Goal: Information Seeking & Learning: Learn about a topic

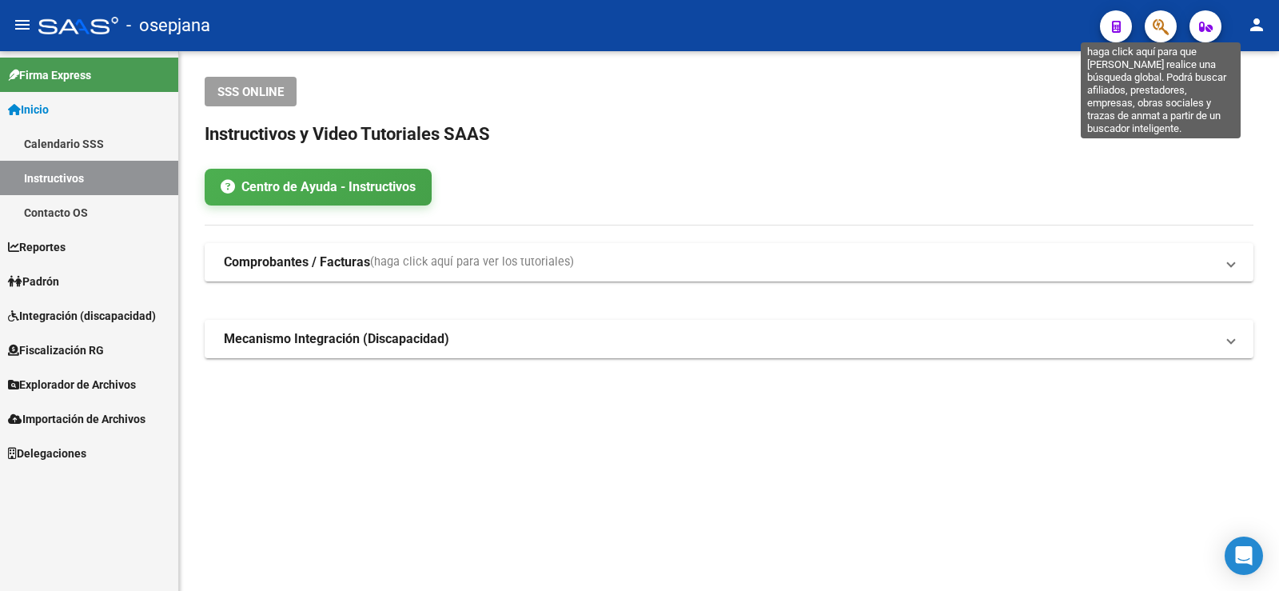
click at [1167, 31] on icon "button" at bounding box center [1160, 27] width 16 height 18
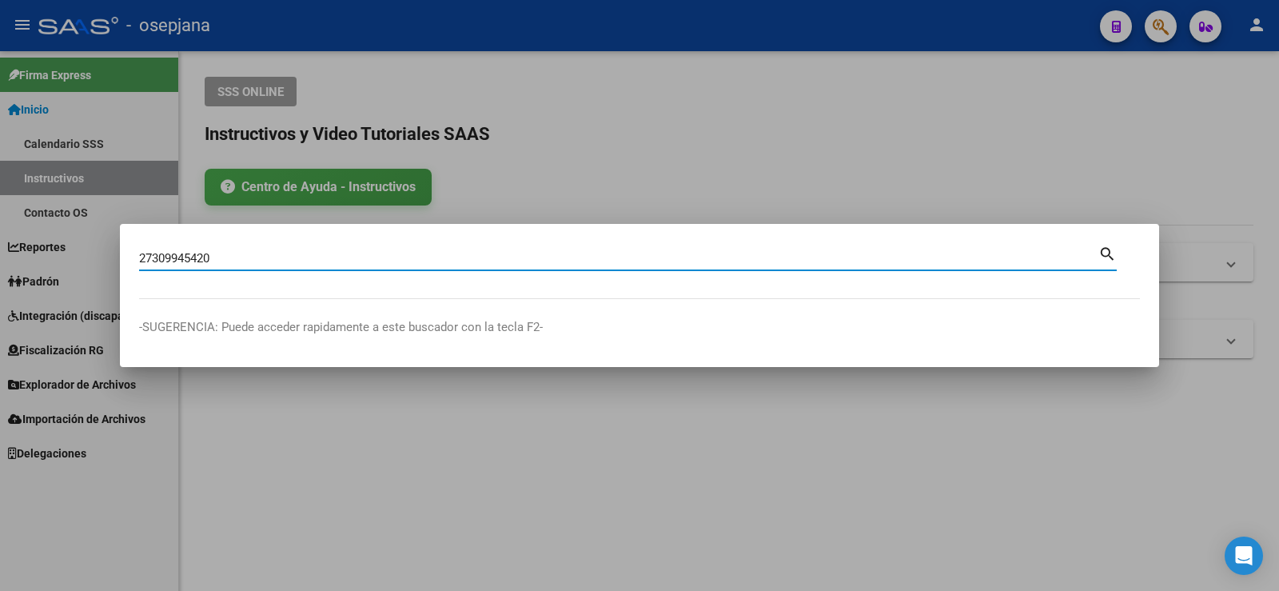
type input "27309945420"
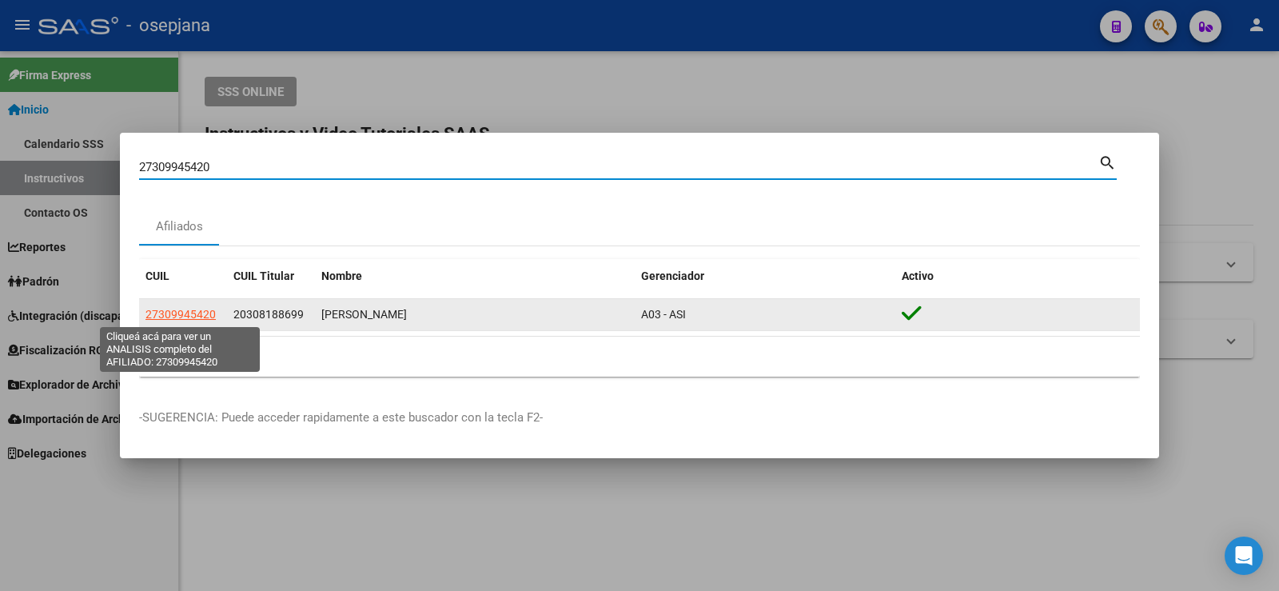
click at [175, 314] on span "27309945420" at bounding box center [180, 314] width 70 height 13
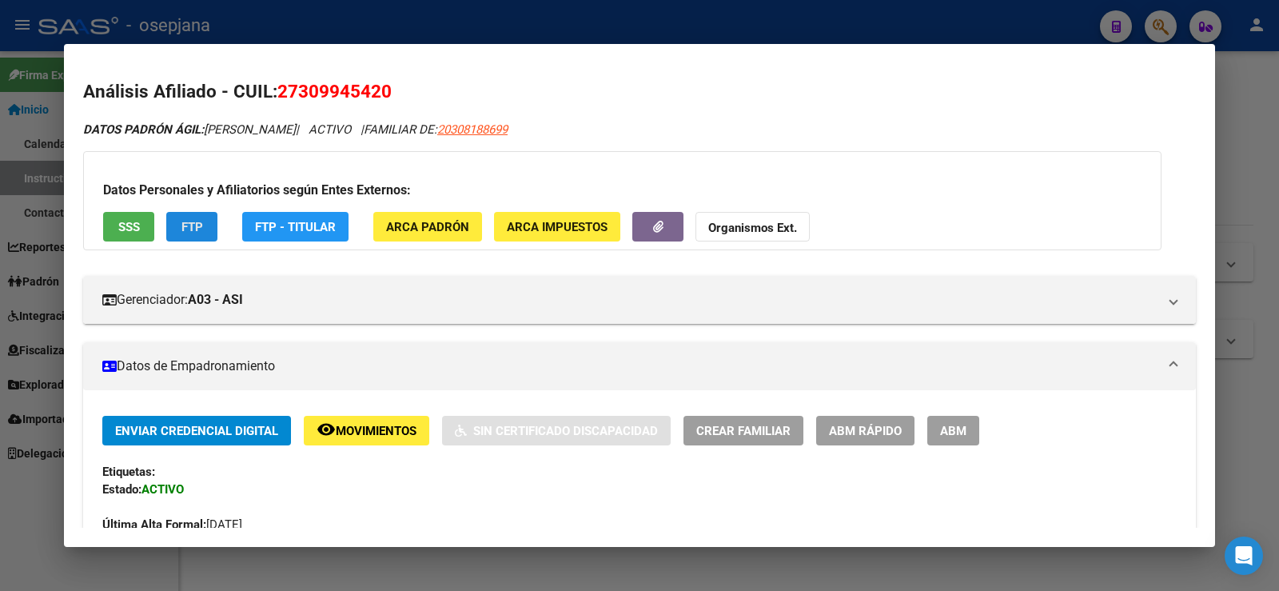
click at [193, 228] on span "FTP" at bounding box center [192, 227] width 22 height 14
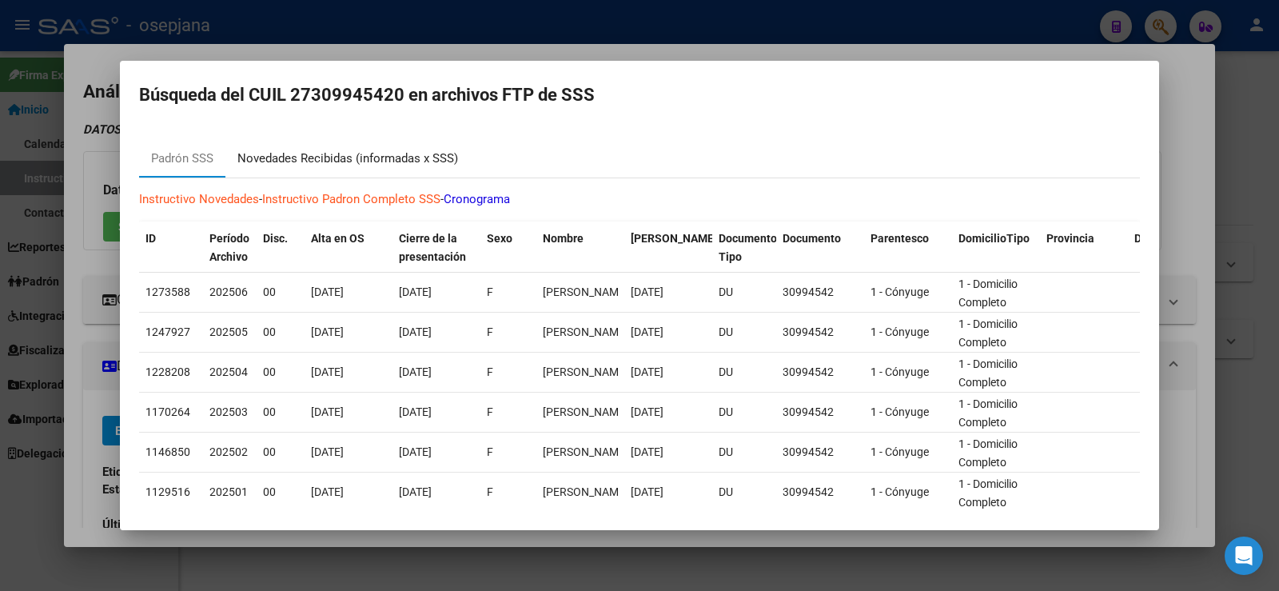
click at [332, 158] on div "Novedades Recibidas (informadas x SSS)" at bounding box center [347, 158] width 221 height 18
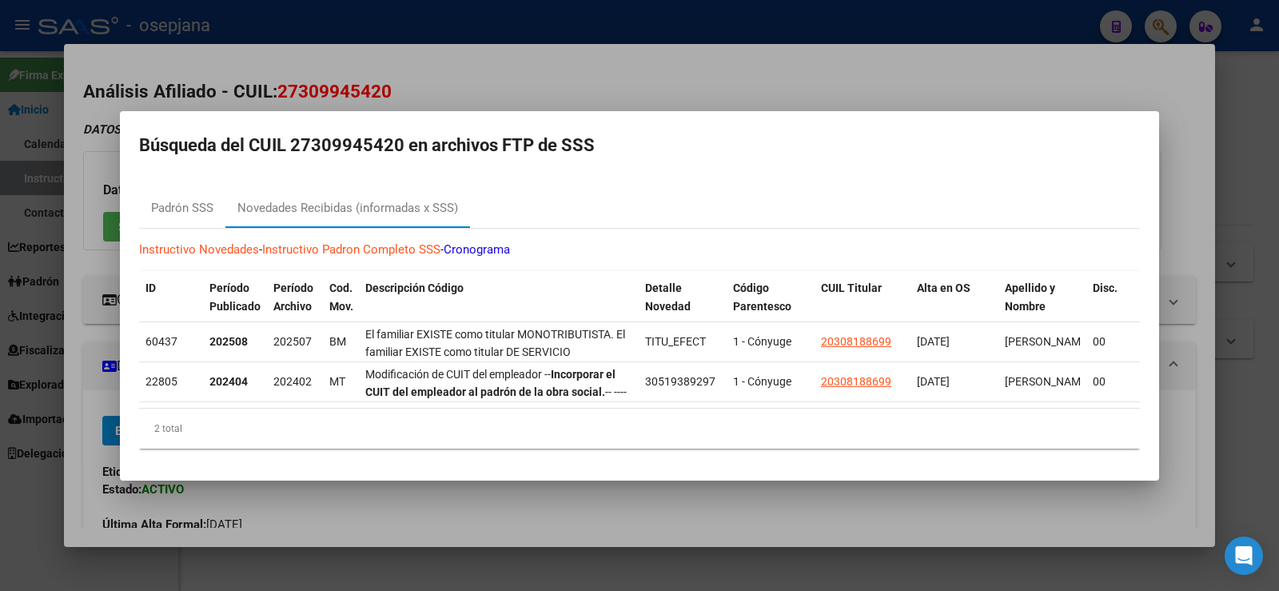
click at [669, 74] on div at bounding box center [639, 295] width 1279 height 591
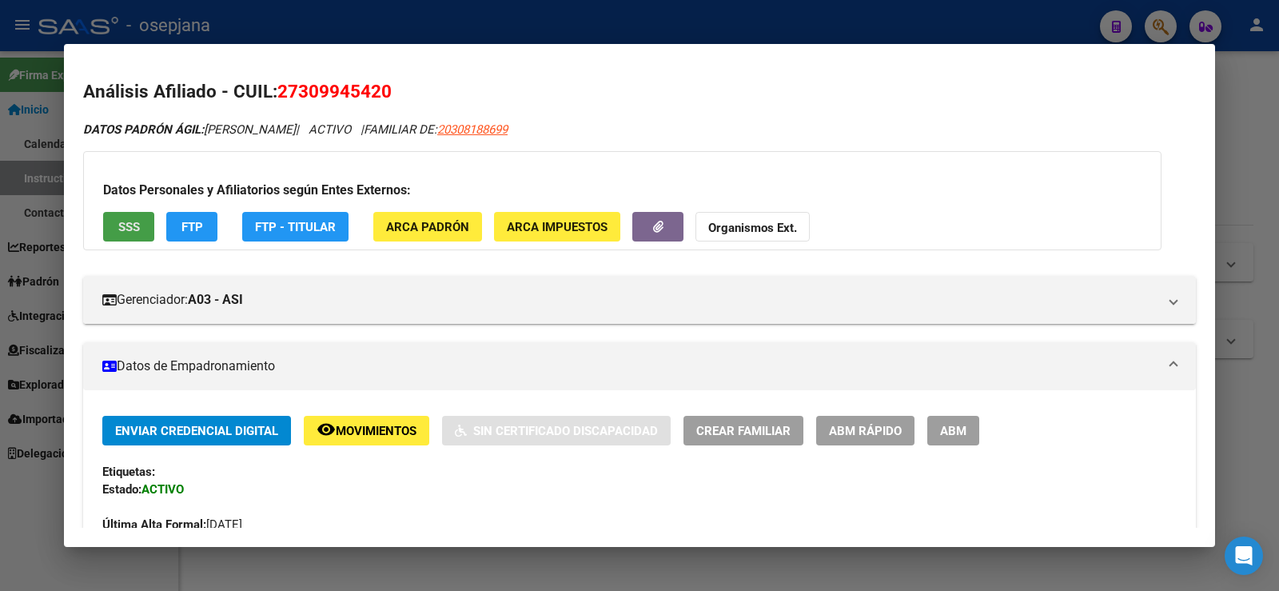
click at [126, 233] on span "SSS" at bounding box center [129, 227] width 22 height 14
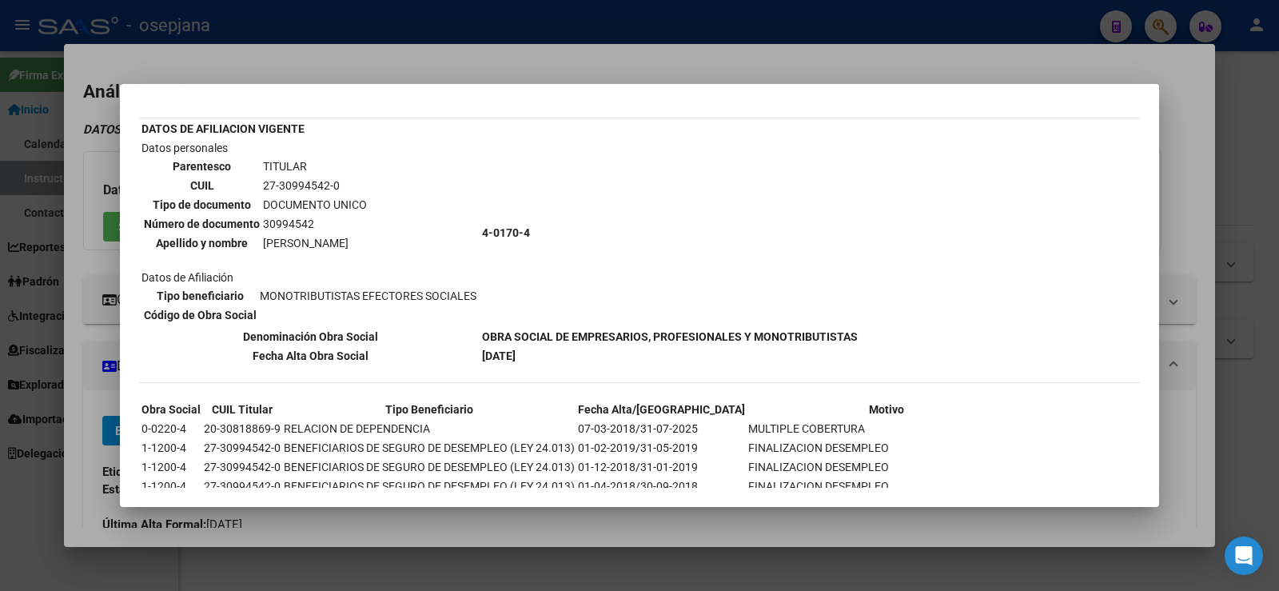
scroll to position [15, 0]
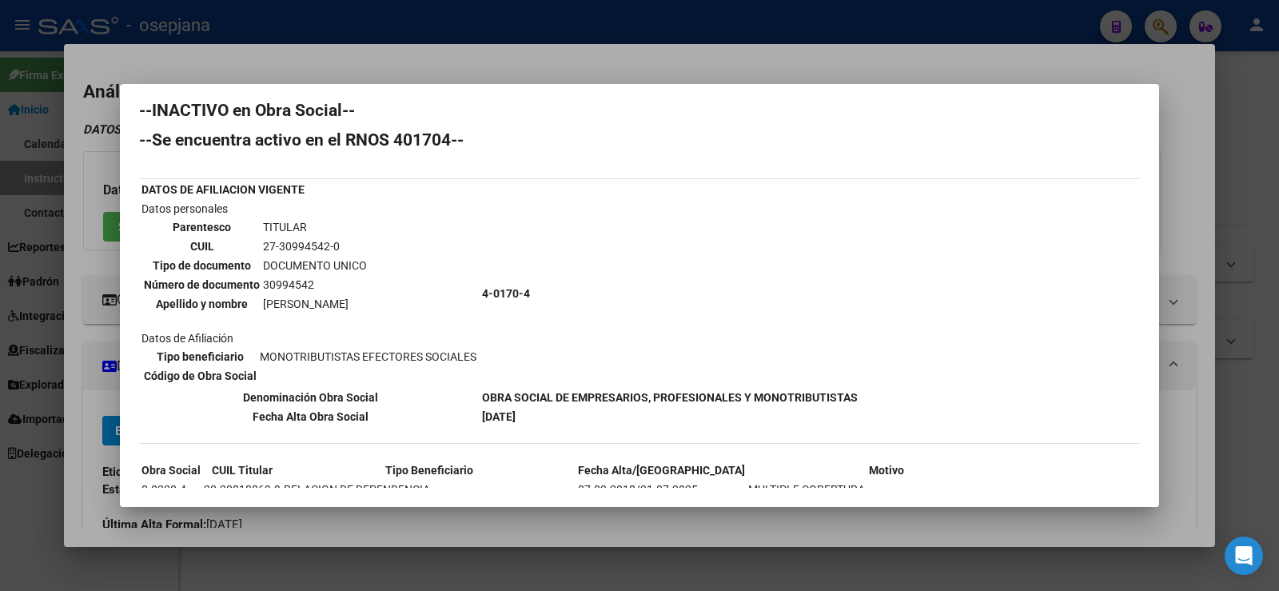
click at [311, 249] on td "27-30994542-0" at bounding box center [314, 246] width 105 height 18
copy td "30994542"
click at [567, 342] on td "4-0170-4" at bounding box center [669, 293] width 377 height 187
drag, startPoint x: 265, startPoint y: 245, endPoint x: 392, endPoint y: 245, distance: 127.1
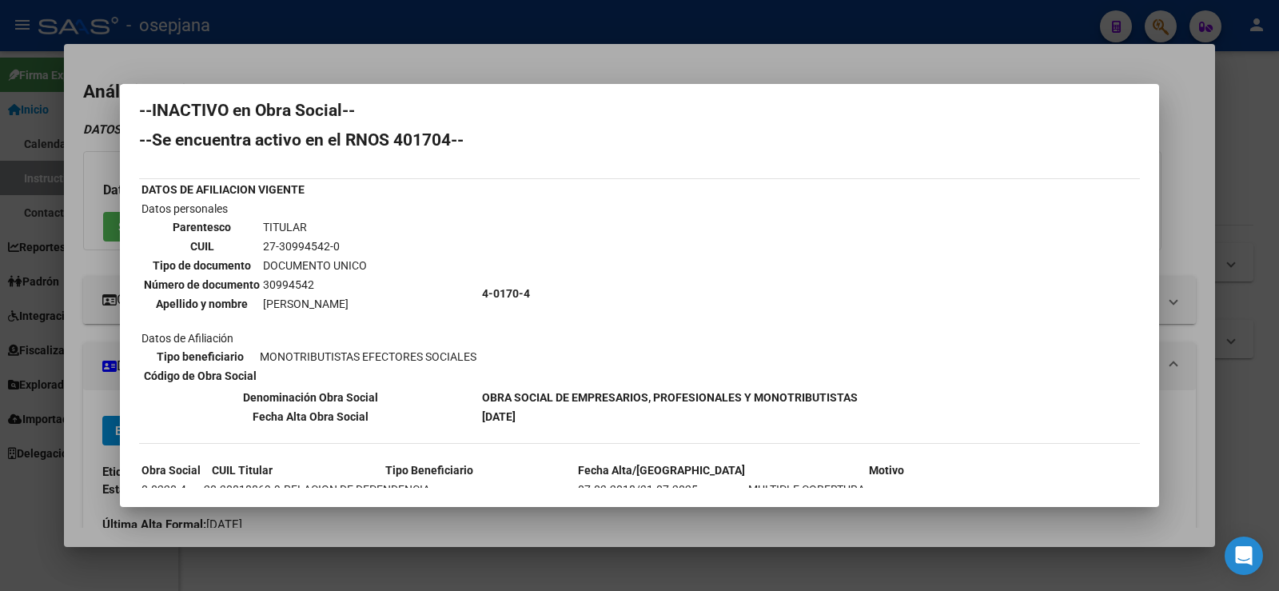
click at [368, 245] on td "27-30994542-0" at bounding box center [314, 246] width 105 height 18
click at [298, 247] on td "27-30994542-0" at bounding box center [314, 246] width 105 height 18
drag, startPoint x: 262, startPoint y: 246, endPoint x: 356, endPoint y: 246, distance: 94.3
click at [356, 246] on td "27-30994542-0" at bounding box center [314, 246] width 105 height 18
copy td "27-30994542-0"
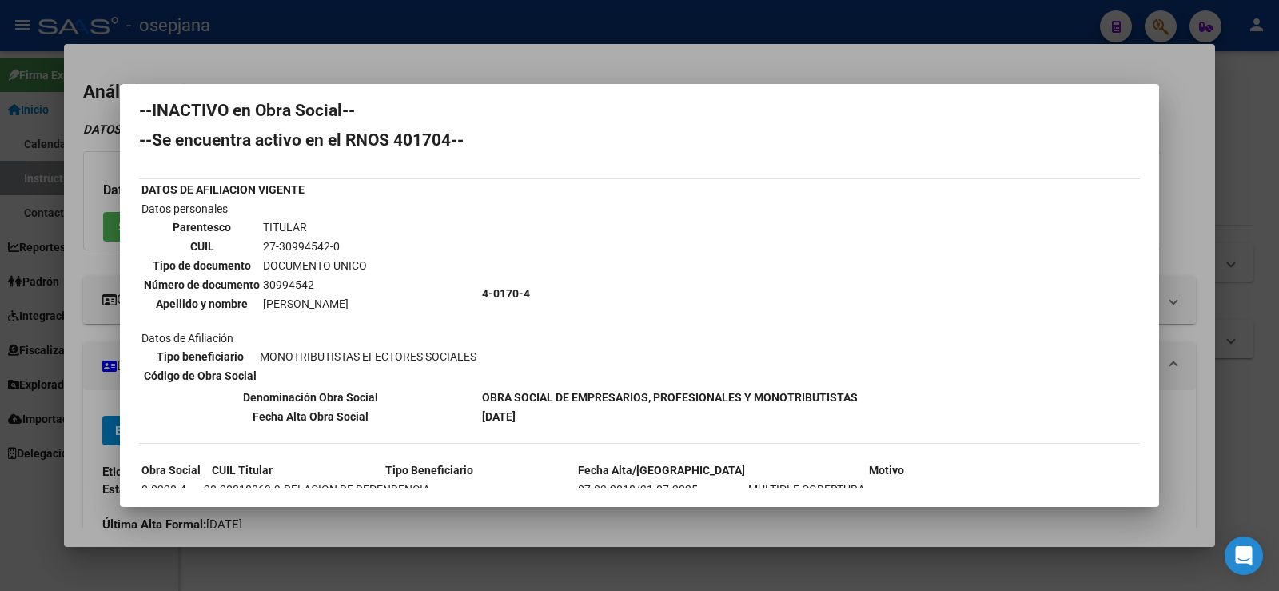
click at [686, 65] on div at bounding box center [639, 295] width 1279 height 591
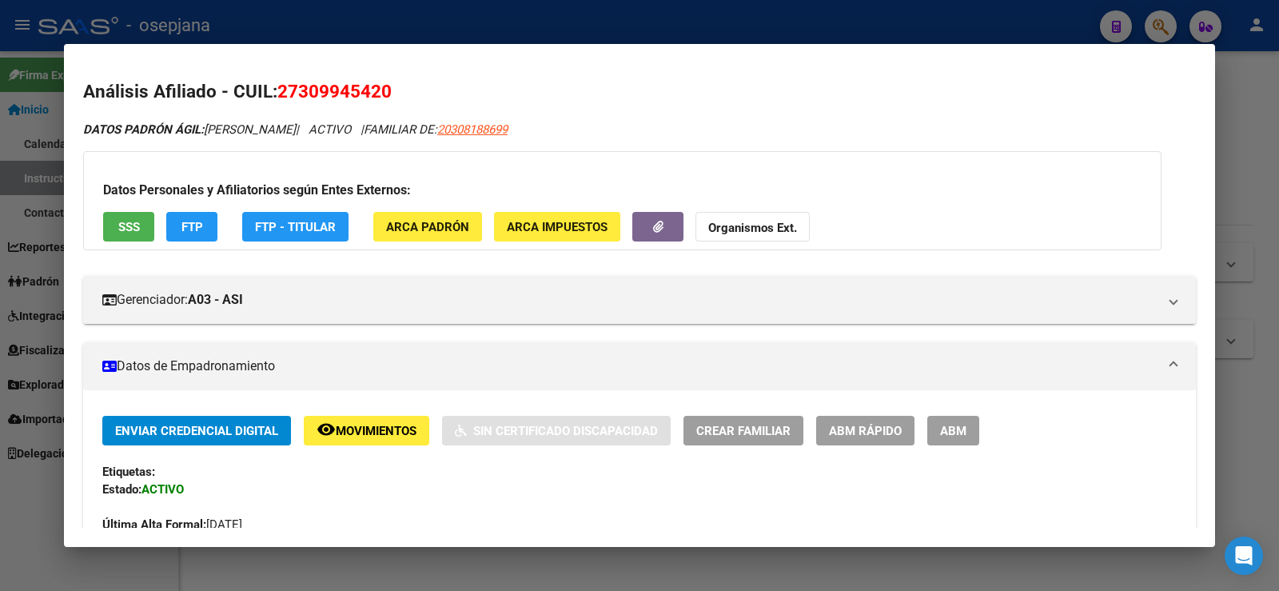
click at [619, 24] on div at bounding box center [639, 295] width 1279 height 591
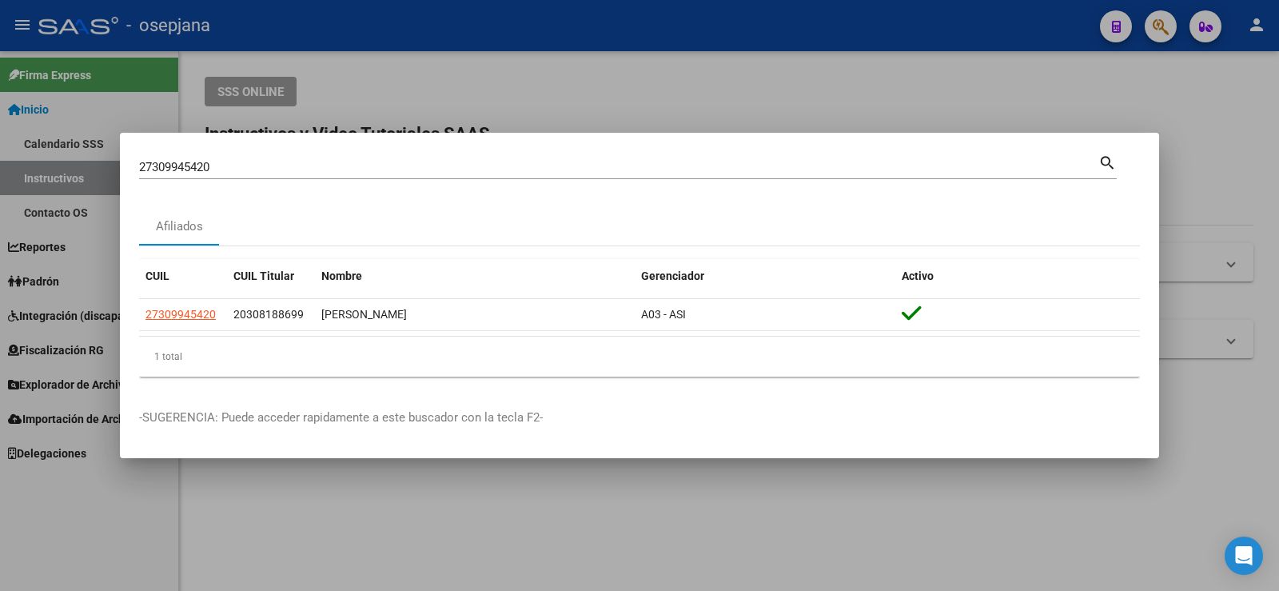
click at [619, 54] on div at bounding box center [639, 295] width 1279 height 591
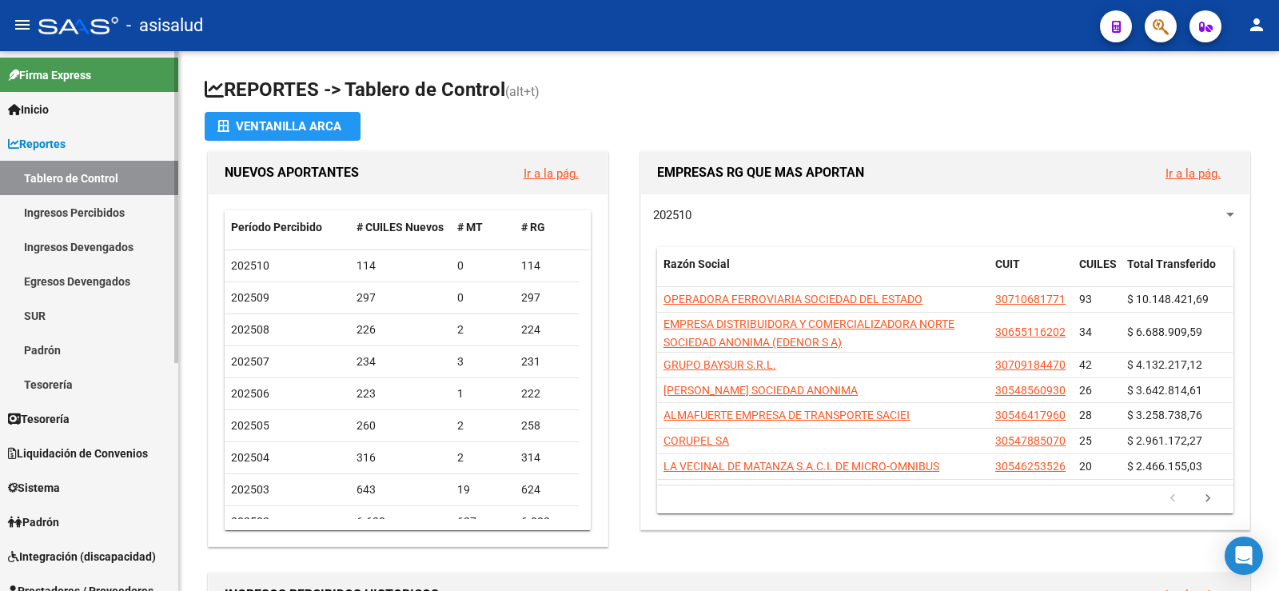
click at [40, 147] on span "Reportes" at bounding box center [37, 144] width 58 height 18
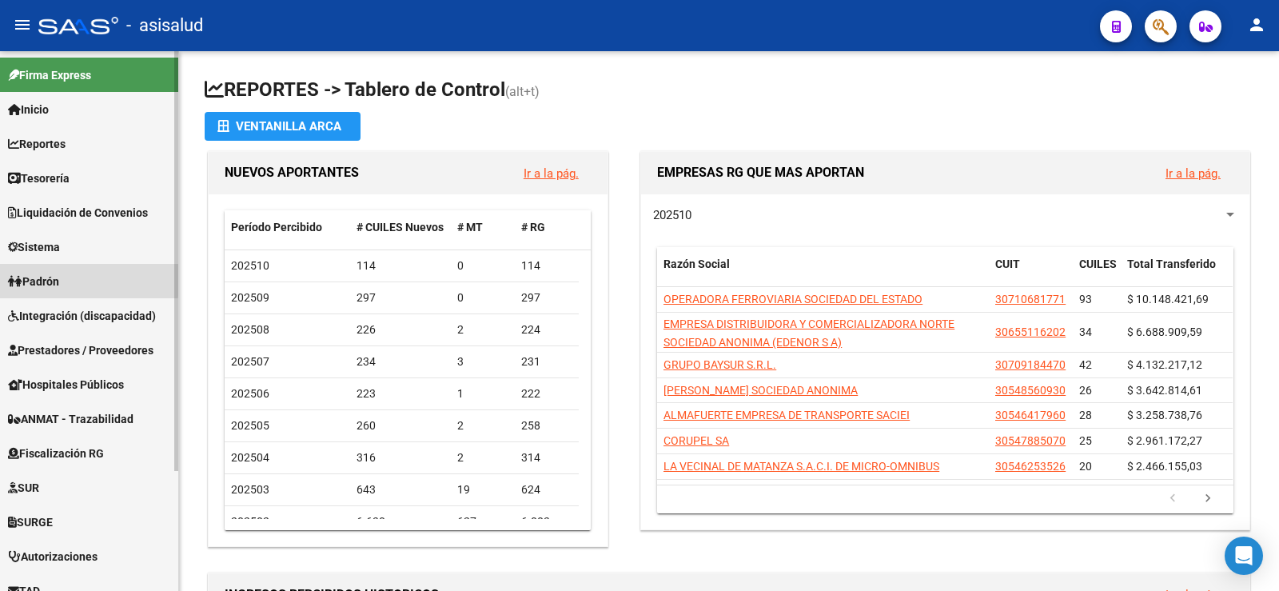
click at [54, 277] on span "Padrón" at bounding box center [33, 281] width 51 height 18
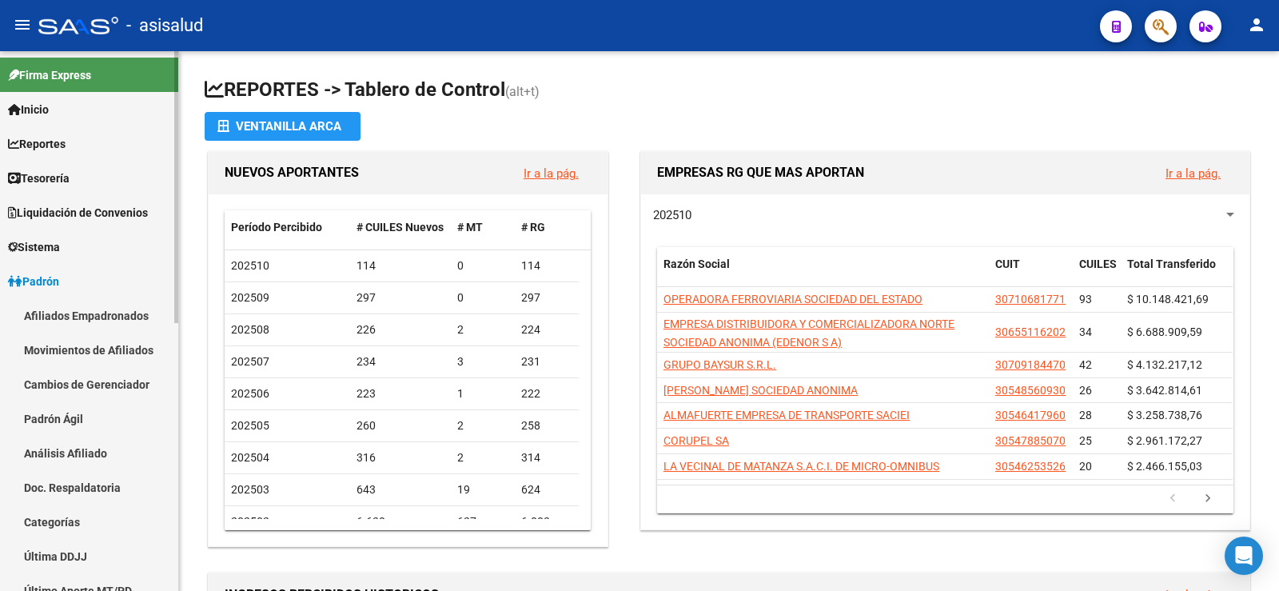
click at [86, 451] on link "Análisis Afiliado" at bounding box center [89, 452] width 178 height 34
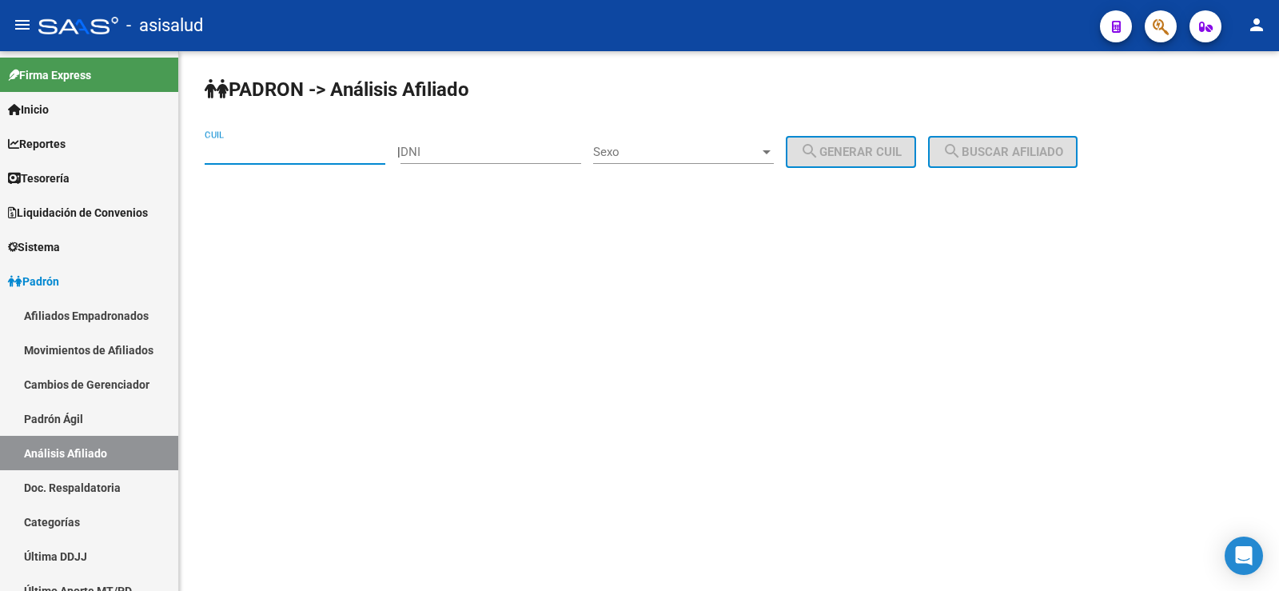
click at [235, 154] on input "CUIL" at bounding box center [295, 152] width 181 height 14
paste input "20-28908522-0"
click at [1013, 137] on button "search Buscar afiliado" at bounding box center [1002, 152] width 149 height 32
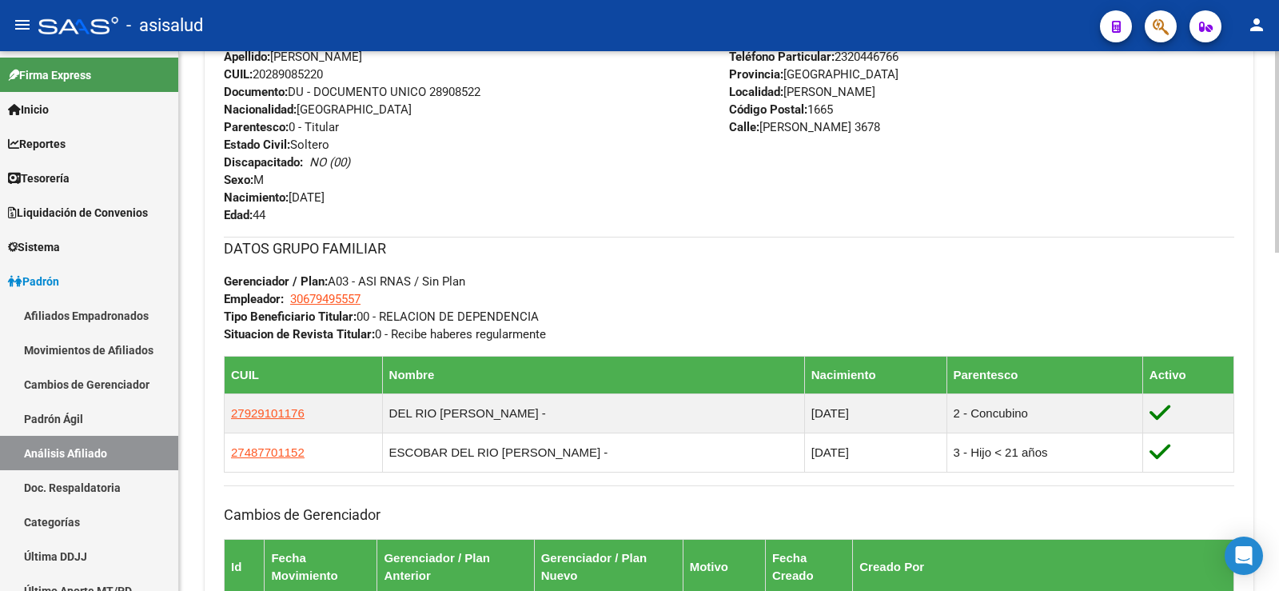
scroll to position [879, 0]
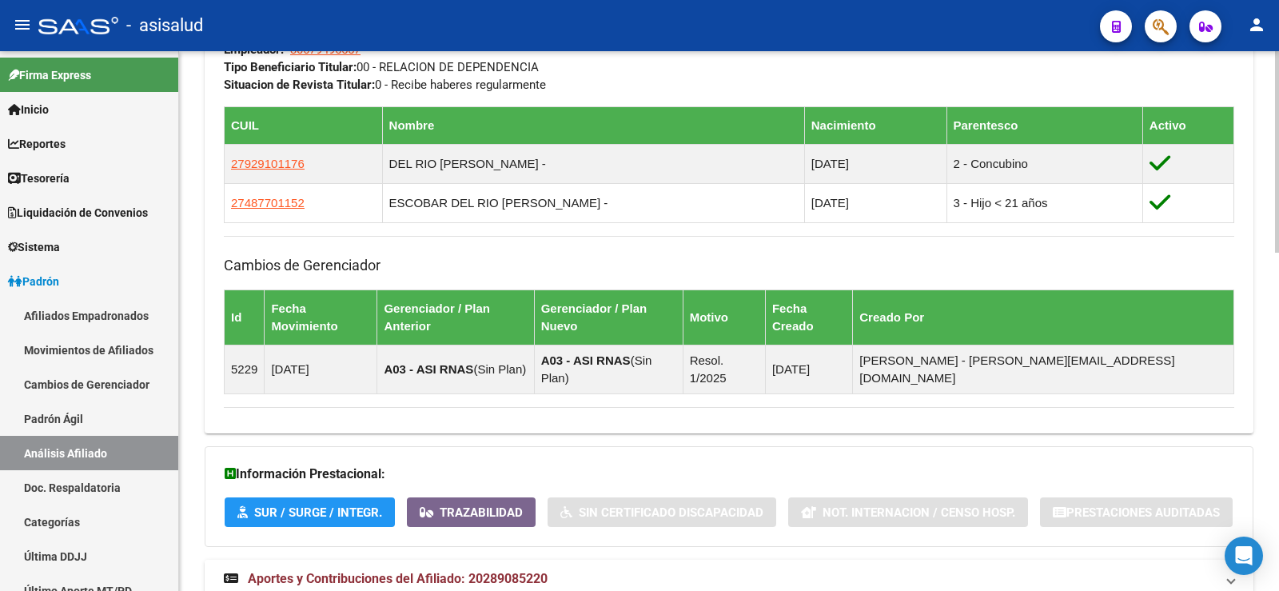
click at [500, 559] on mat-expansion-panel-header "Aportes y Contribuciones del Afiliado: 20289085220" at bounding box center [729, 578] width 1048 height 38
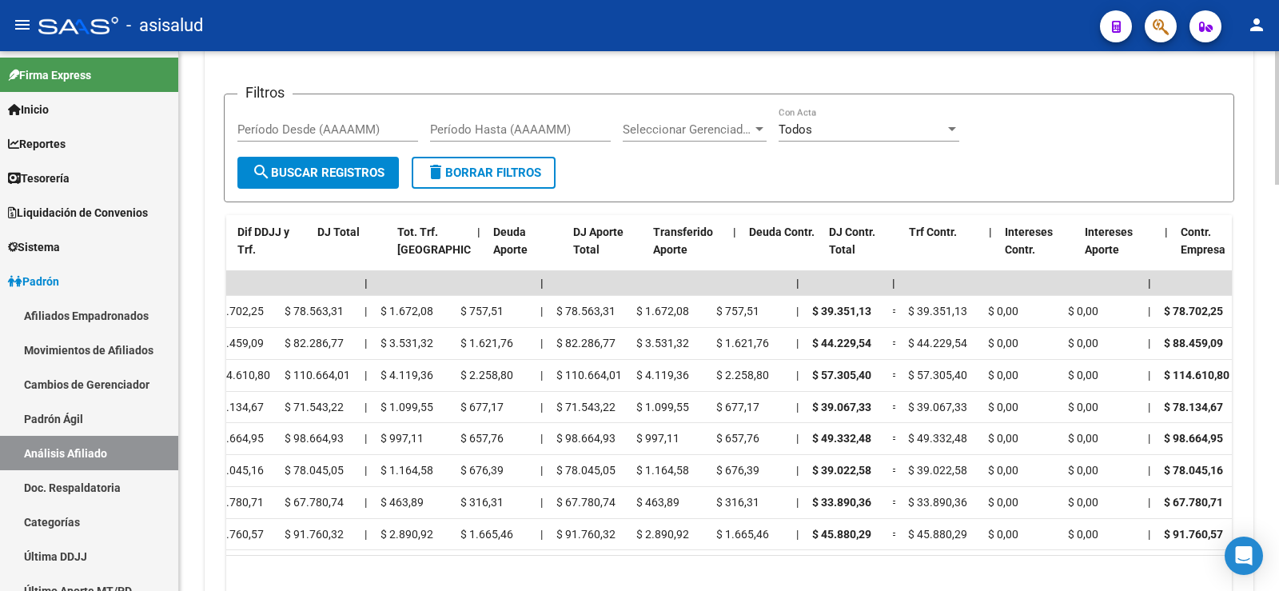
scroll to position [0, 0]
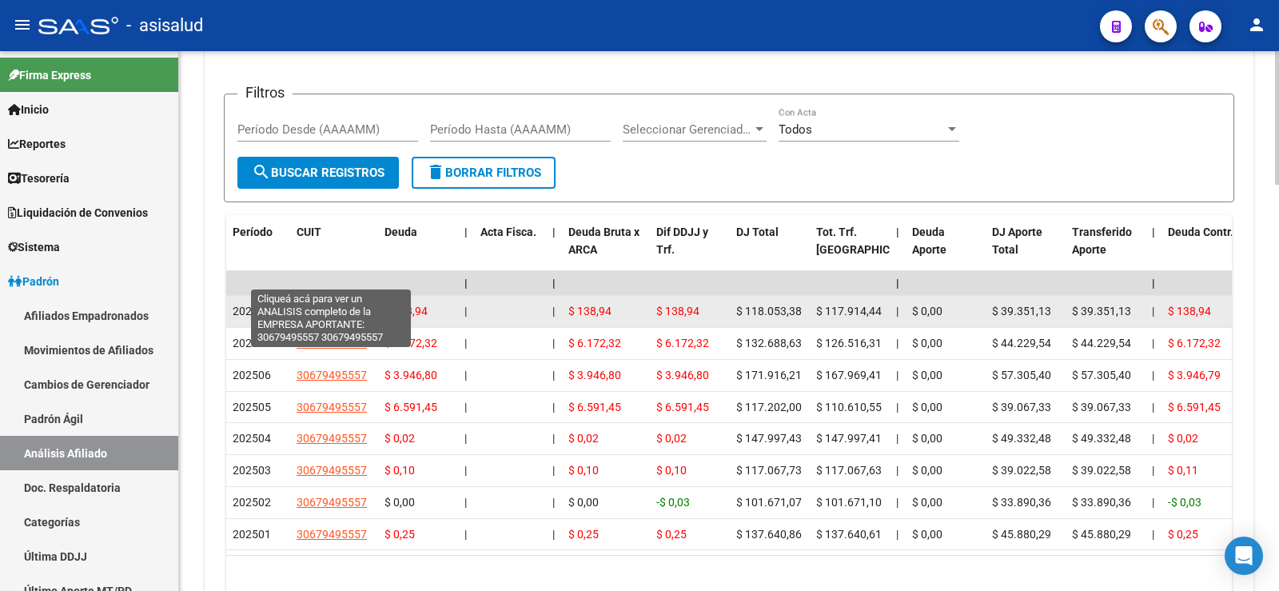
click at [333, 304] on span "30679495557" at bounding box center [331, 310] width 70 height 13
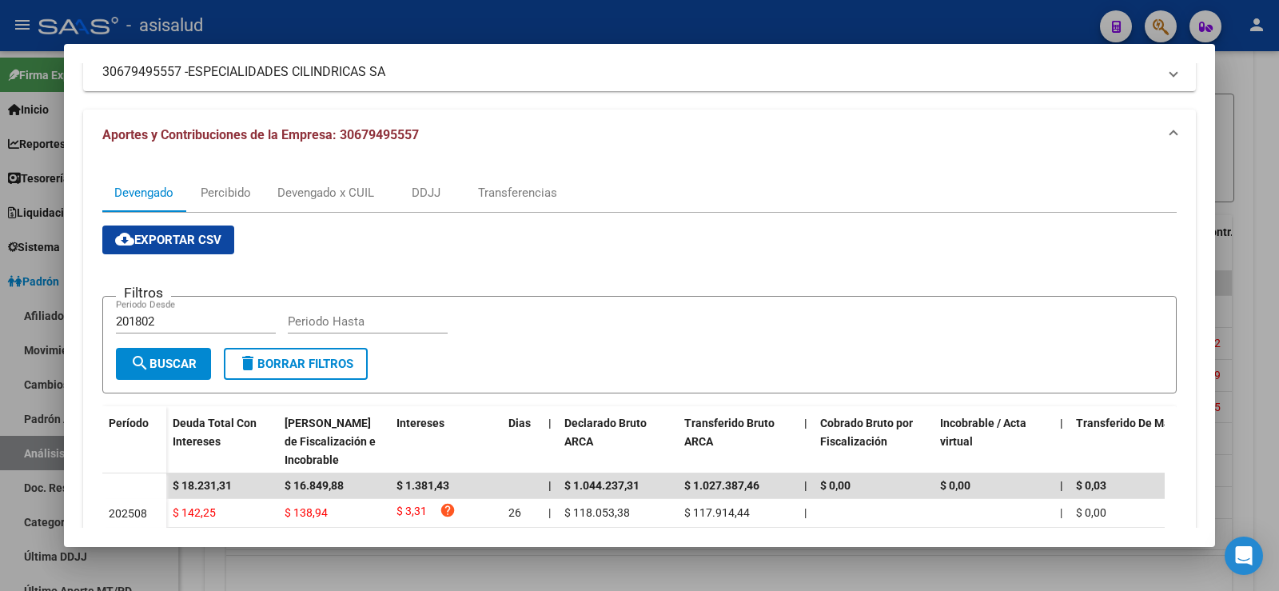
scroll to position [160, 0]
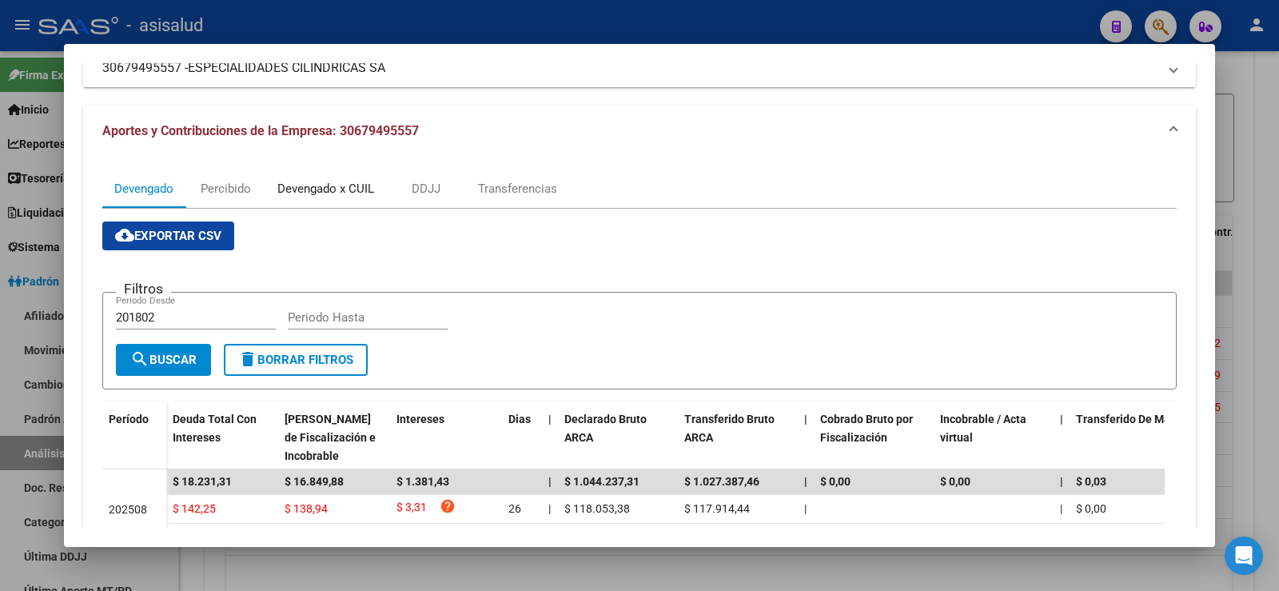
click at [349, 193] on div "Devengado x CUIL" at bounding box center [325, 189] width 97 height 18
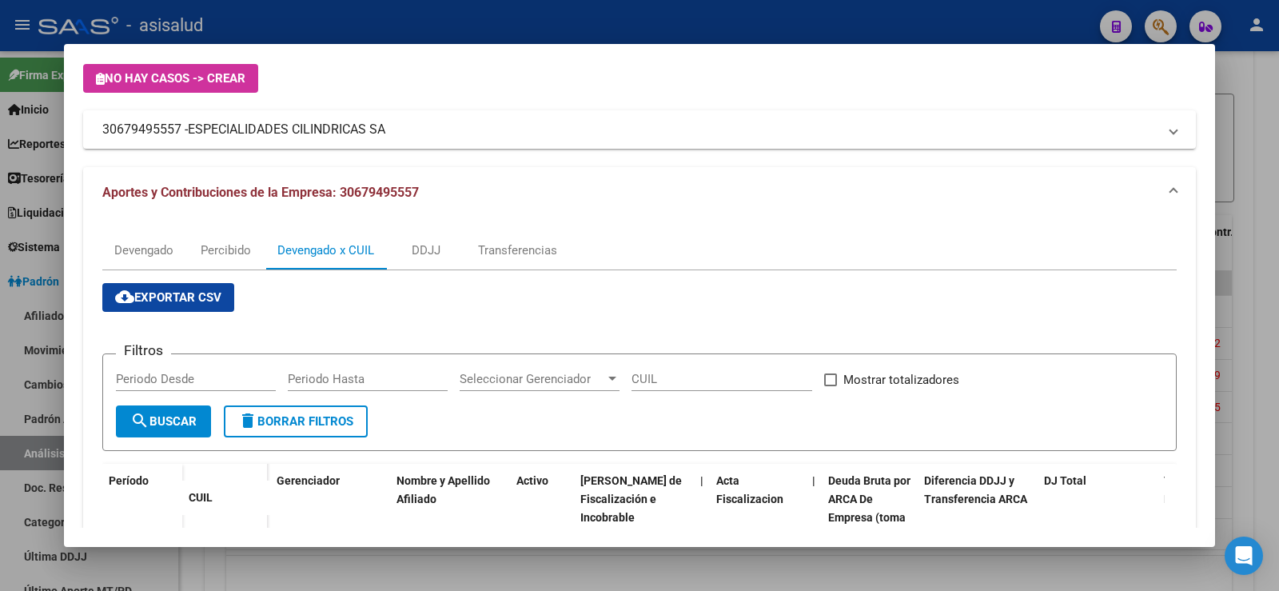
scroll to position [0, 0]
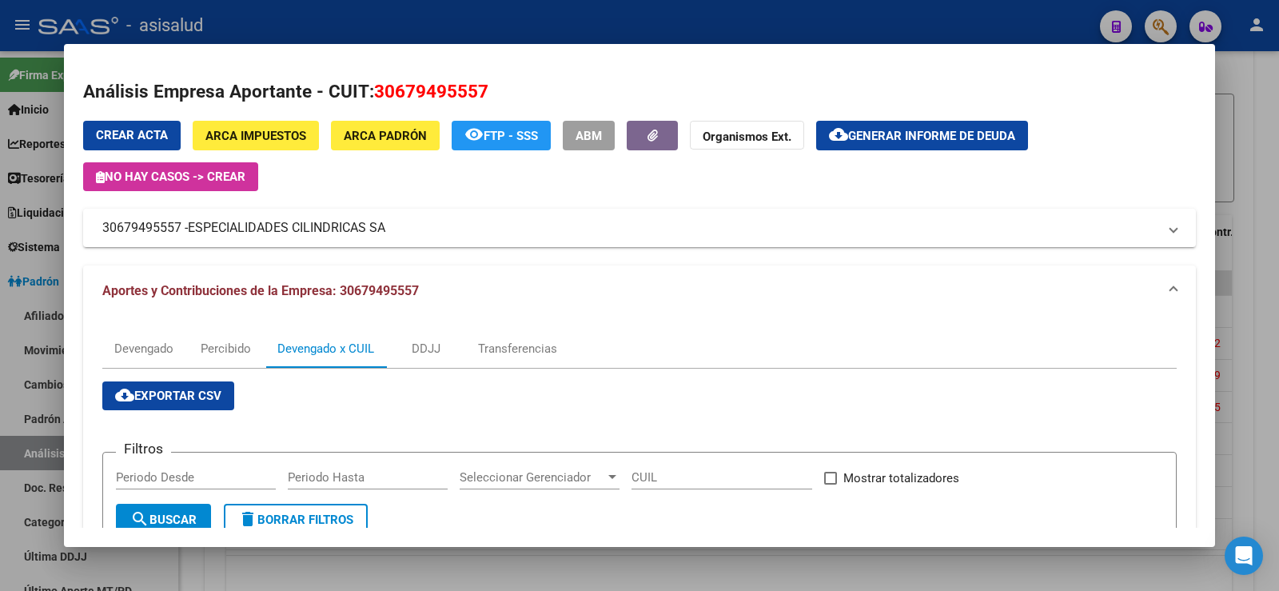
drag, startPoint x: 375, startPoint y: 90, endPoint x: 507, endPoint y: 92, distance: 131.9
click at [507, 92] on h2 "Análisis Empresa Aportante - CUIT: 30679495557" at bounding box center [639, 91] width 1112 height 27
copy span "30679495557"
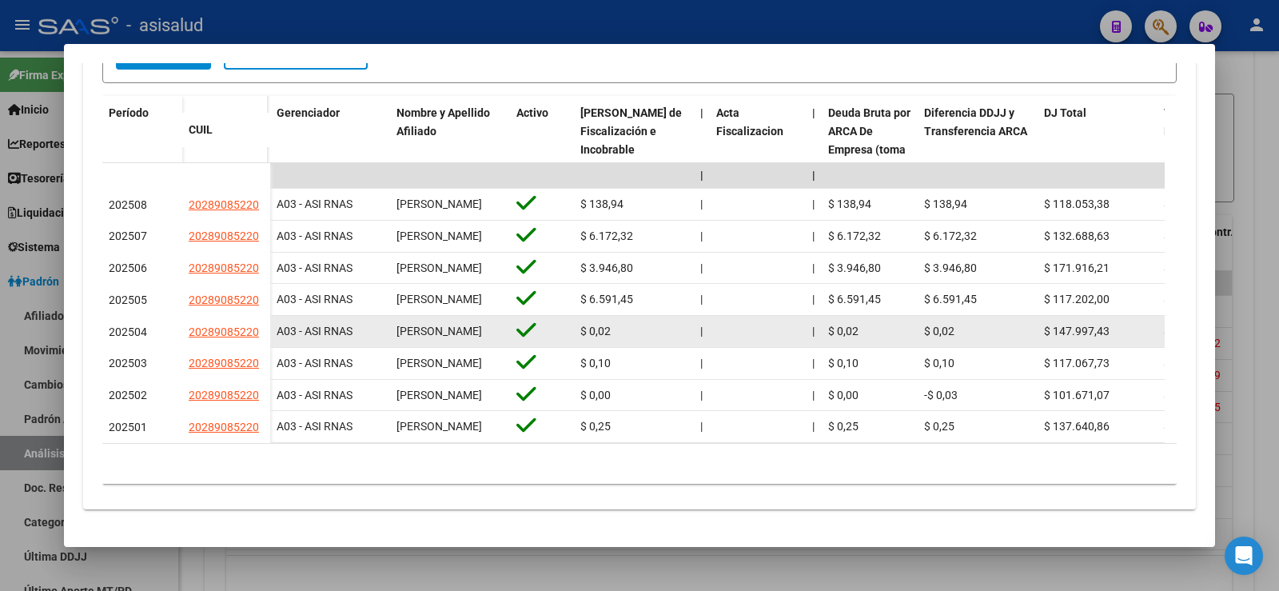
scroll to position [224, 0]
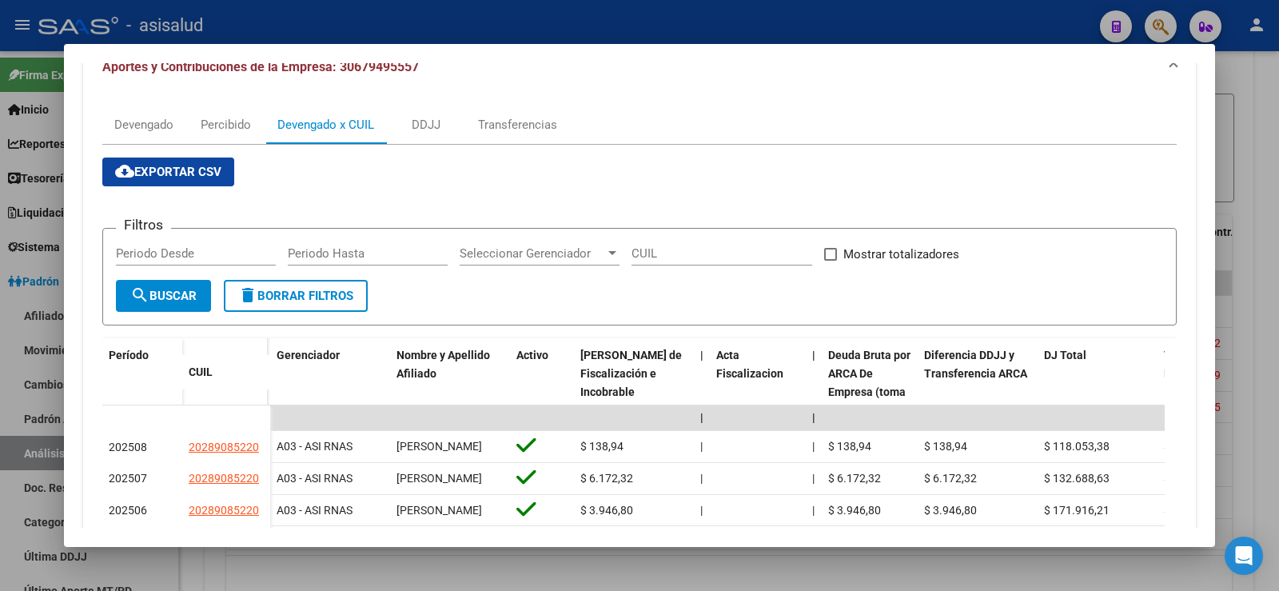
click at [1259, 165] on div at bounding box center [639, 295] width 1279 height 591
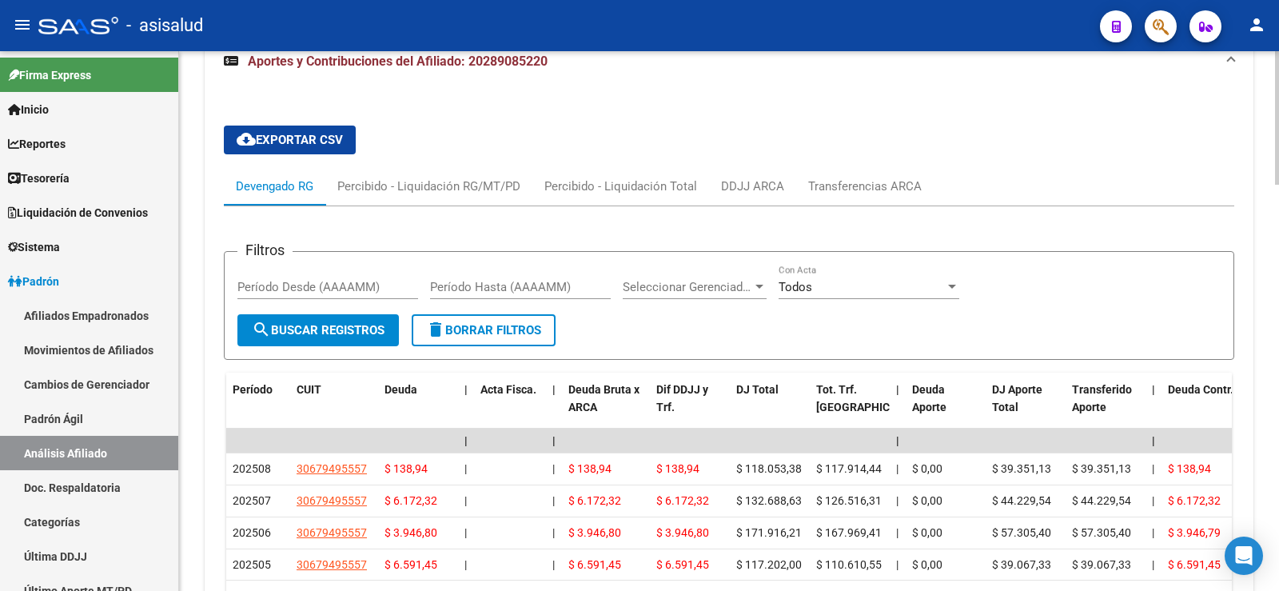
scroll to position [1400, 0]
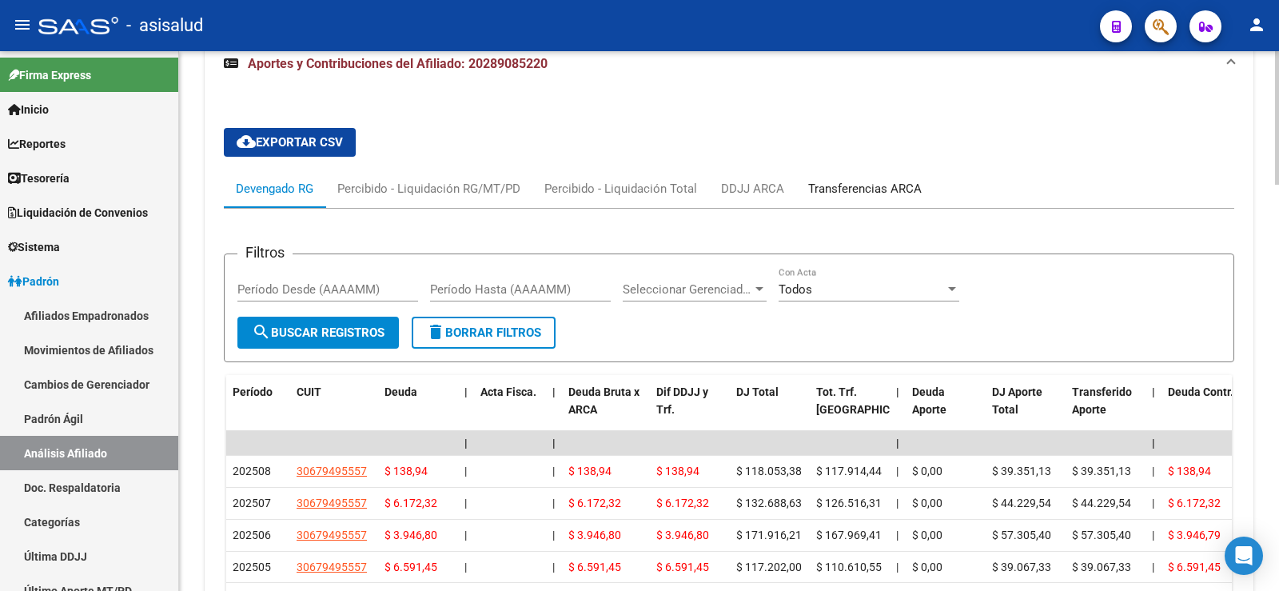
click at [860, 180] on div "Transferencias ARCA" at bounding box center [864, 189] width 113 height 18
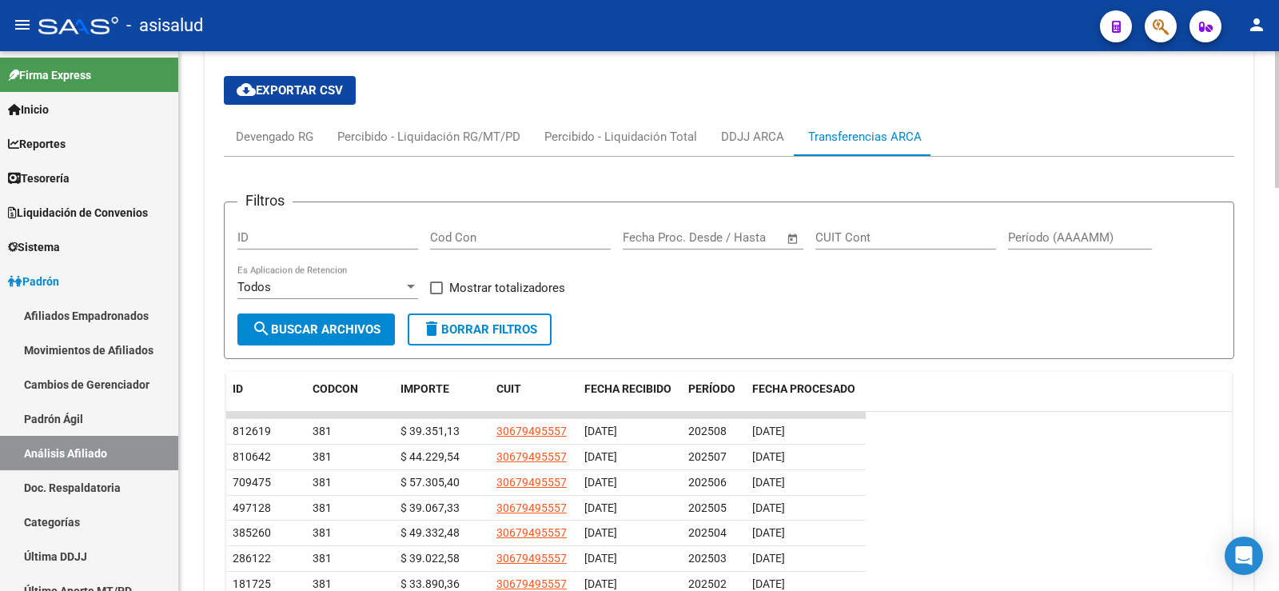
scroll to position [1480, 0]
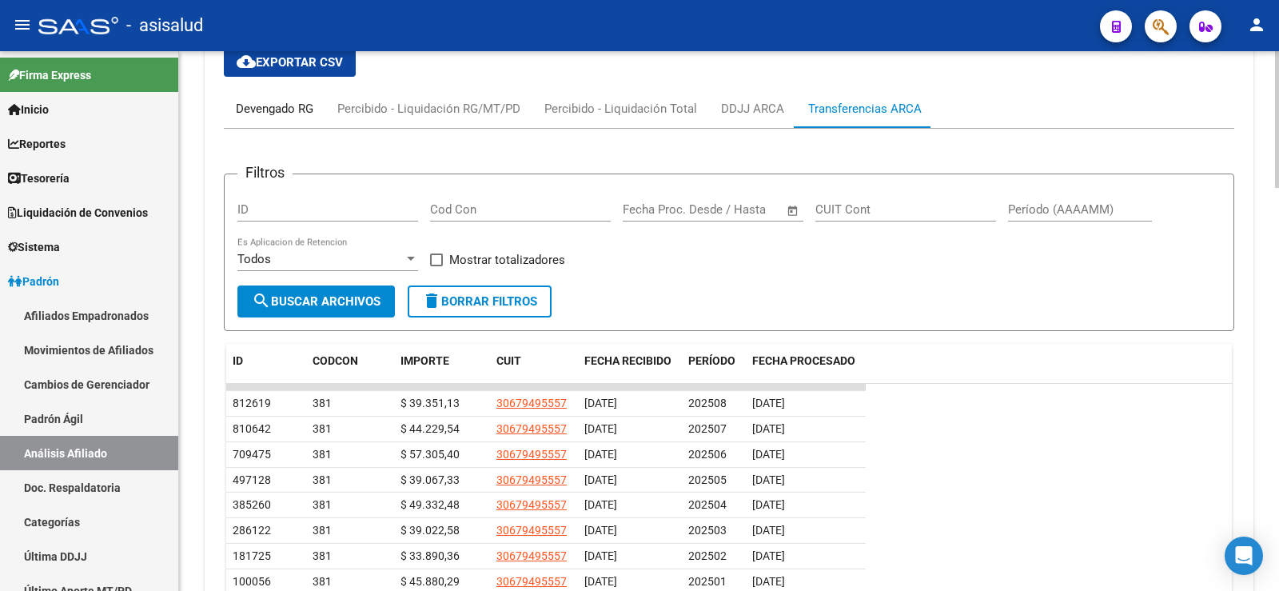
click at [270, 89] on div "Devengado RG" at bounding box center [274, 108] width 101 height 38
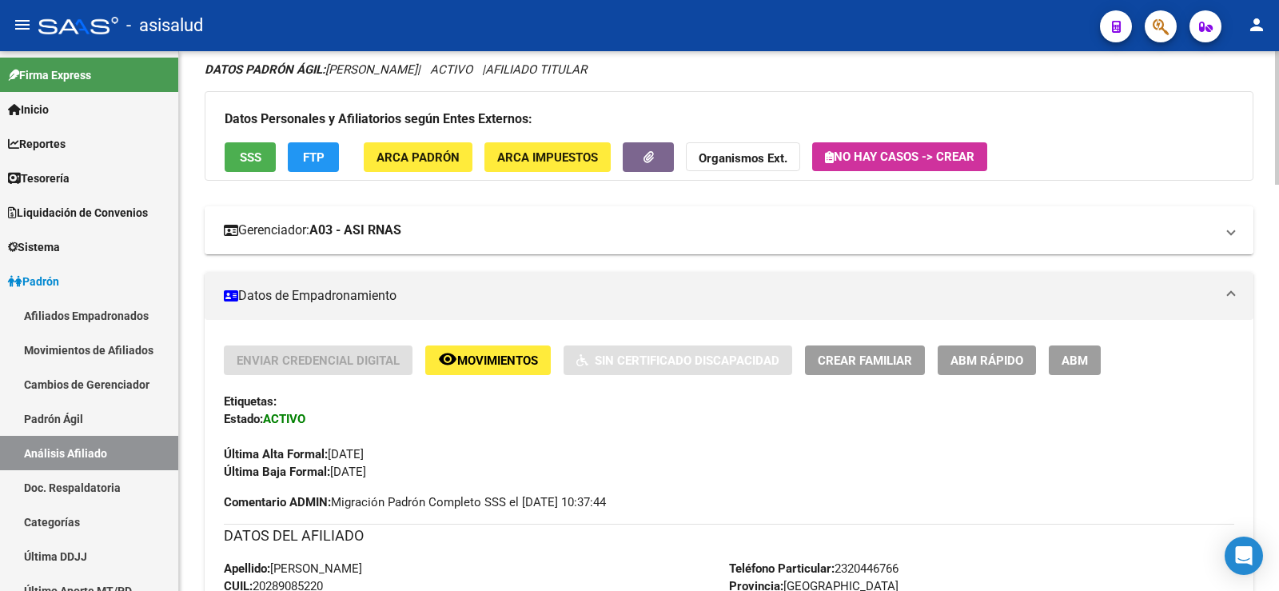
scroll to position [0, 0]
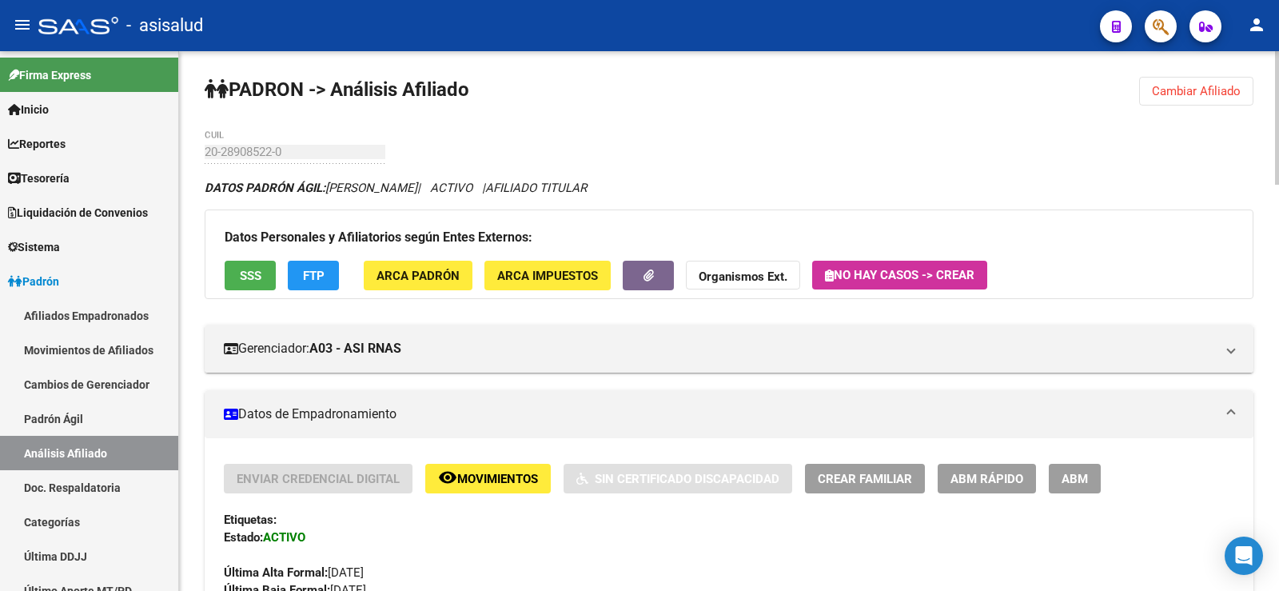
click at [1191, 97] on span "Cambiar Afiliado" at bounding box center [1195, 91] width 89 height 14
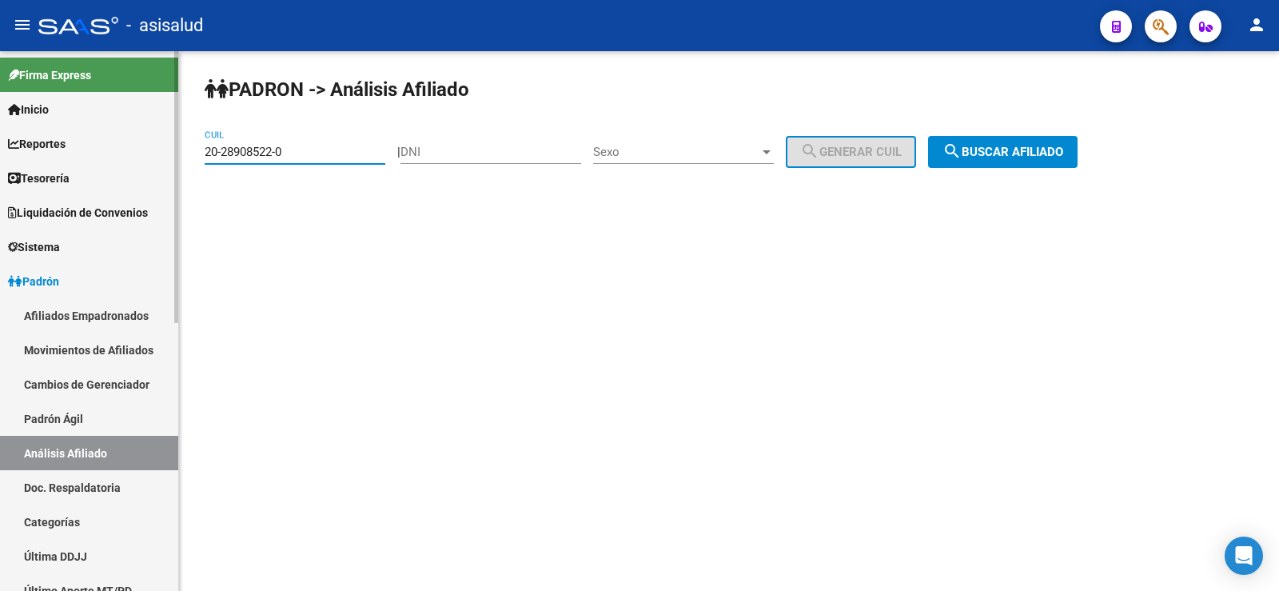
drag, startPoint x: 289, startPoint y: 156, endPoint x: 172, endPoint y: 154, distance: 117.5
click at [172, 154] on mat-sidenav-container "Firma Express Inicio Calendario SSS Instructivos Contacto OS Reportes Tablero d…" at bounding box center [639, 320] width 1279 height 539
paste input "18192371-8"
type input "20-18192371-8"
click at [1002, 157] on span "search Buscar afiliado" at bounding box center [1002, 152] width 121 height 14
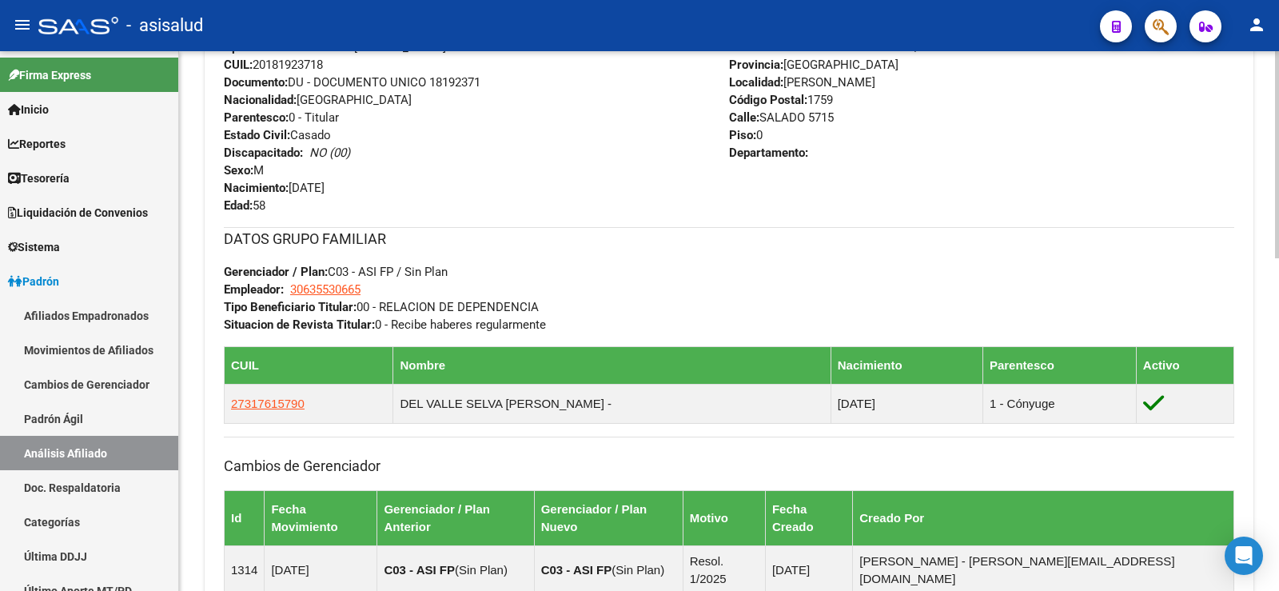
scroll to position [868, 0]
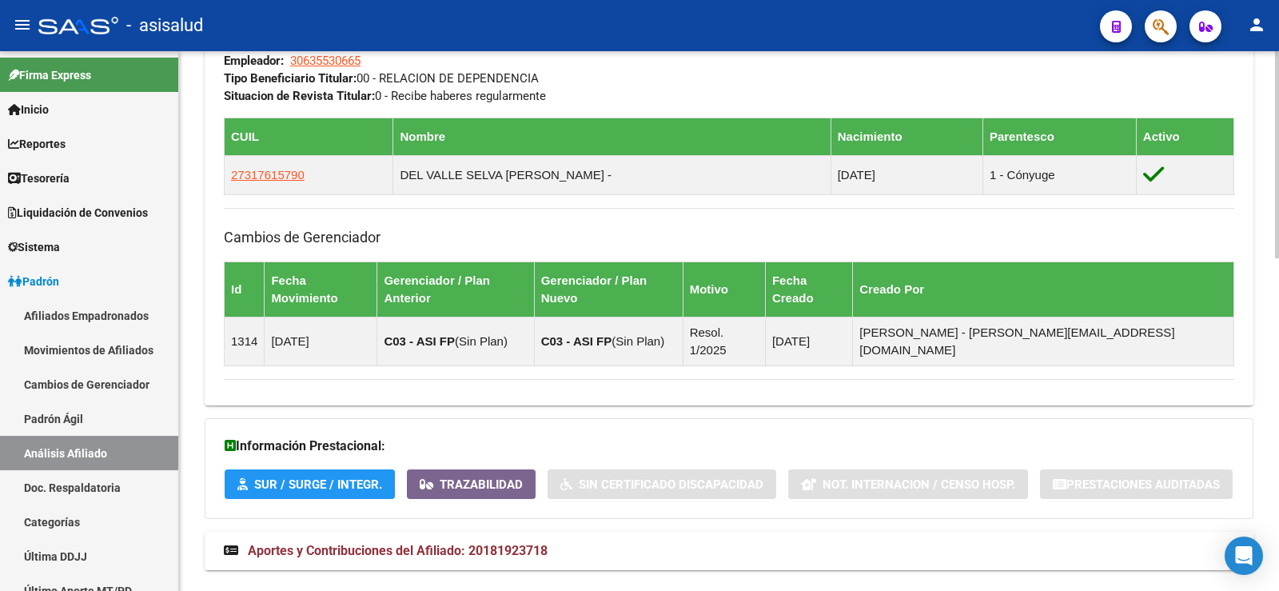
click at [505, 542] on strong "Aportes y Contribuciones del Afiliado: 20181923718" at bounding box center [386, 551] width 324 height 18
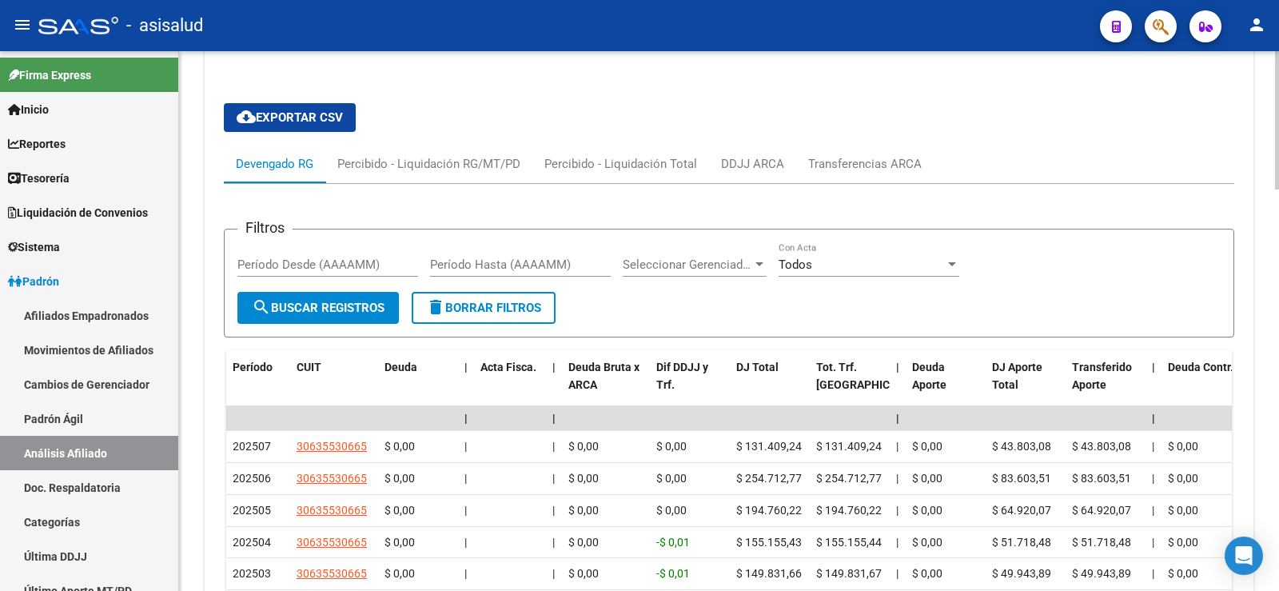
scroll to position [1427, 0]
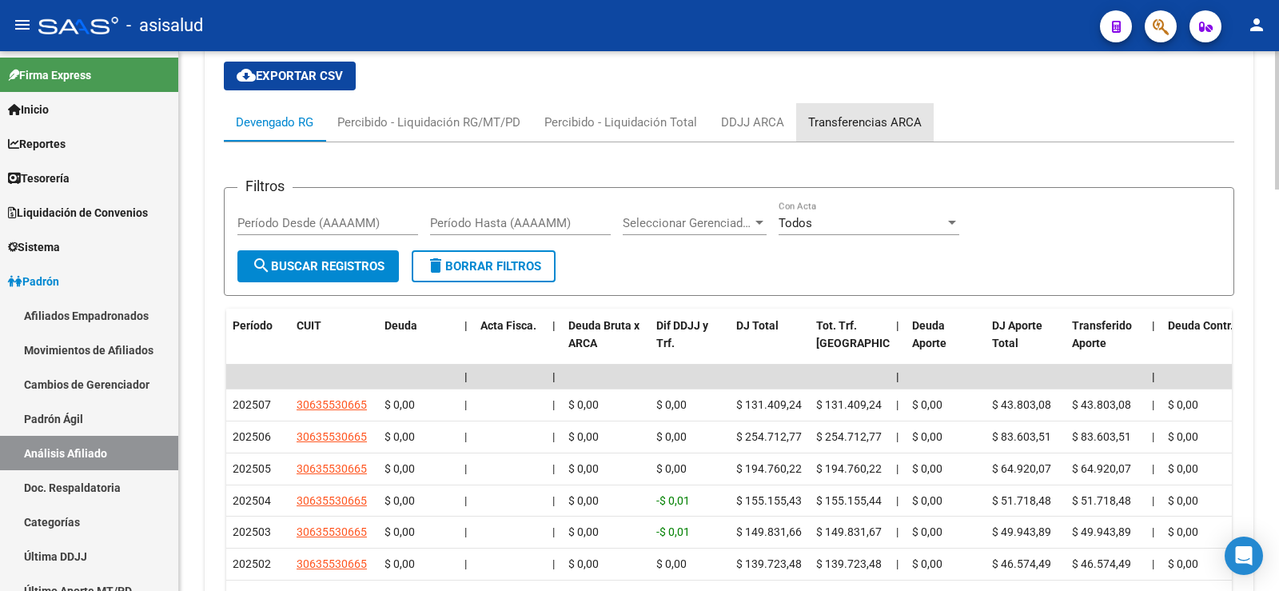
click at [897, 113] on div "Transferencias ARCA" at bounding box center [864, 122] width 113 height 18
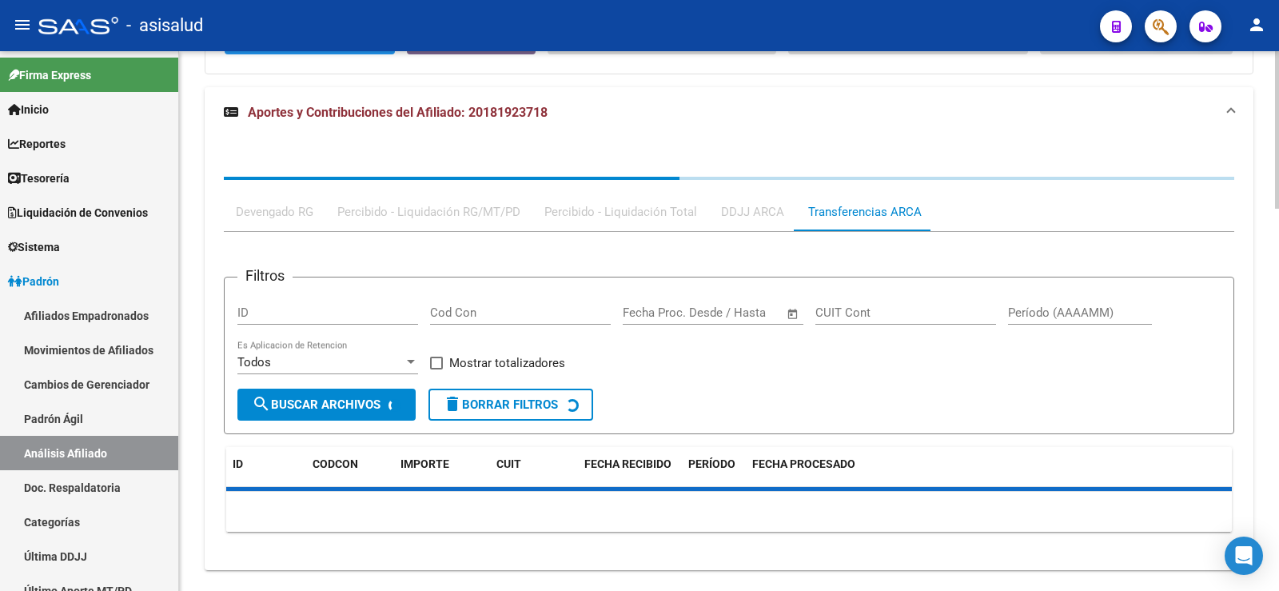
scroll to position [1386, 0]
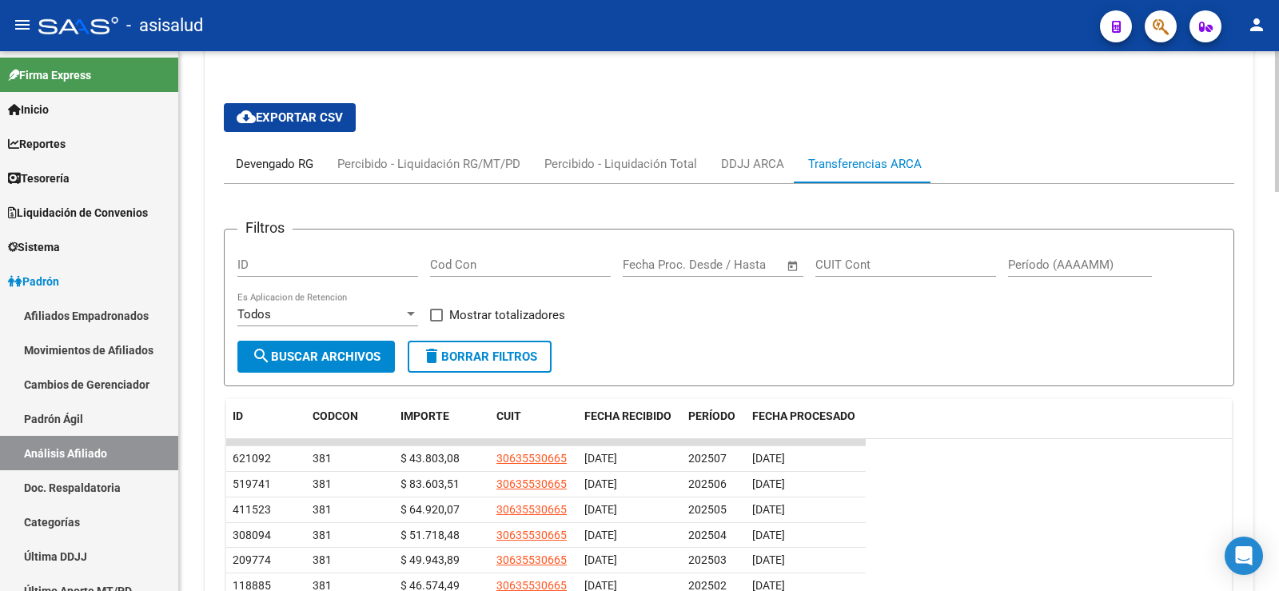
click at [270, 155] on div "Devengado RG" at bounding box center [275, 164] width 78 height 18
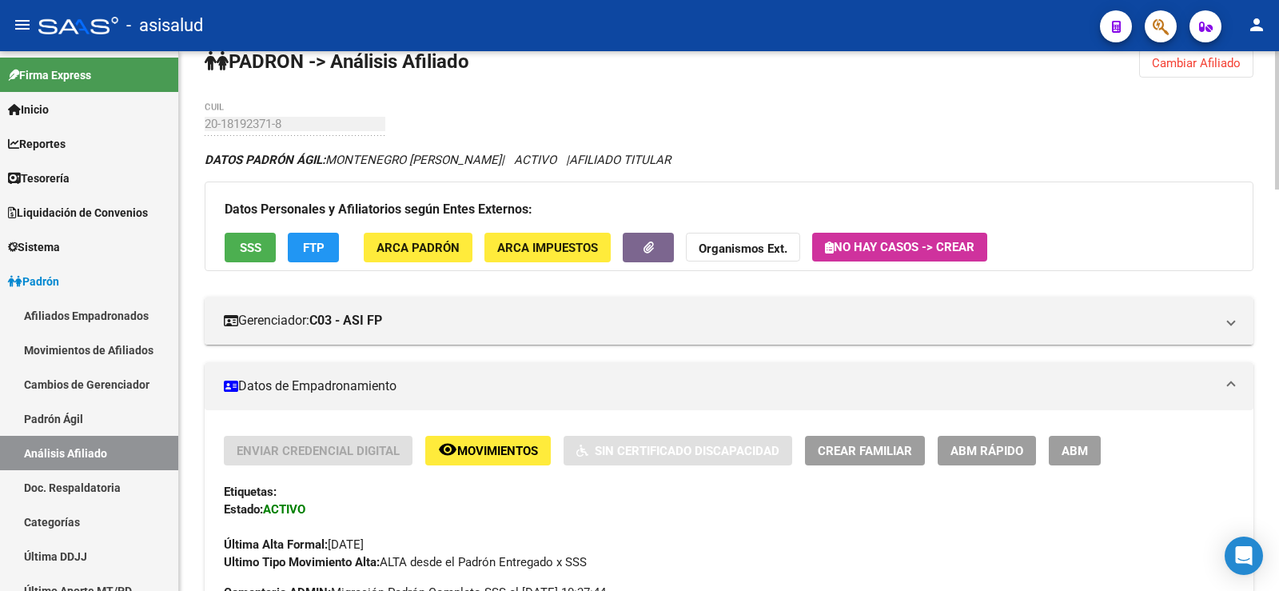
scroll to position [27, 0]
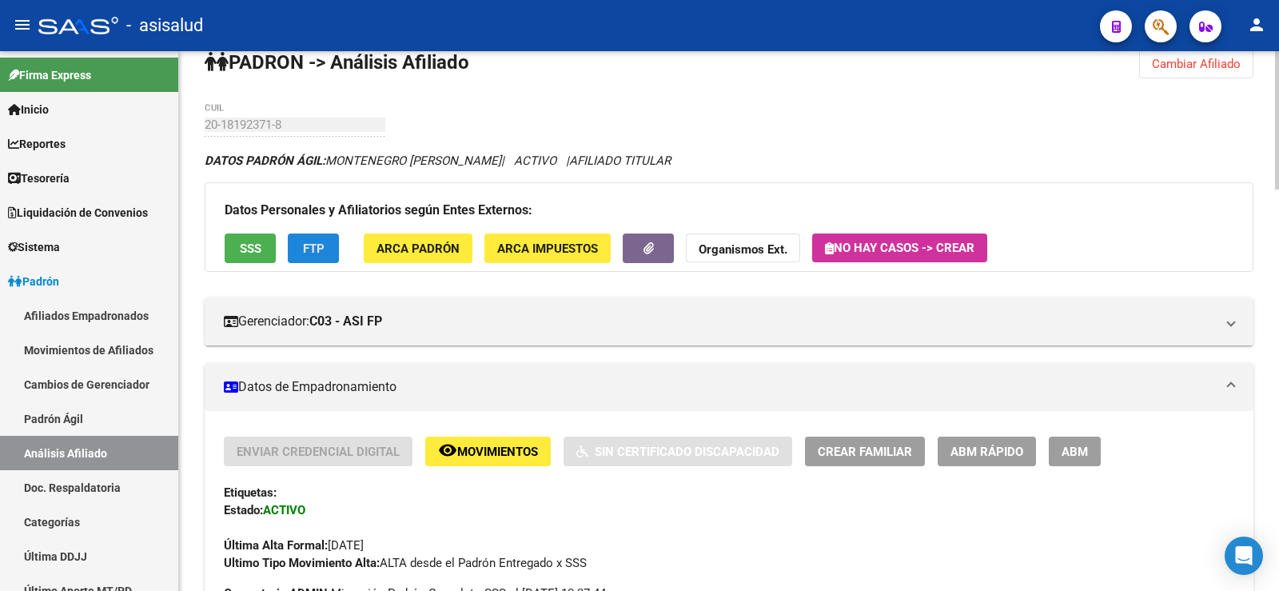
click at [303, 241] on span "FTP" at bounding box center [314, 248] width 22 height 14
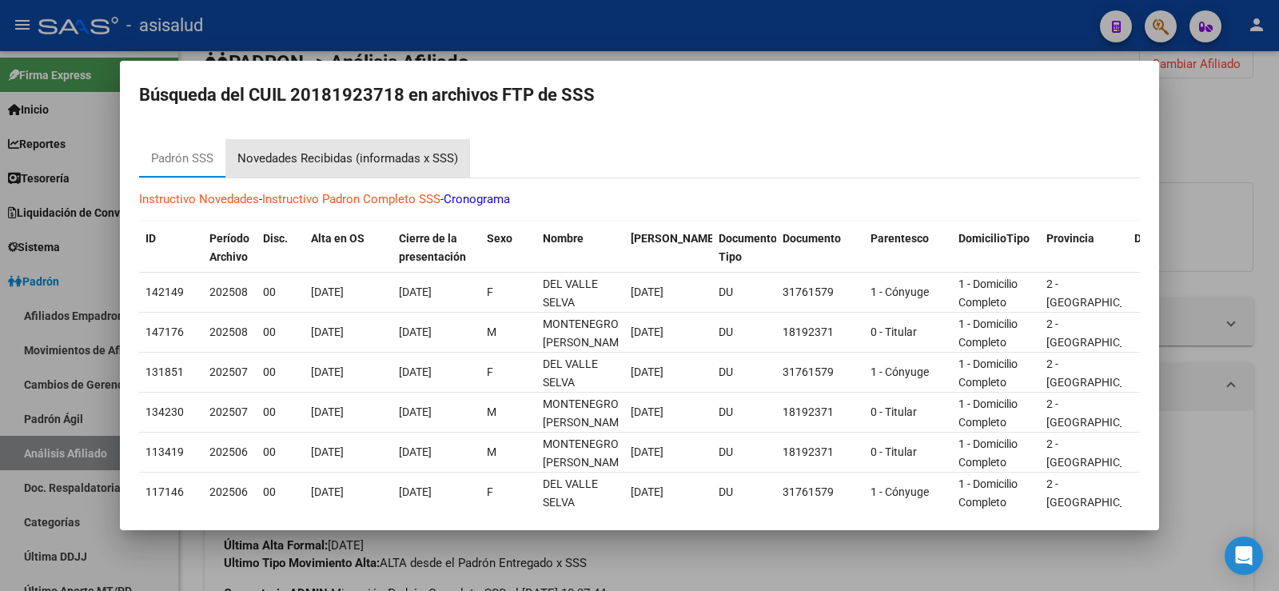
click at [376, 161] on div "Novedades Recibidas (informadas x SSS)" at bounding box center [347, 158] width 221 height 18
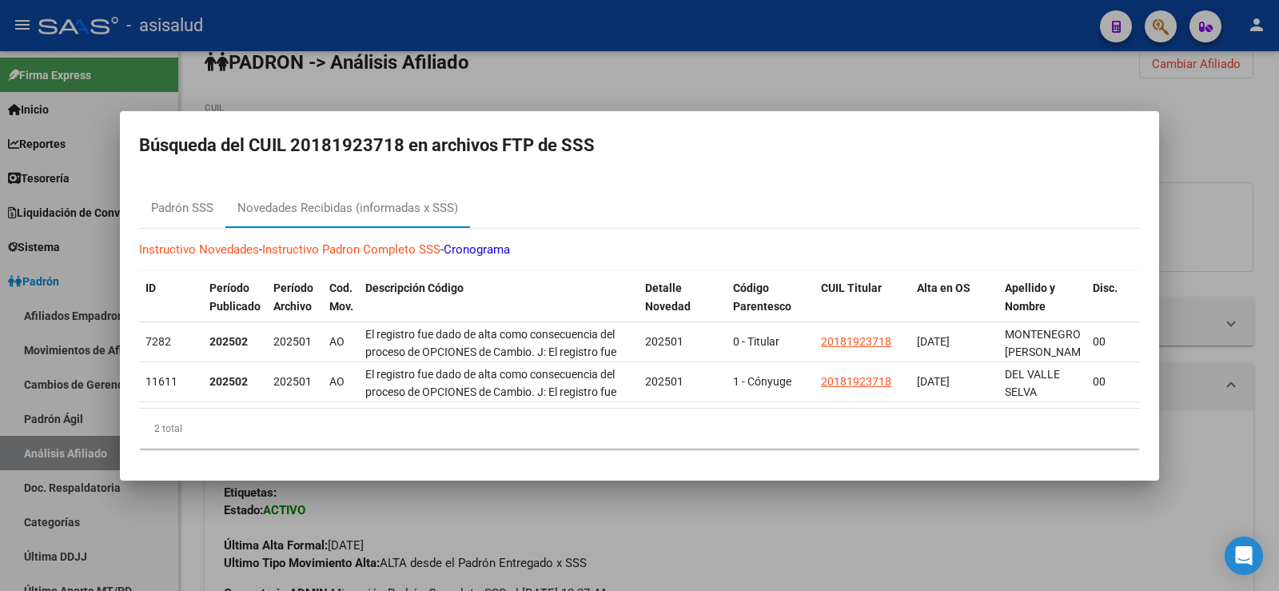
click at [1179, 142] on div at bounding box center [639, 295] width 1279 height 591
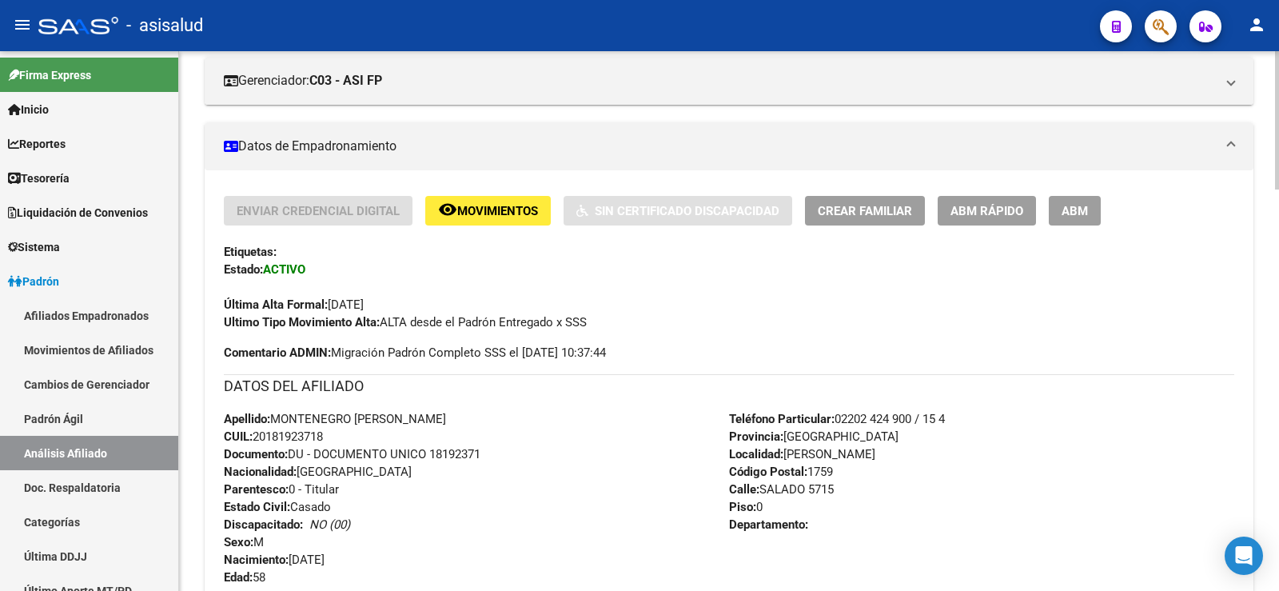
scroll to position [267, 0]
click at [1000, 210] on span "ABM Rápido" at bounding box center [986, 212] width 73 height 14
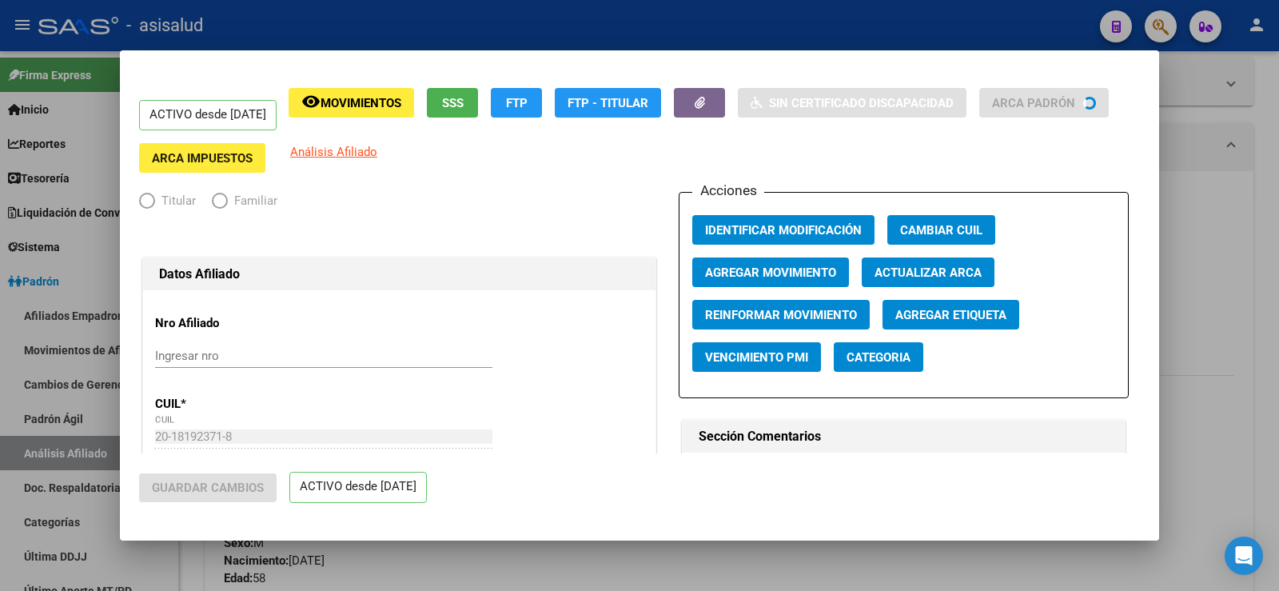
radio input "true"
type input "30-63553066-5"
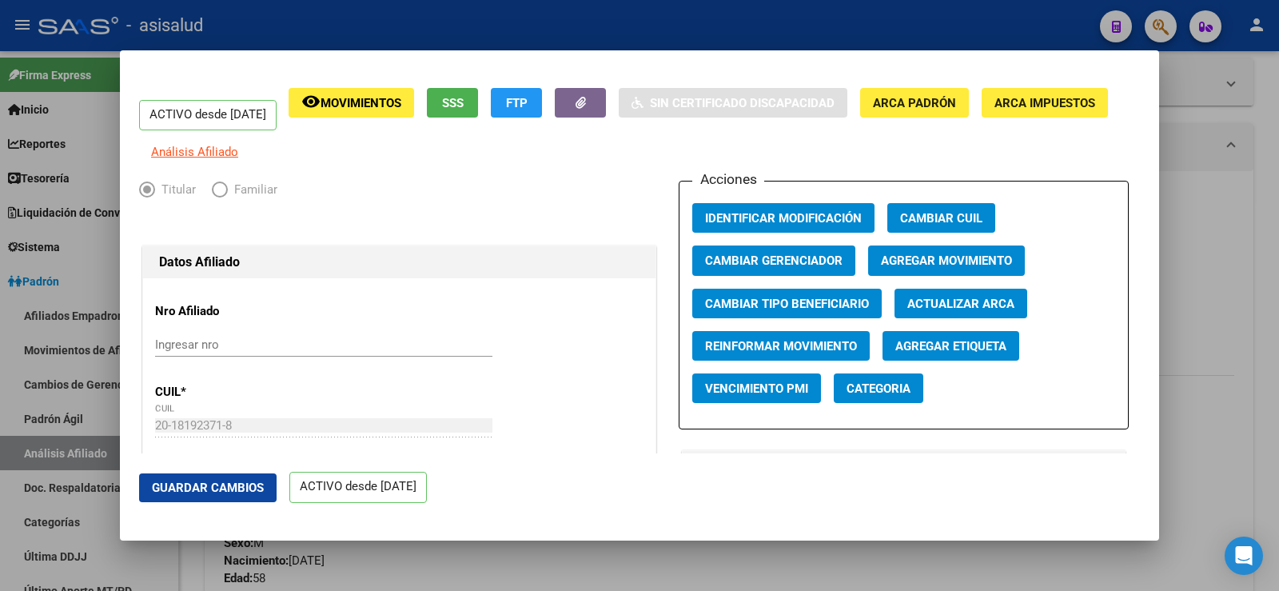
click at [940, 268] on span "Agregar Movimiento" at bounding box center [946, 261] width 131 height 14
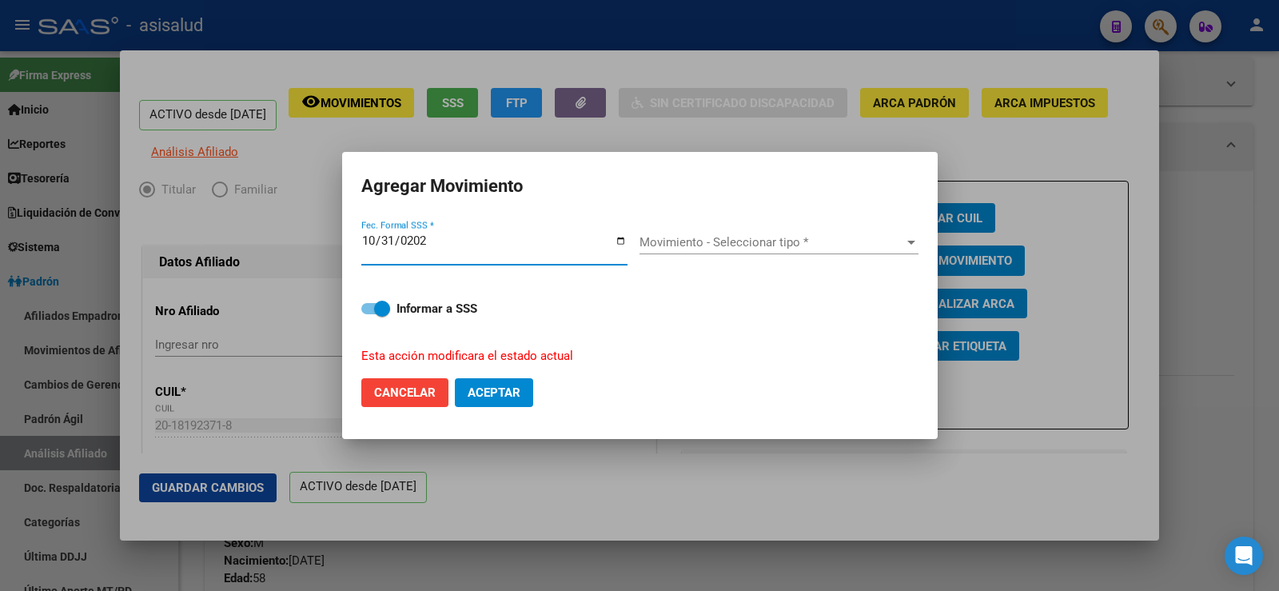
type input "[DATE]"
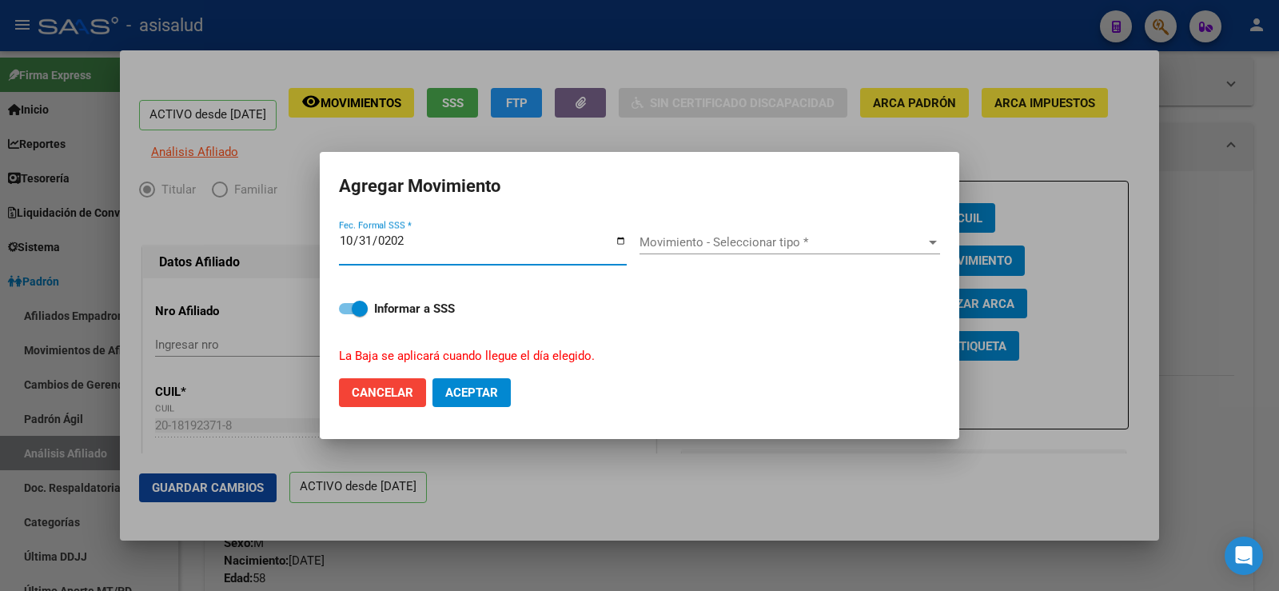
click at [864, 242] on span "Movimiento - Seleccionar tipo *" at bounding box center [782, 242] width 286 height 14
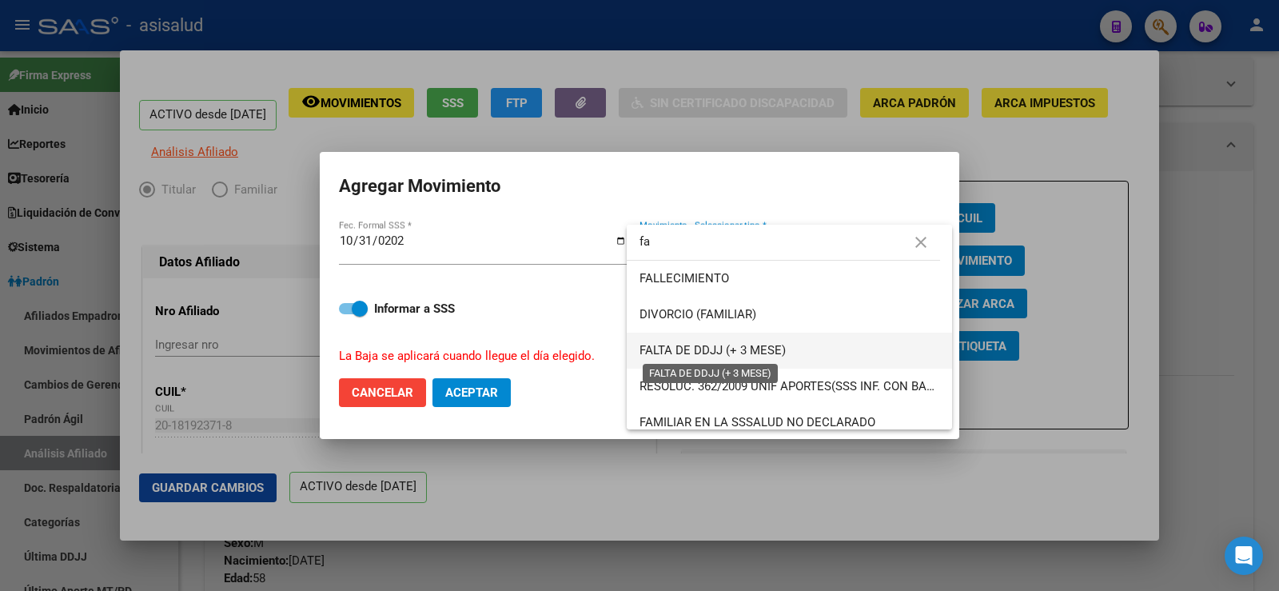
type input "fa"
click at [757, 345] on span "FALTA DE DDJJ (+ 3 MESE)" at bounding box center [712, 350] width 146 height 14
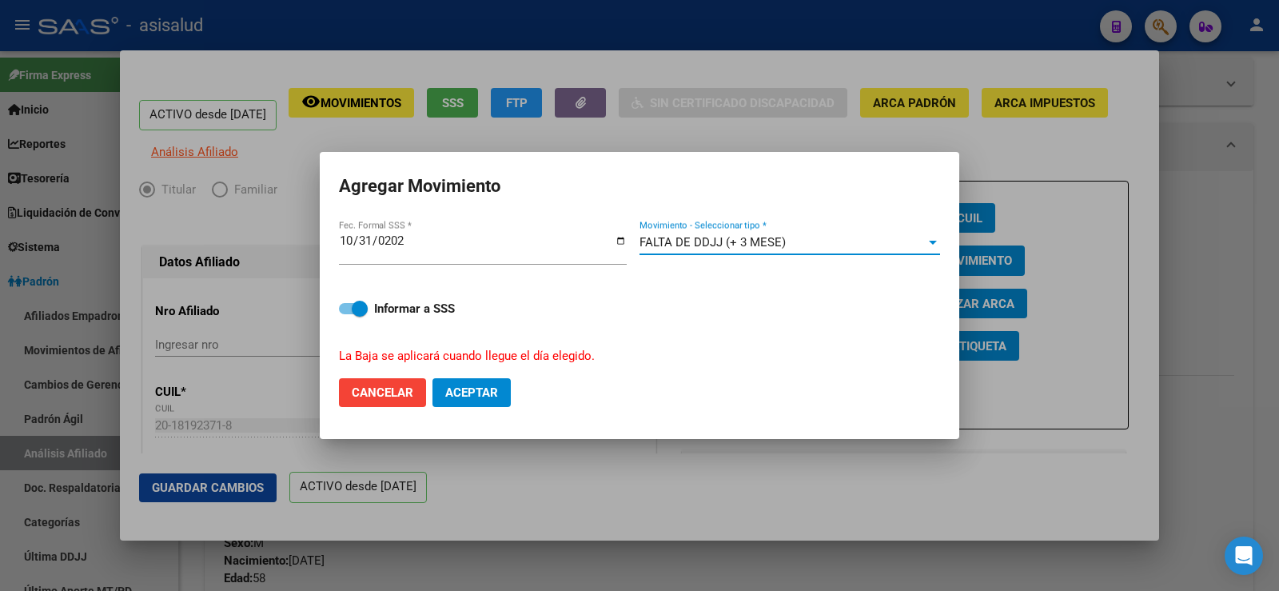
click at [476, 388] on span "Aceptar" at bounding box center [471, 392] width 53 height 14
checkbox input "false"
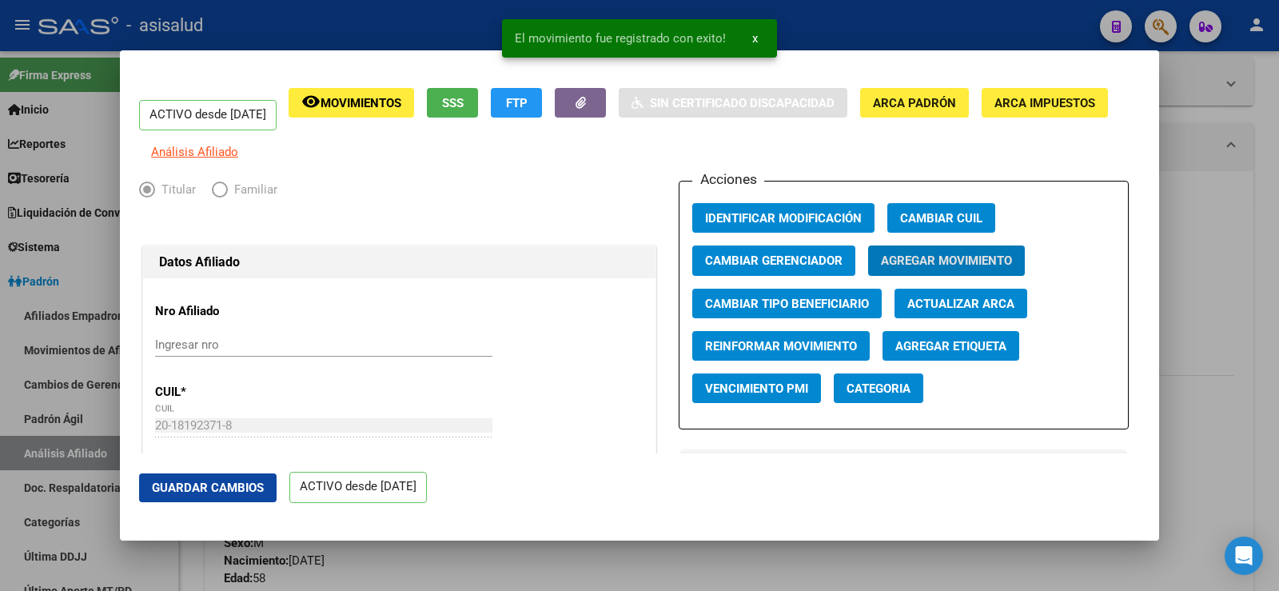
click at [247, 493] on span "Guardar Cambios" at bounding box center [208, 487] width 112 height 14
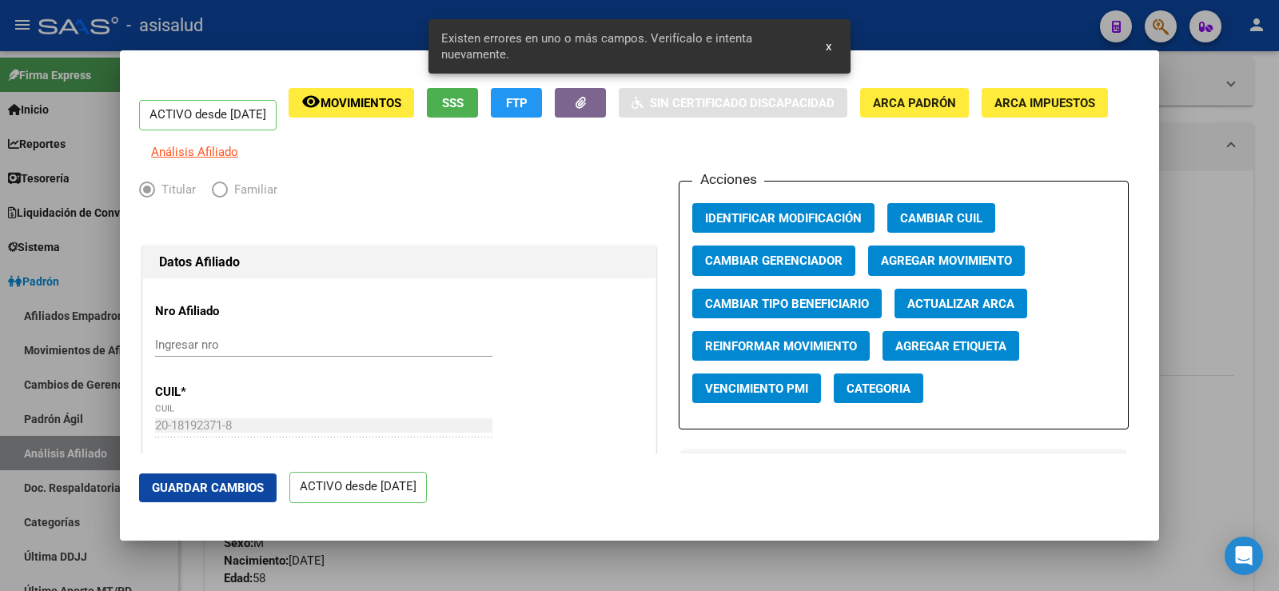
click at [964, 311] on span "Actualizar ARCA" at bounding box center [960, 303] width 107 height 14
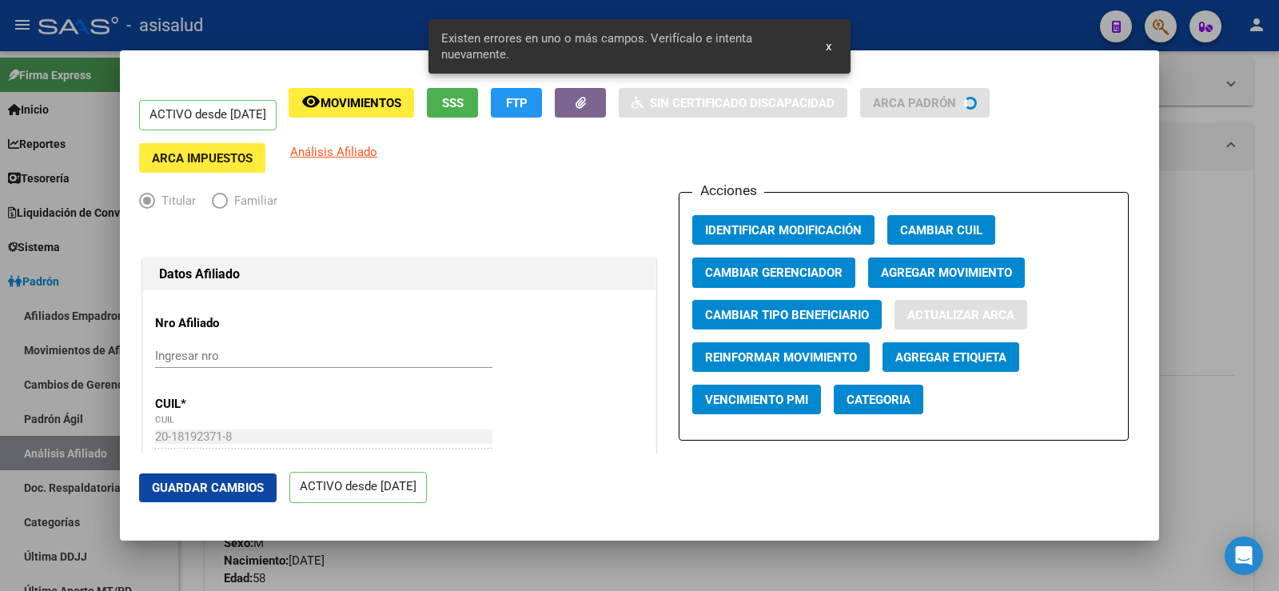
type input "MONTENEGRO"
type input "[PERSON_NAME]"
type input "[DATE]"
type input "DOBLAS"
type input "5047"
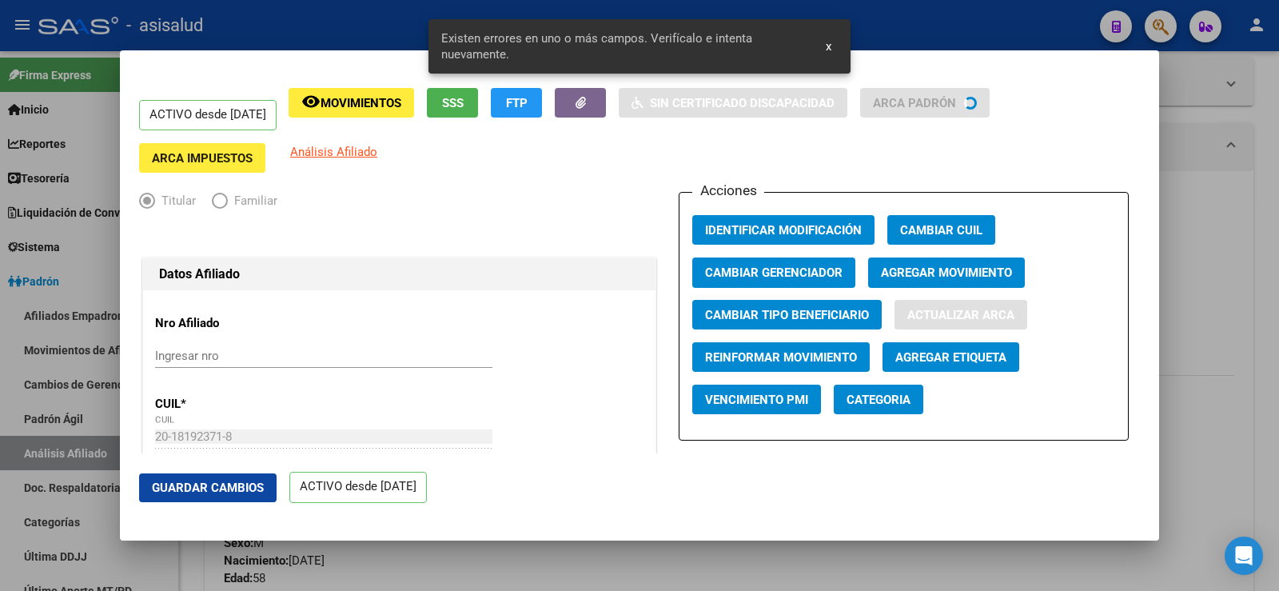
type input "[PERSON_NAME]"
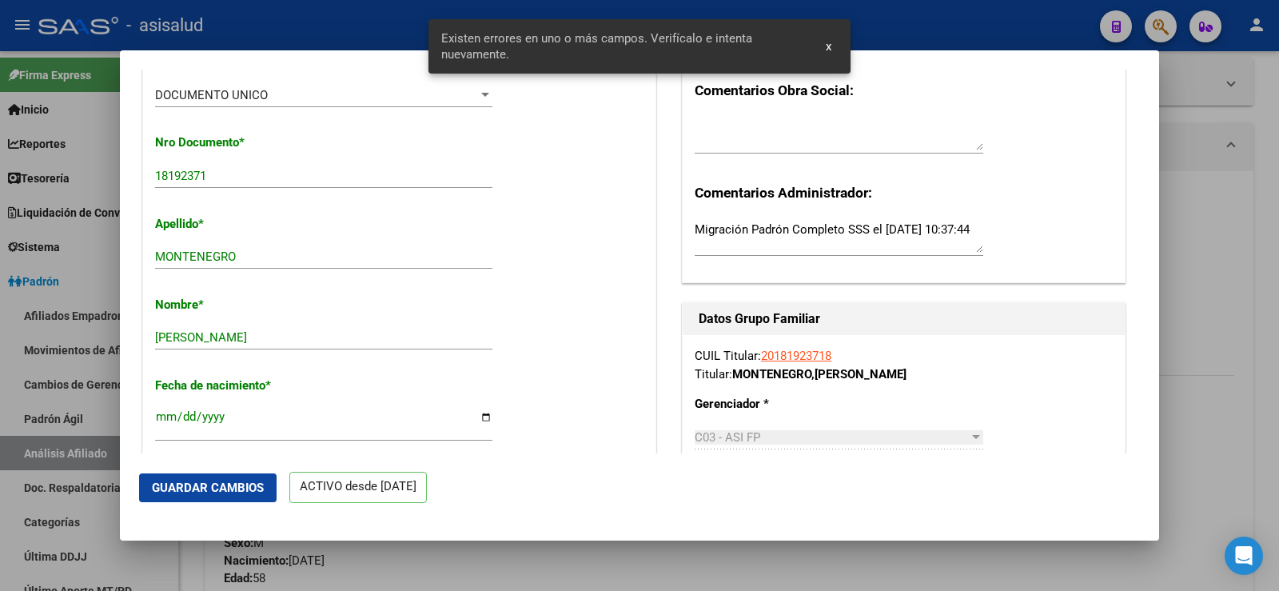
scroll to position [479, 0]
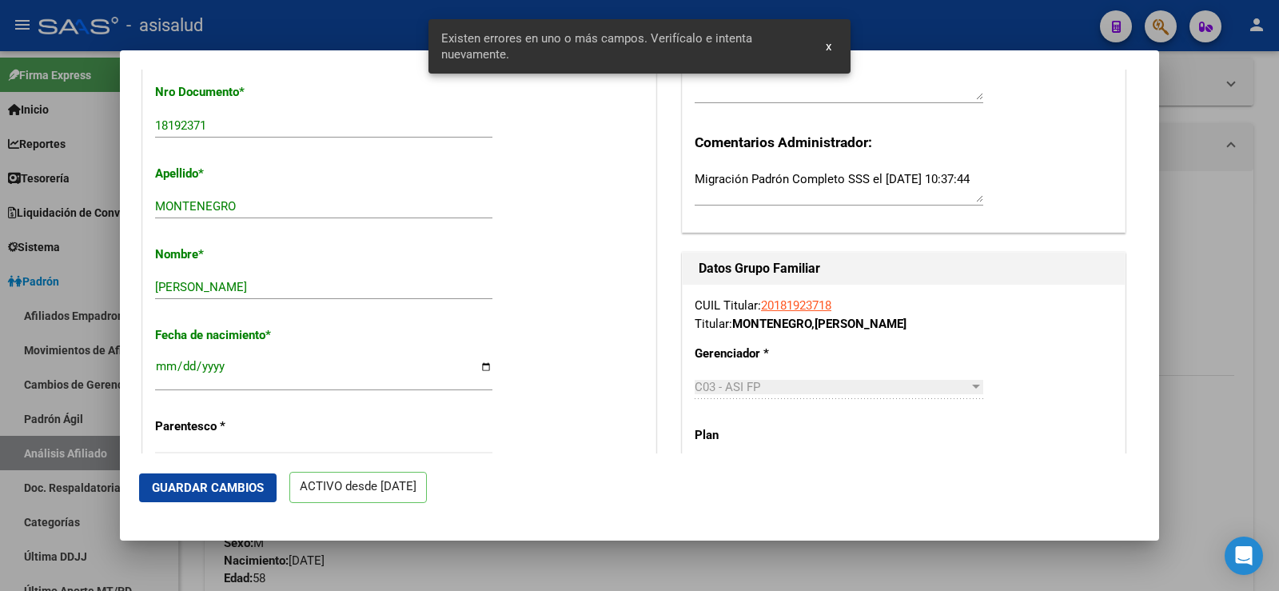
click at [231, 498] on button "Guardar Cambios" at bounding box center [207, 487] width 137 height 29
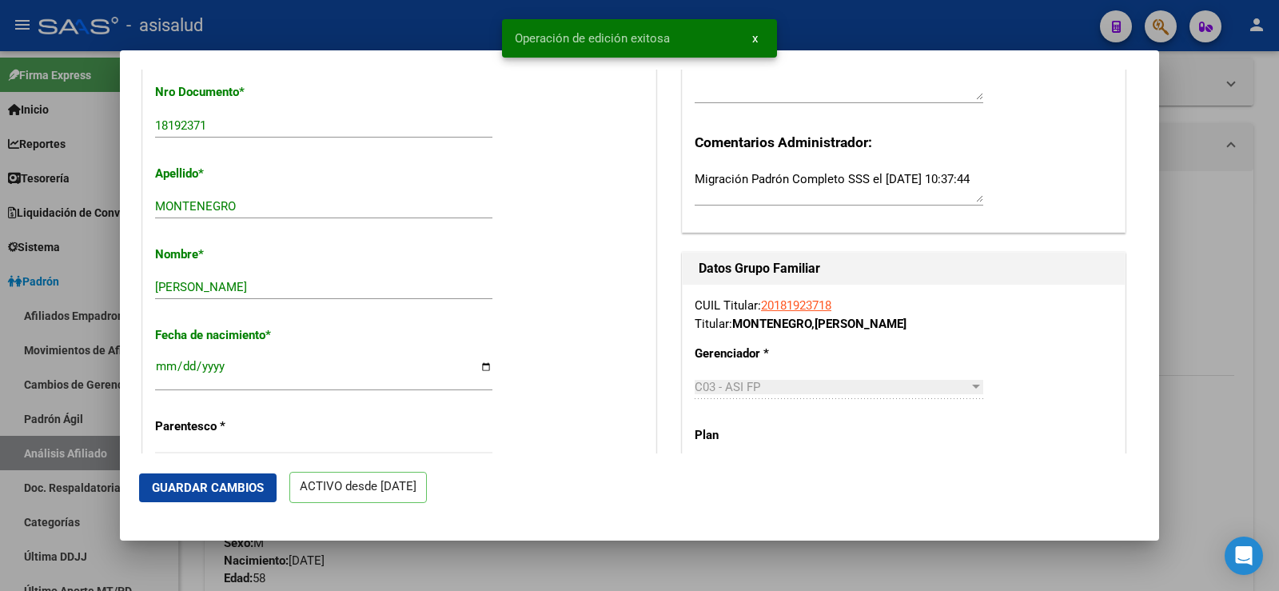
click at [1271, 153] on div at bounding box center [639, 295] width 1279 height 591
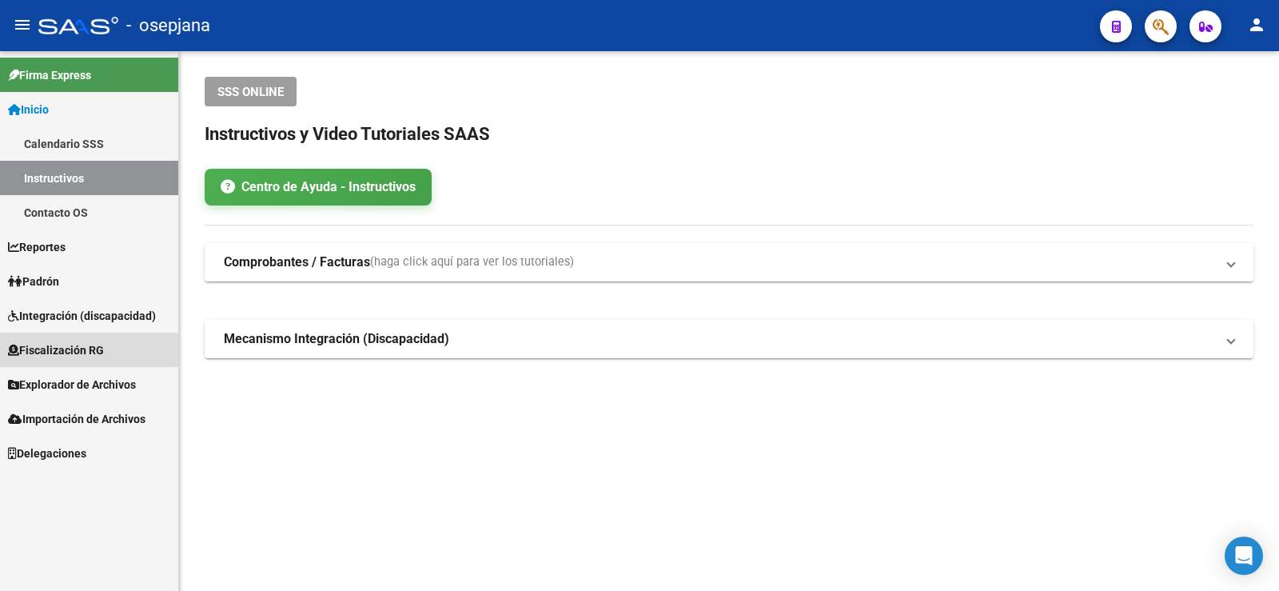
click at [85, 348] on span "Fiscalización RG" at bounding box center [56, 350] width 96 height 18
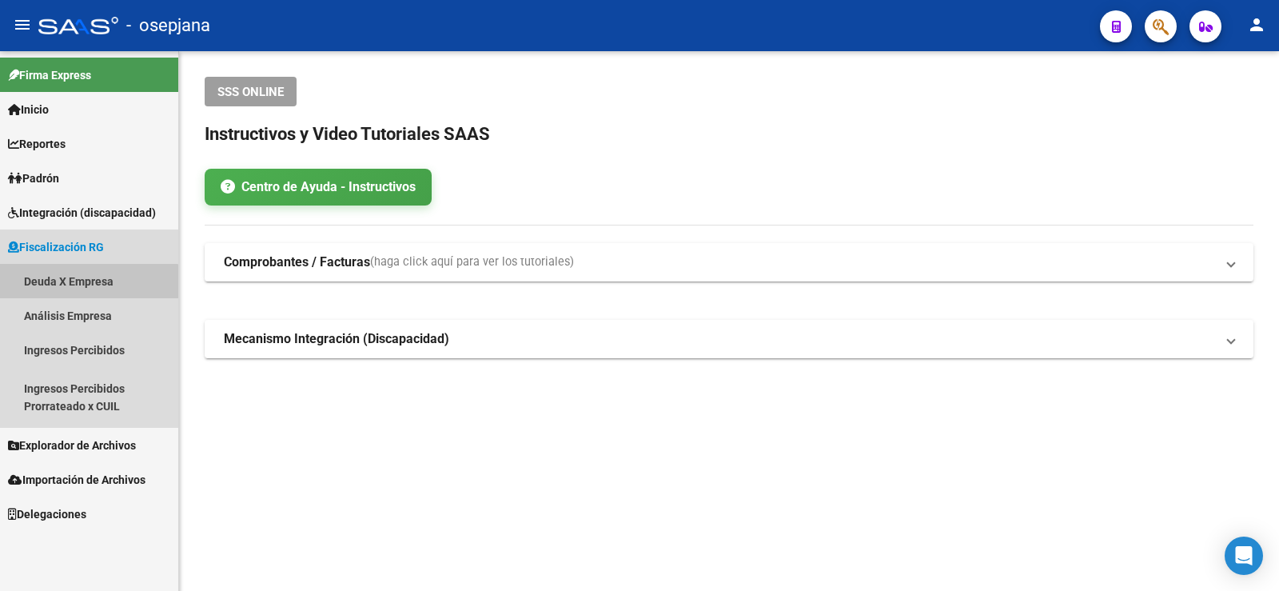
click at [62, 288] on link "Deuda X Empresa" at bounding box center [89, 281] width 178 height 34
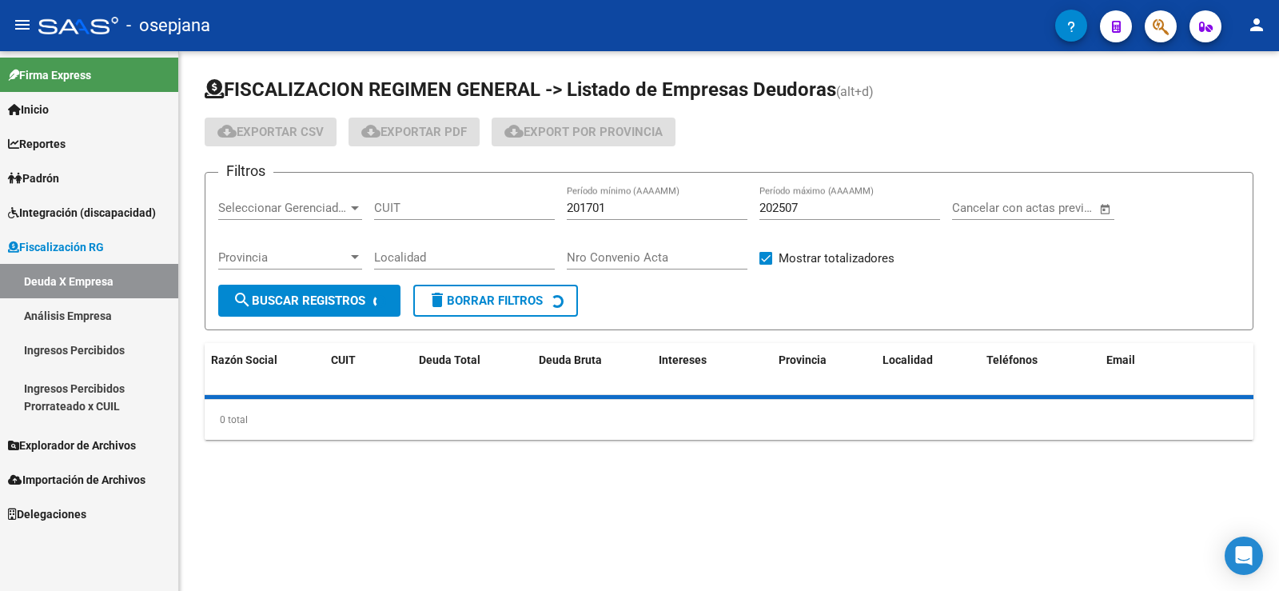
click at [66, 318] on link "Análisis Empresa" at bounding box center [89, 315] width 178 height 34
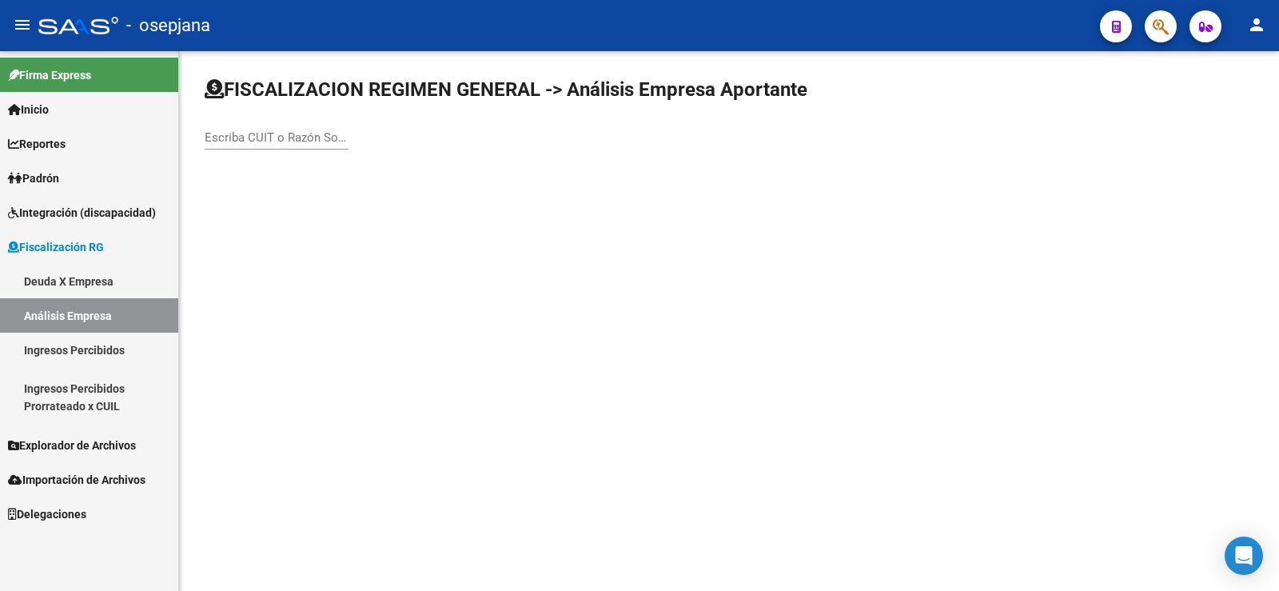
click at [262, 149] on div "Escriba CUIT o Razón Social para buscar" at bounding box center [277, 132] width 144 height 34
paste input "30679495557"
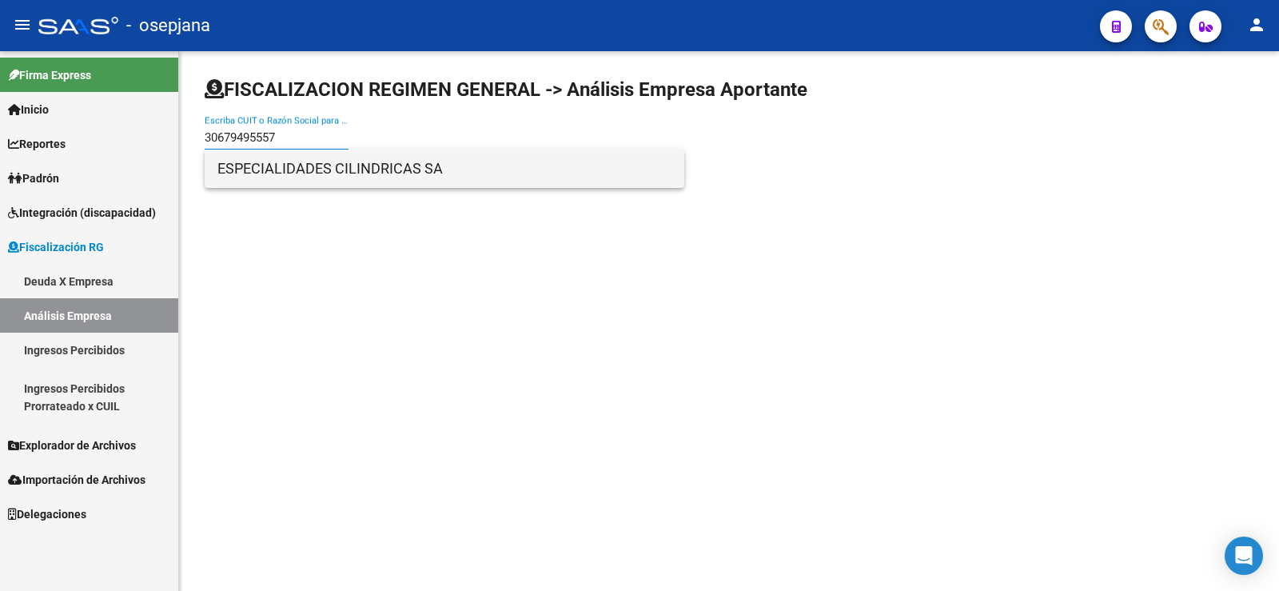
type input "30679495557"
click at [278, 166] on span "ESPECIALIDADES CILINDRICAS SA" at bounding box center [444, 168] width 454 height 38
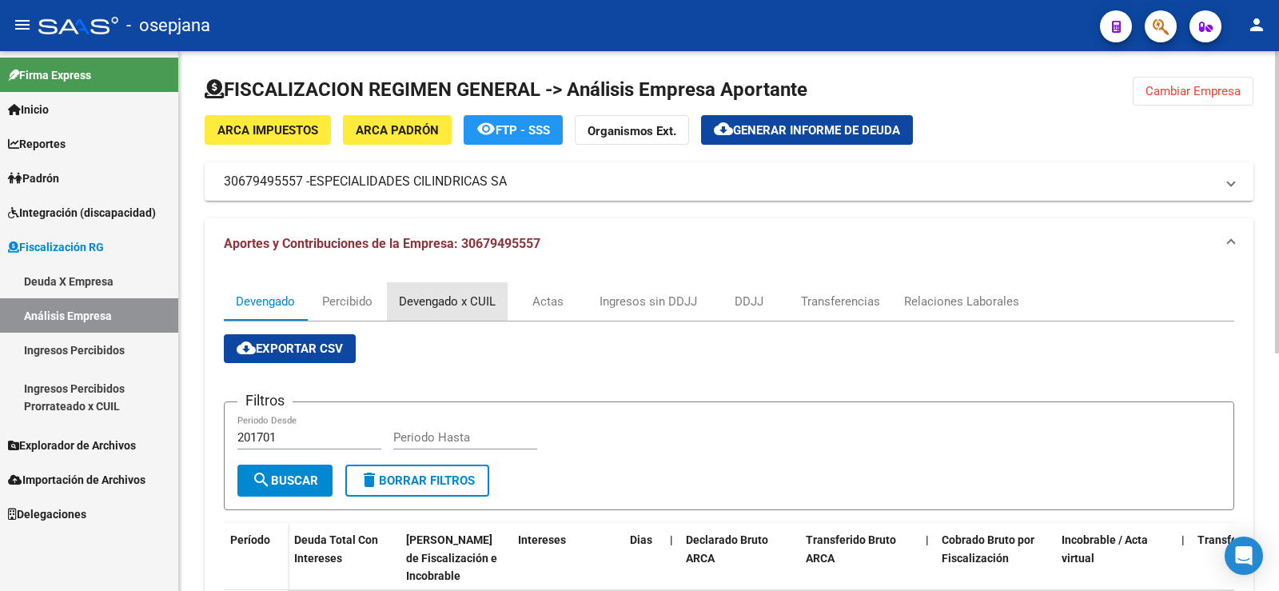
click at [432, 304] on div "Devengado x CUIL" at bounding box center [447, 301] width 97 height 18
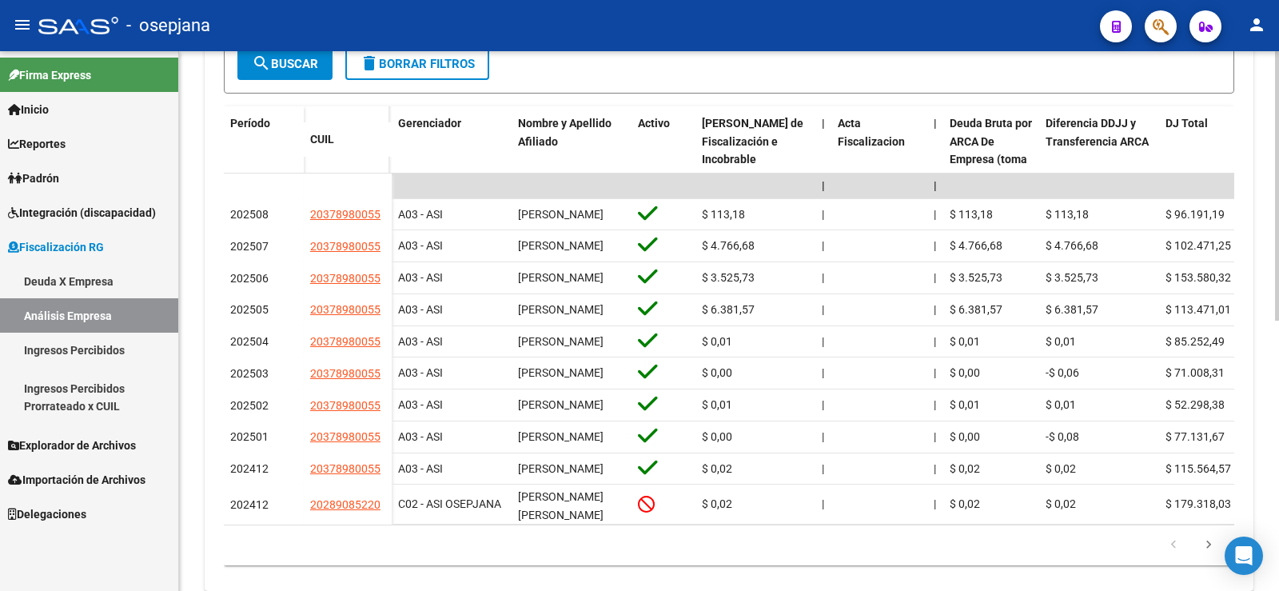
scroll to position [443, 0]
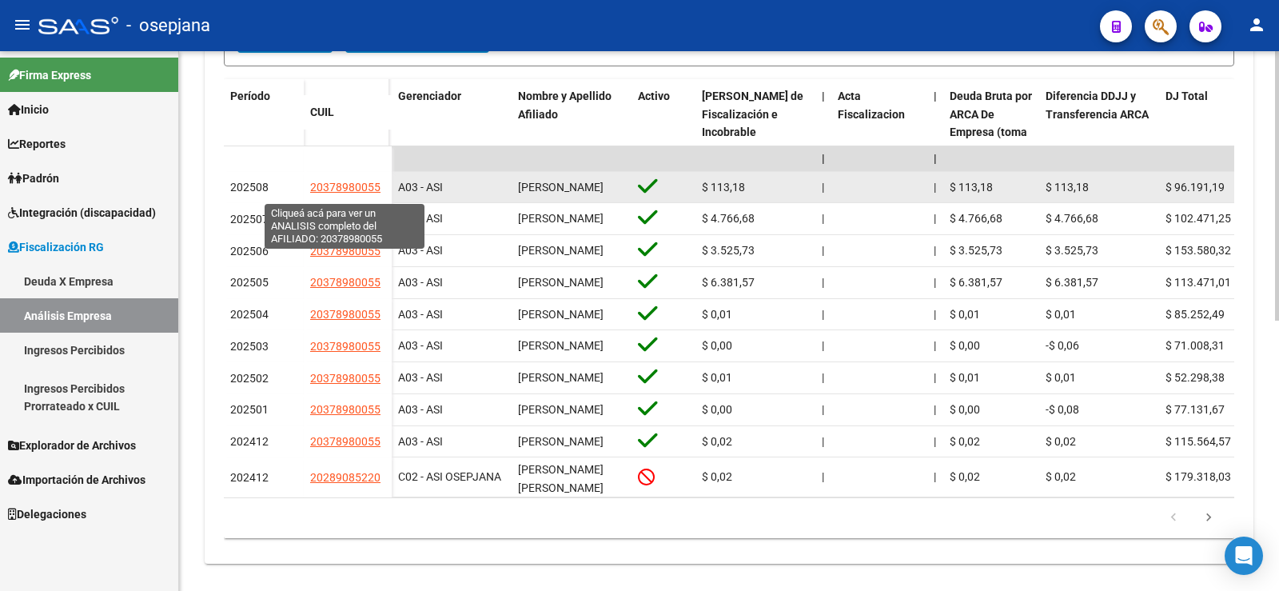
click at [326, 189] on span "20378980055" at bounding box center [345, 187] width 70 height 13
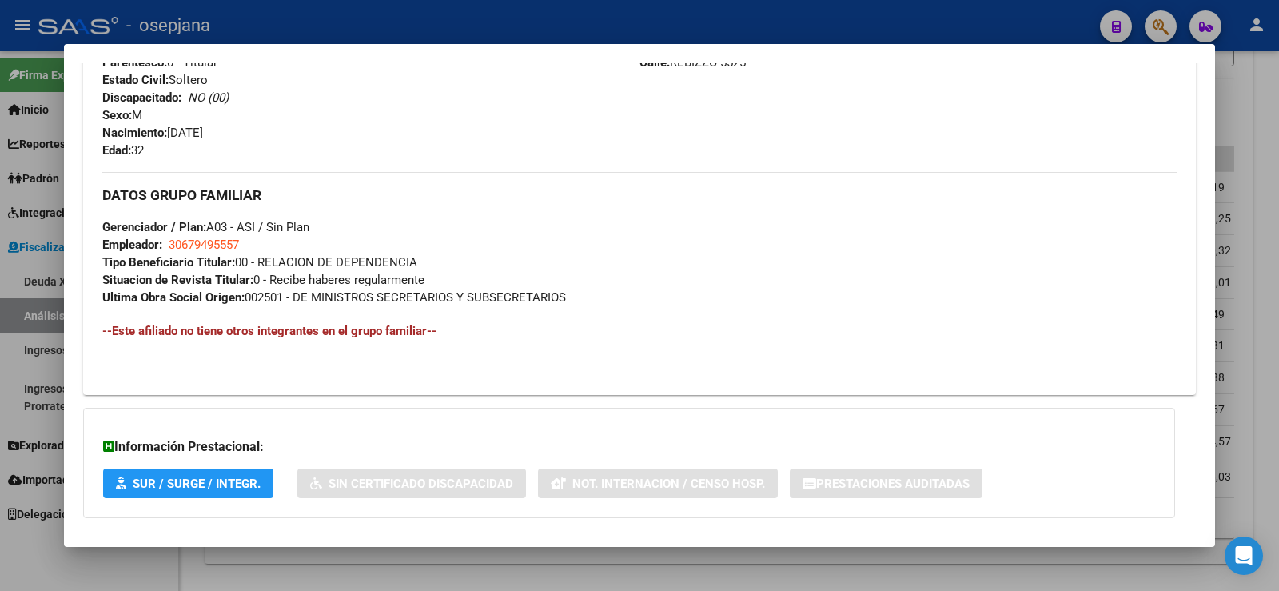
scroll to position [717, 0]
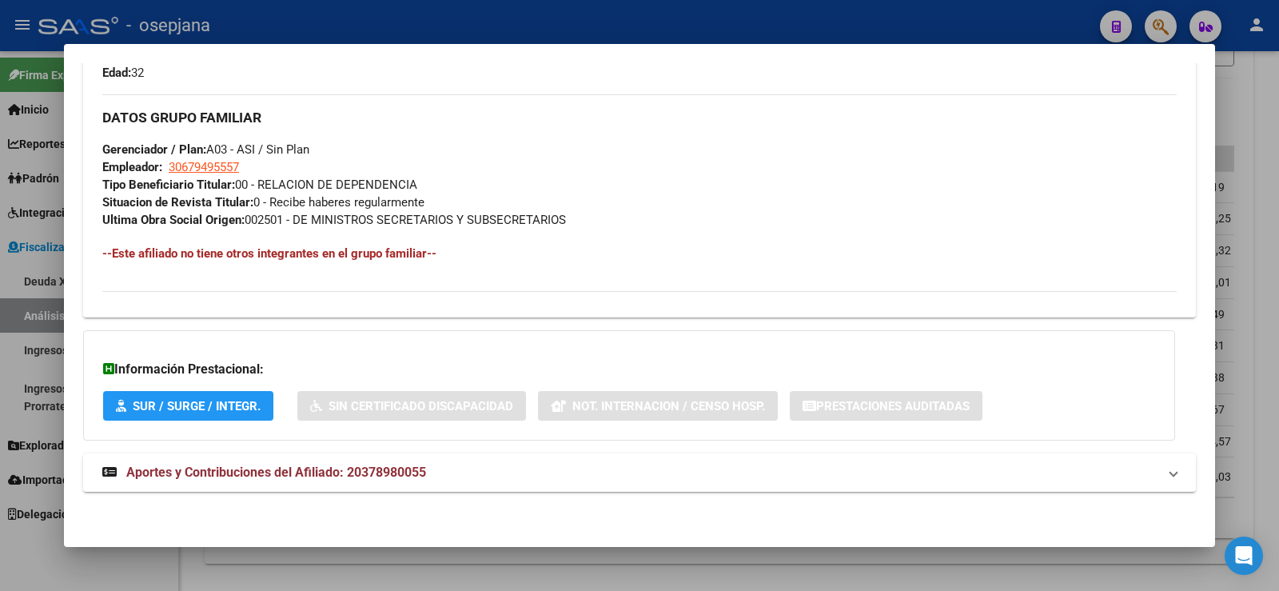
click at [536, 32] on div at bounding box center [639, 295] width 1279 height 591
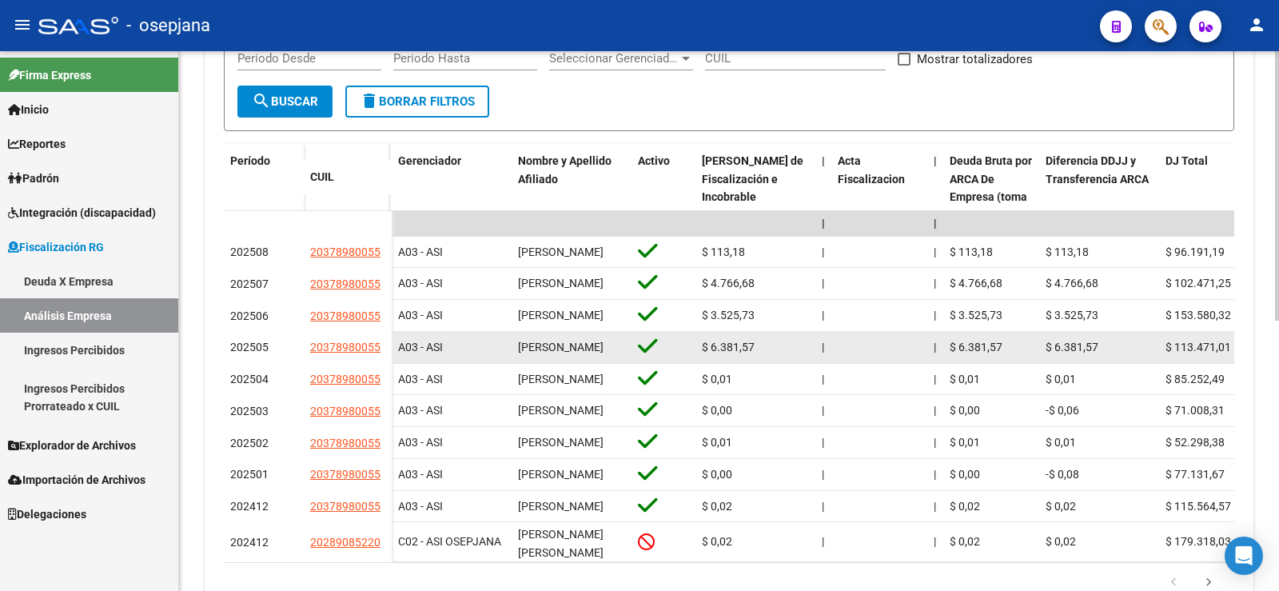
scroll to position [284, 0]
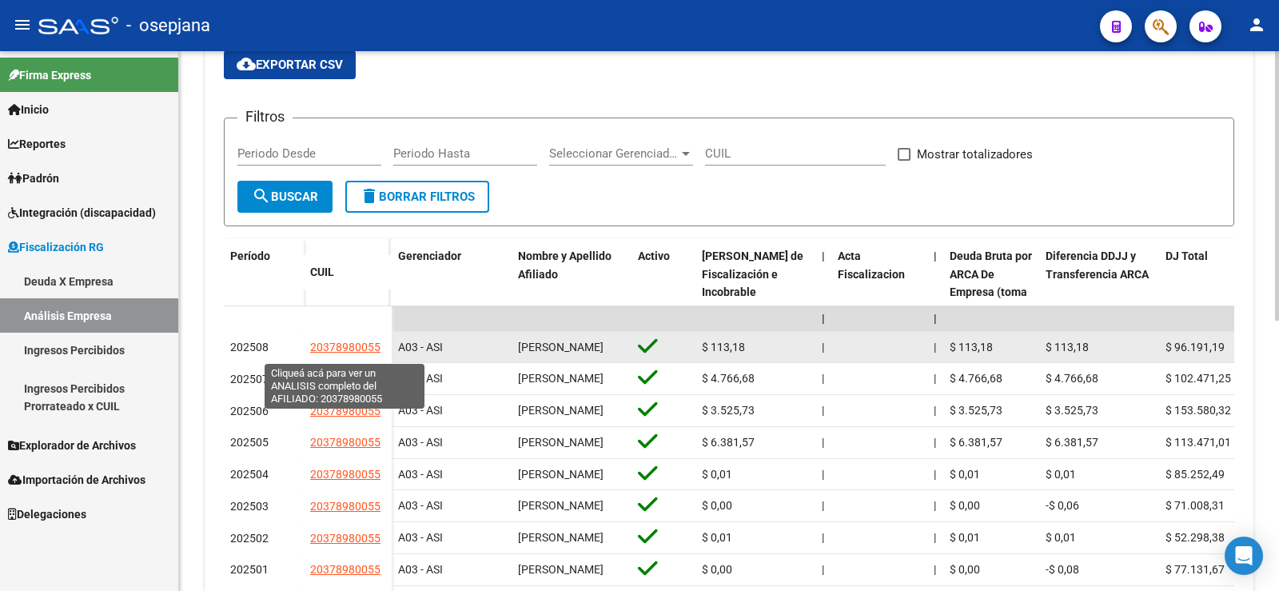
click at [346, 347] on span "20378980055" at bounding box center [345, 346] width 70 height 13
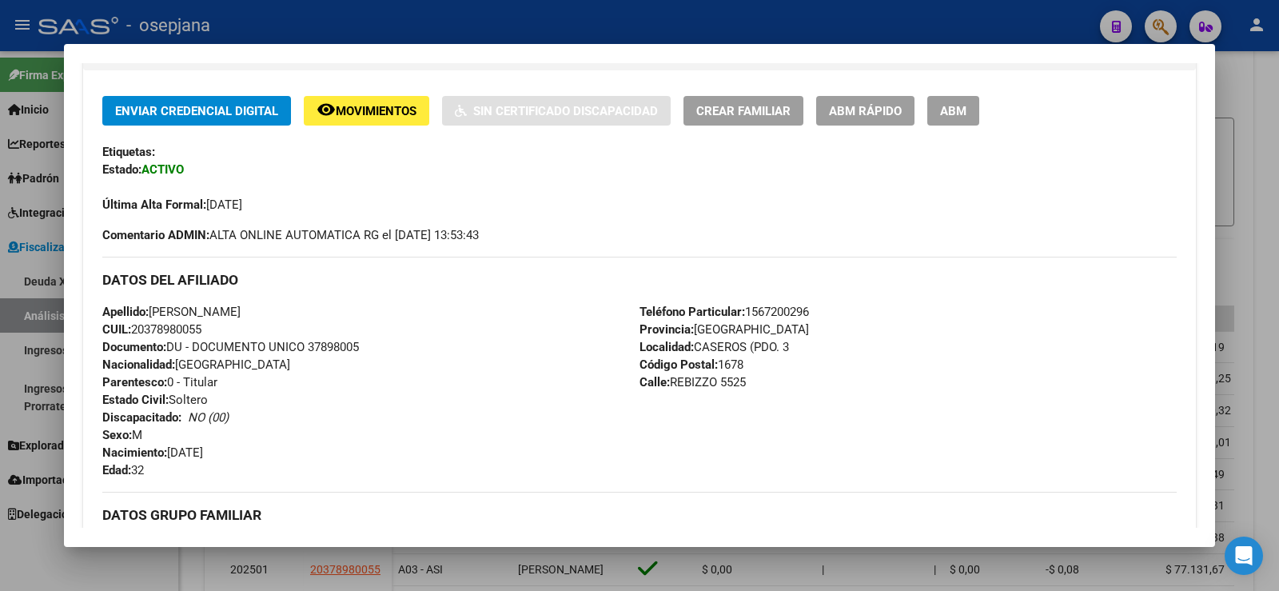
scroll to position [717, 0]
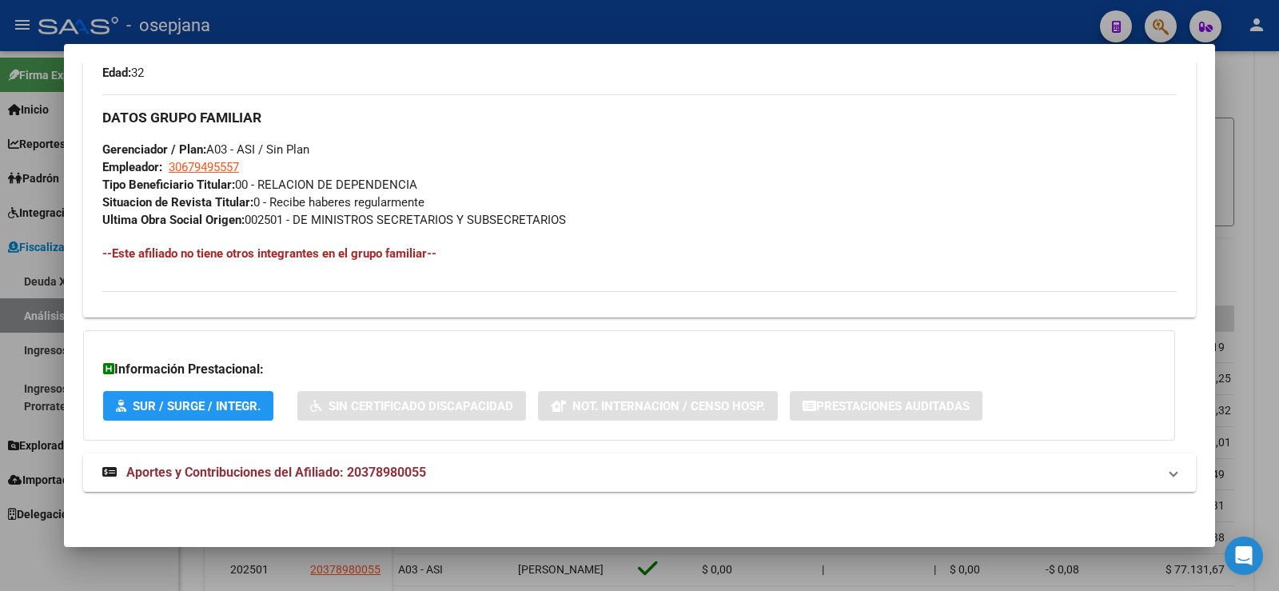
click at [403, 479] on strong "Aportes y Contribuciones del Afiliado: 20378980055" at bounding box center [264, 472] width 324 height 19
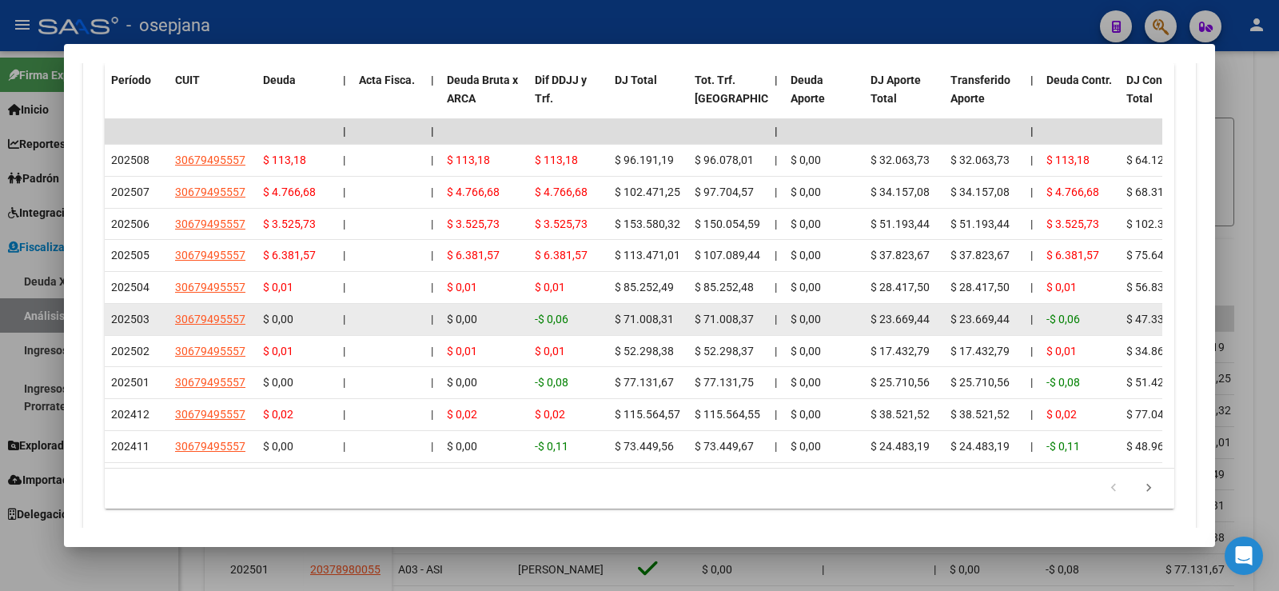
scroll to position [1450, 0]
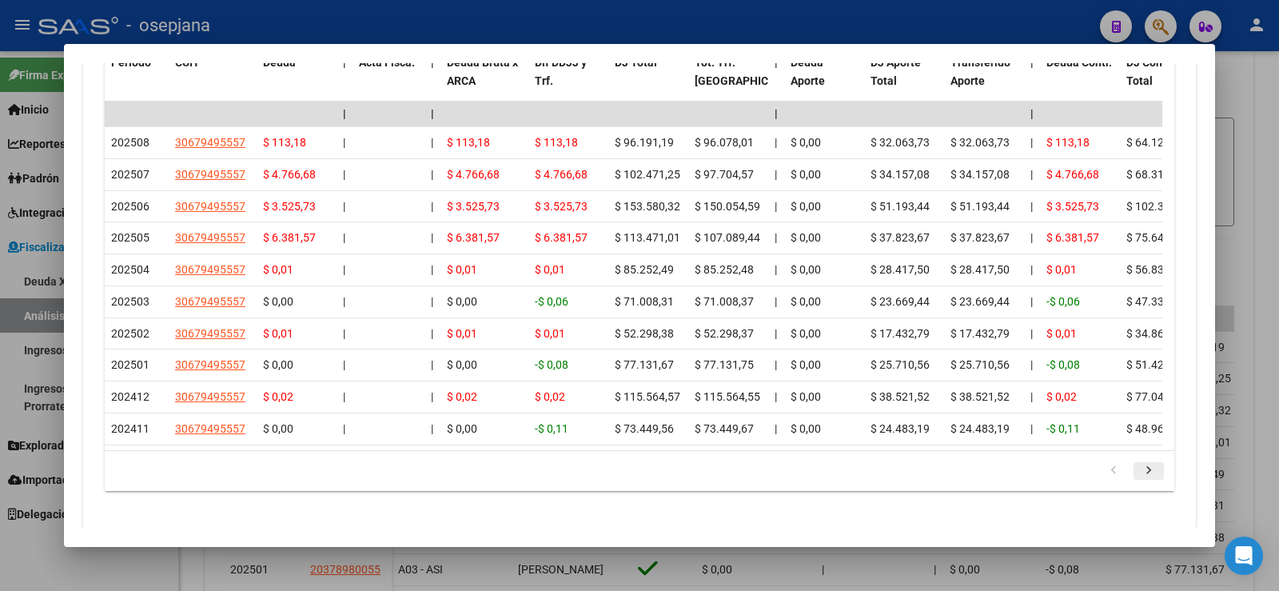
click at [1140, 482] on icon "go to next page" at bounding box center [1148, 472] width 21 height 19
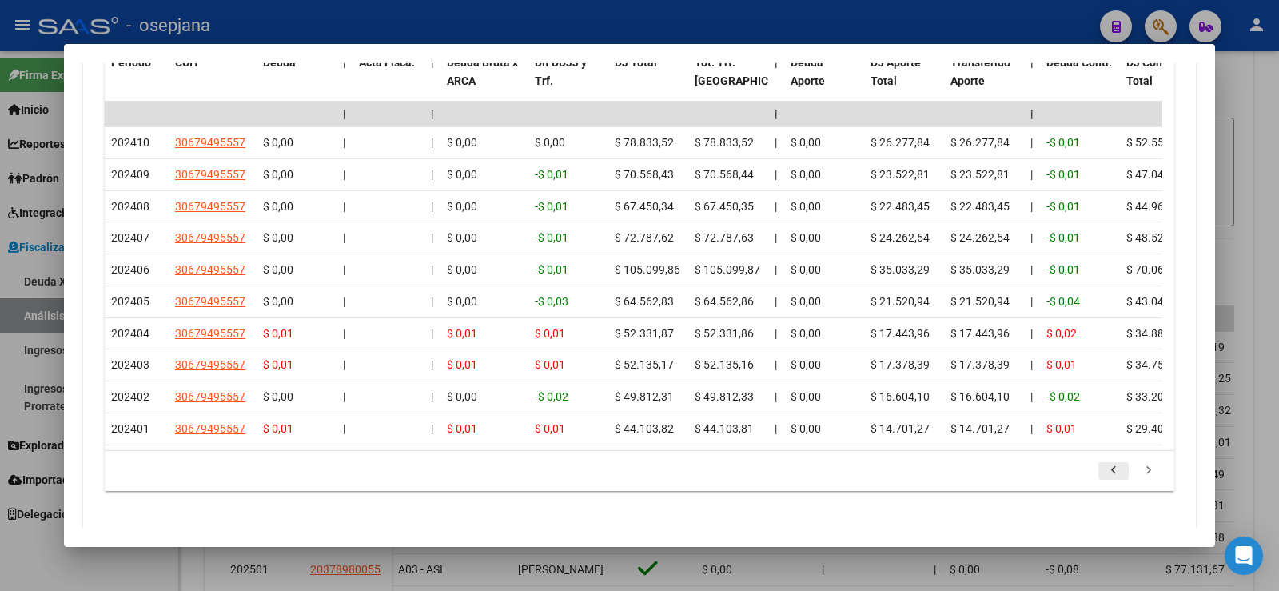
click at [1110, 482] on icon "go to previous page" at bounding box center [1113, 472] width 21 height 19
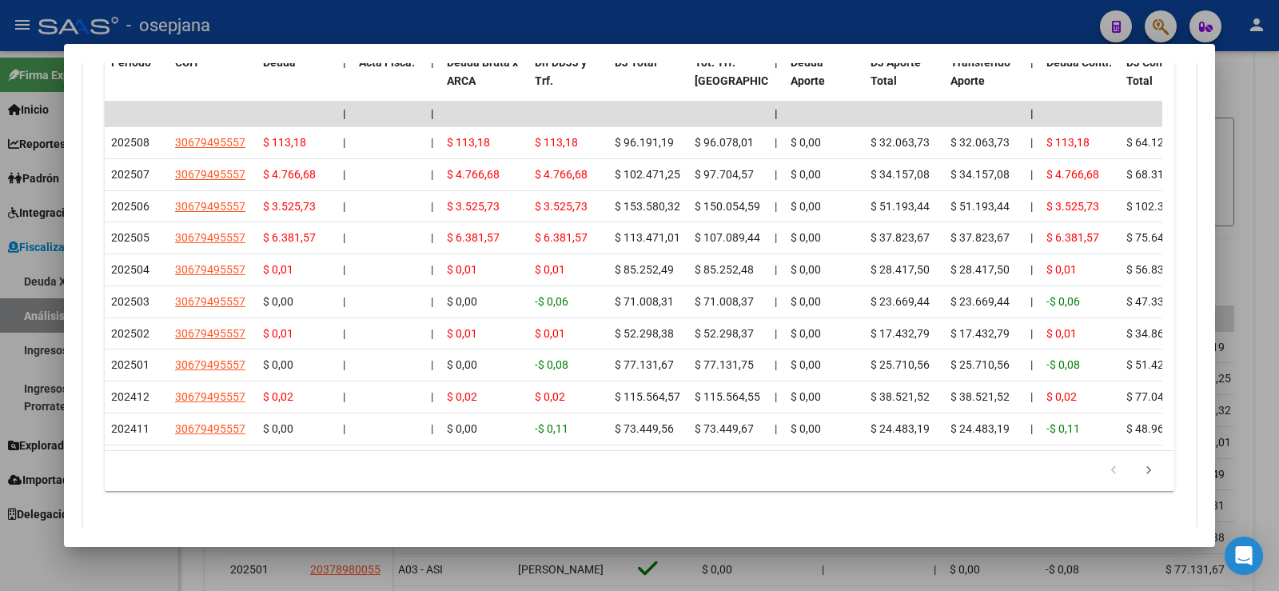
click at [439, 24] on div at bounding box center [639, 295] width 1279 height 591
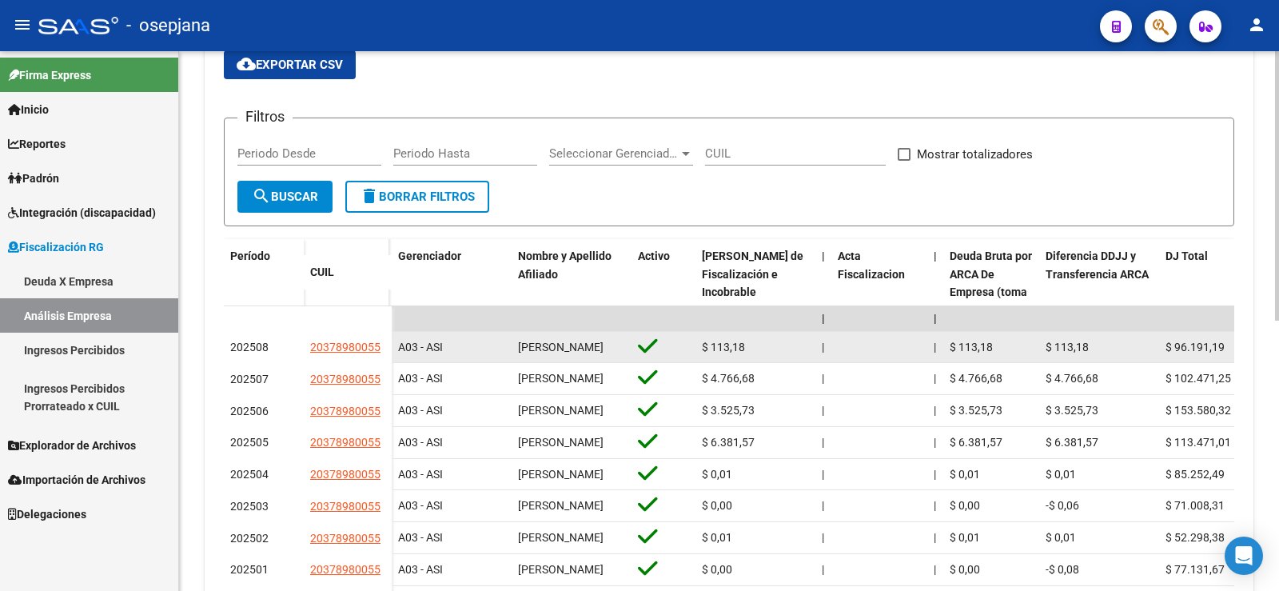
drag, startPoint x: 314, startPoint y: 352, endPoint x: 402, endPoint y: 350, distance: 87.9
click at [289, 356] on div "202508" at bounding box center [263, 347] width 67 height 18
drag, startPoint x: 303, startPoint y: 354, endPoint x: 387, endPoint y: 351, distance: 84.0
click at [387, 351] on div "202508 20378980055" at bounding box center [308, 348] width 168 height 32
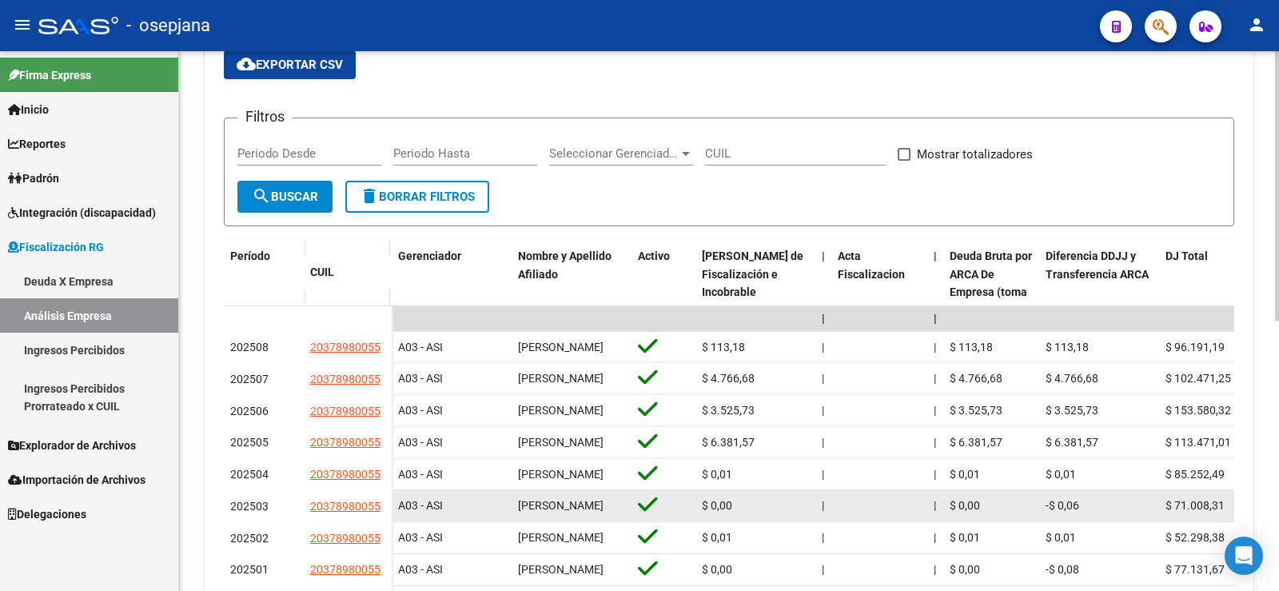
copy div "20378980055"
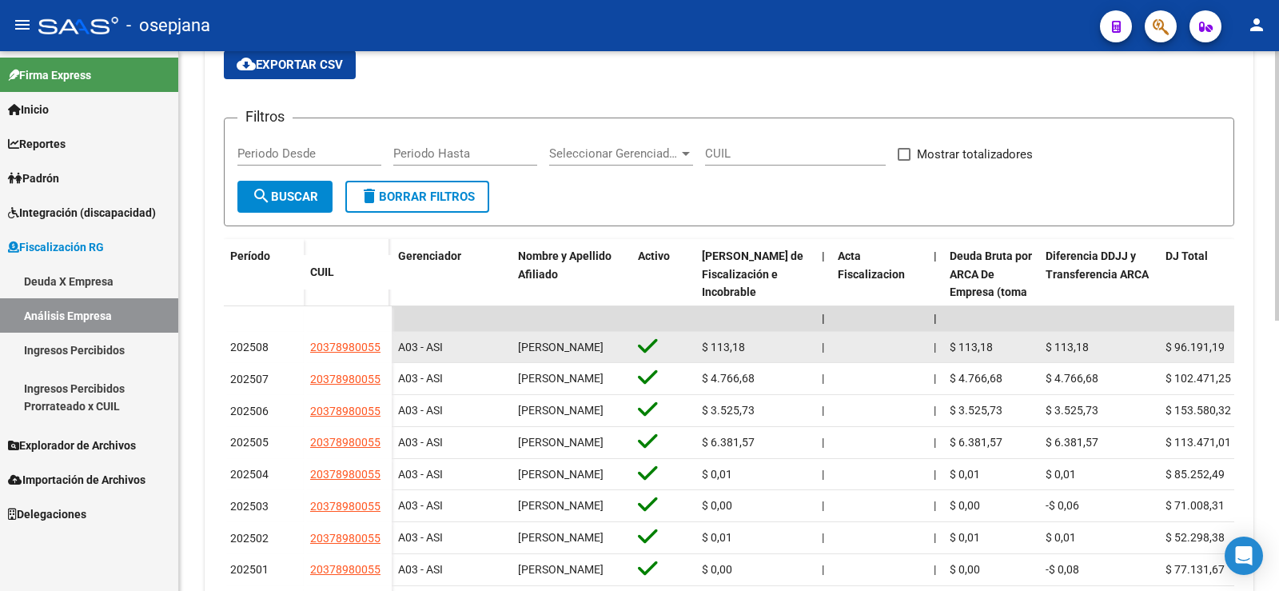
copy div "20378980055"
click at [343, 343] on app-link-go-to "20378980055" at bounding box center [345, 347] width 70 height 18
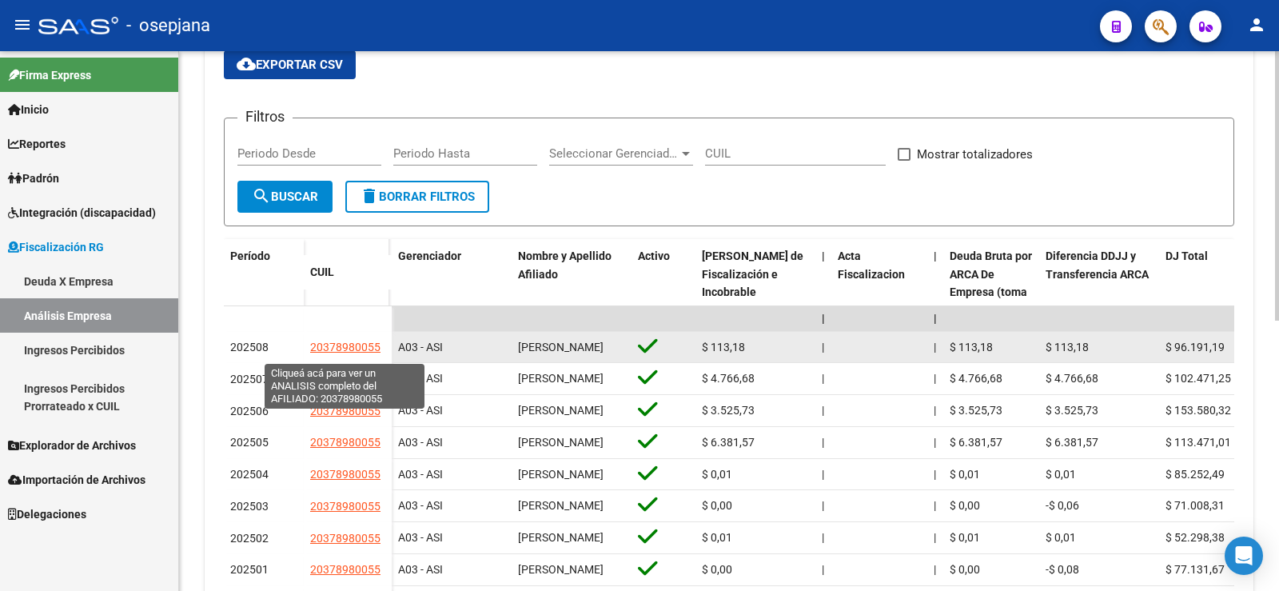
click at [344, 346] on span "20378980055" at bounding box center [345, 346] width 70 height 13
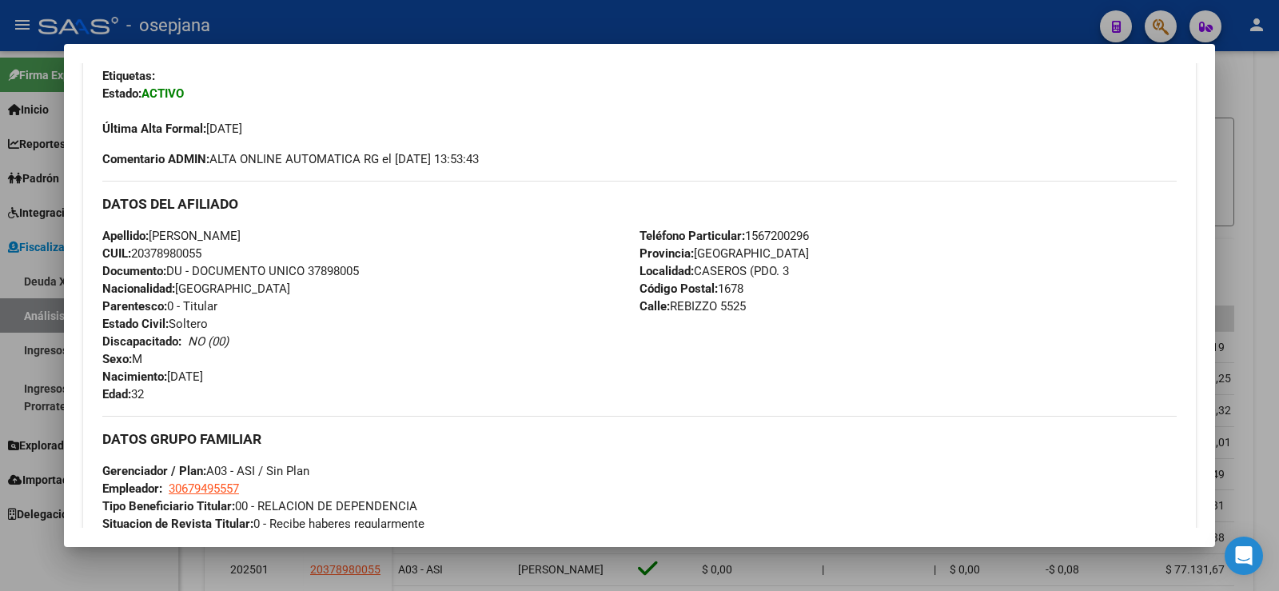
scroll to position [400, 0]
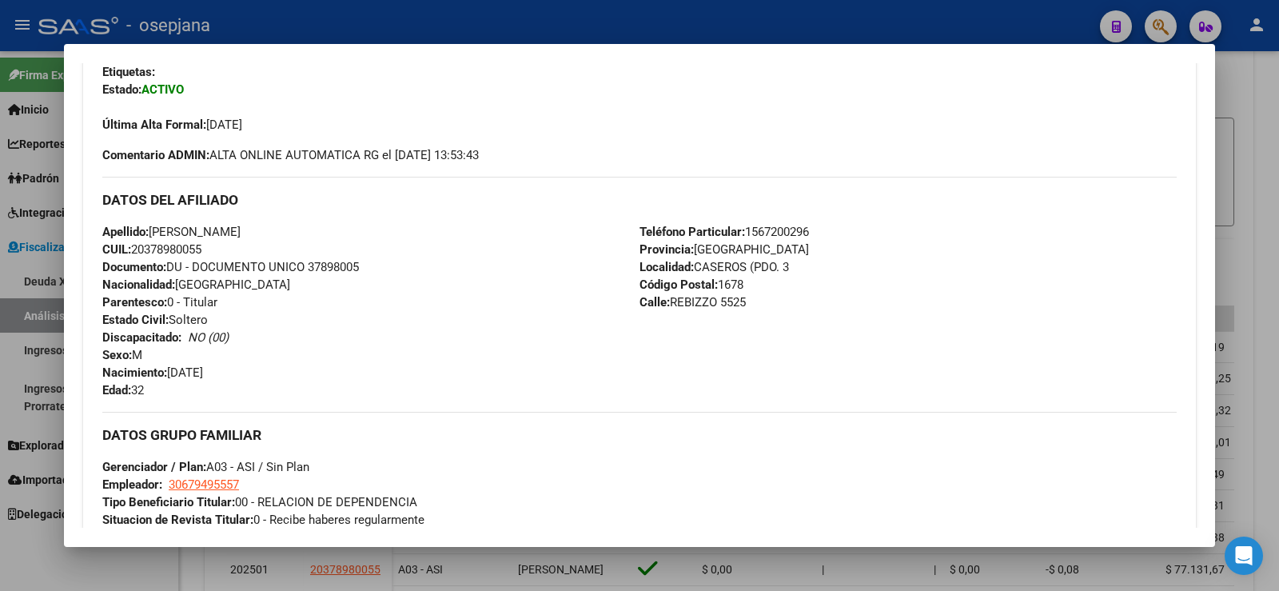
click at [189, 249] on span "CUIL: 20378980055" at bounding box center [151, 249] width 99 height 14
copy span "20378980055"
drag, startPoint x: 392, startPoint y: 267, endPoint x: 393, endPoint y: 181, distance: 86.3
click at [394, 267] on div "Apellido: EDUARDO ALBERTO DISANZO CUIL: 20378980055 Documento: DU - DOCUMENTO U…" at bounding box center [370, 311] width 537 height 176
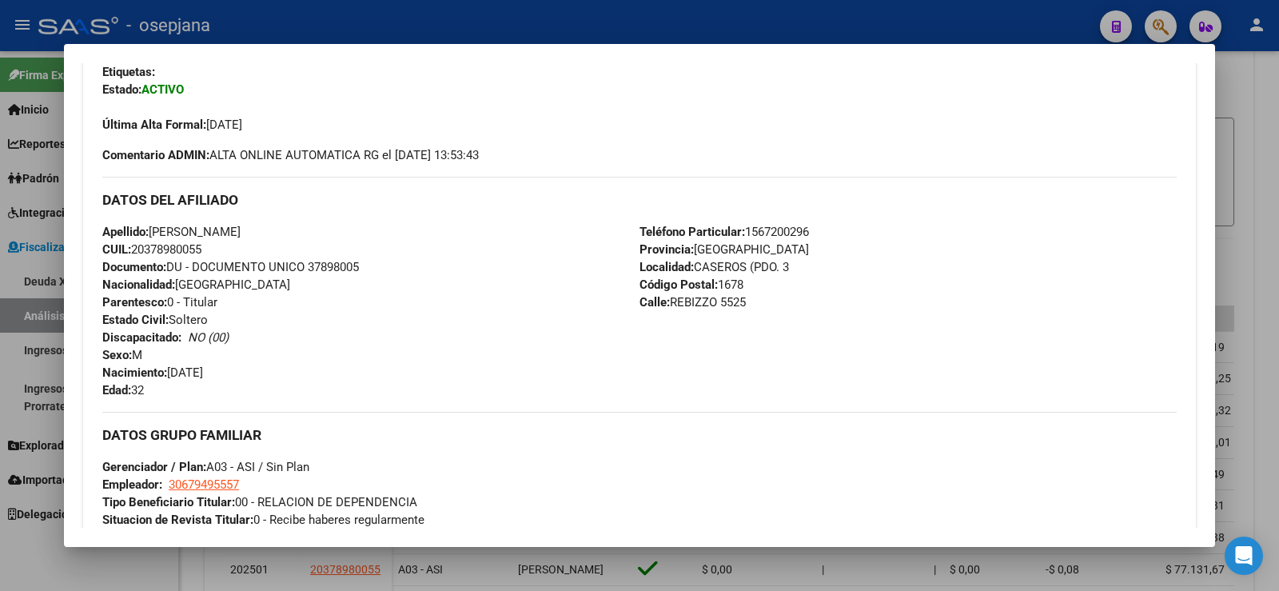
click at [334, 30] on div at bounding box center [639, 295] width 1279 height 591
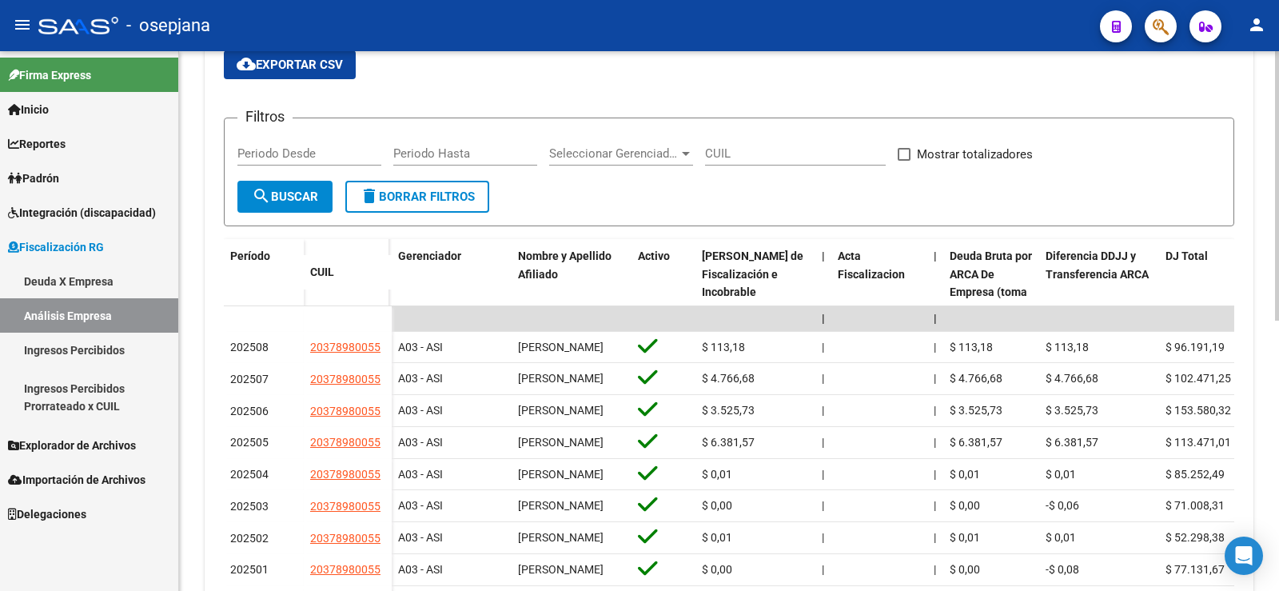
scroll to position [0, 0]
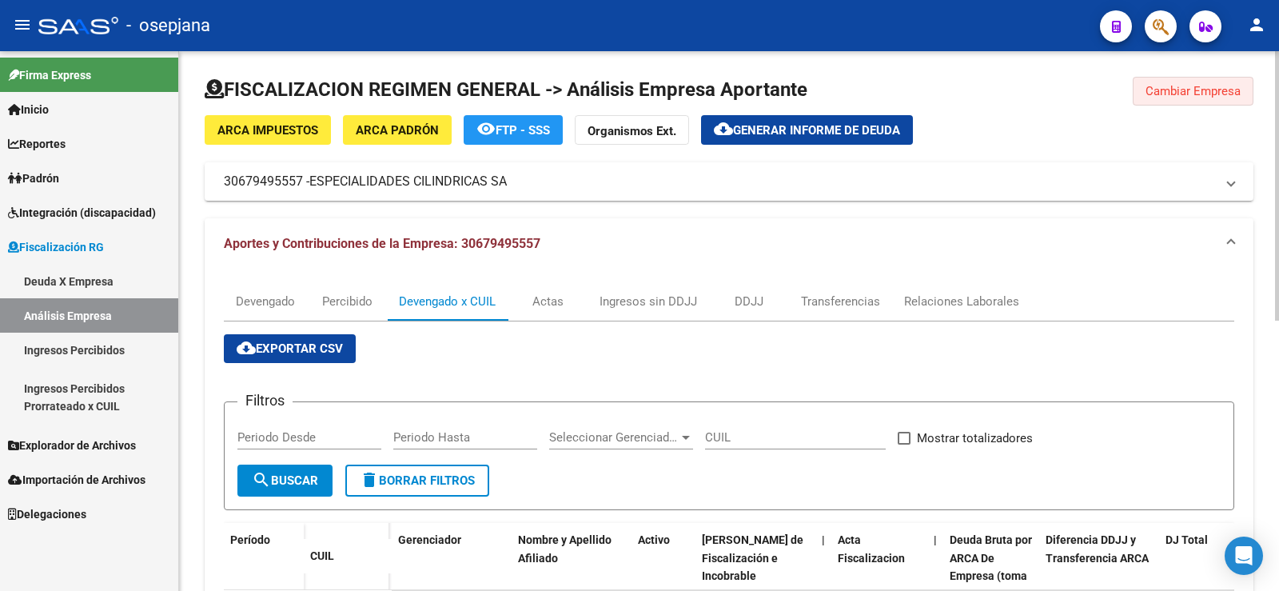
click at [1176, 101] on button "Cambiar Empresa" at bounding box center [1192, 91] width 121 height 29
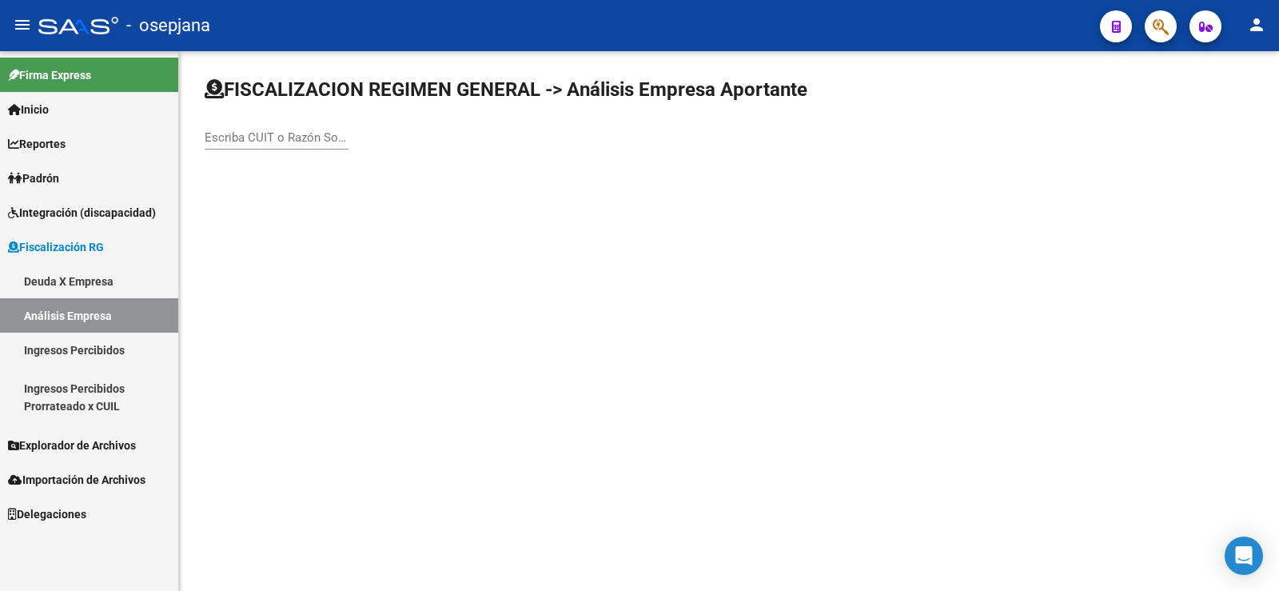
click at [54, 177] on span "Padrón" at bounding box center [33, 178] width 51 height 18
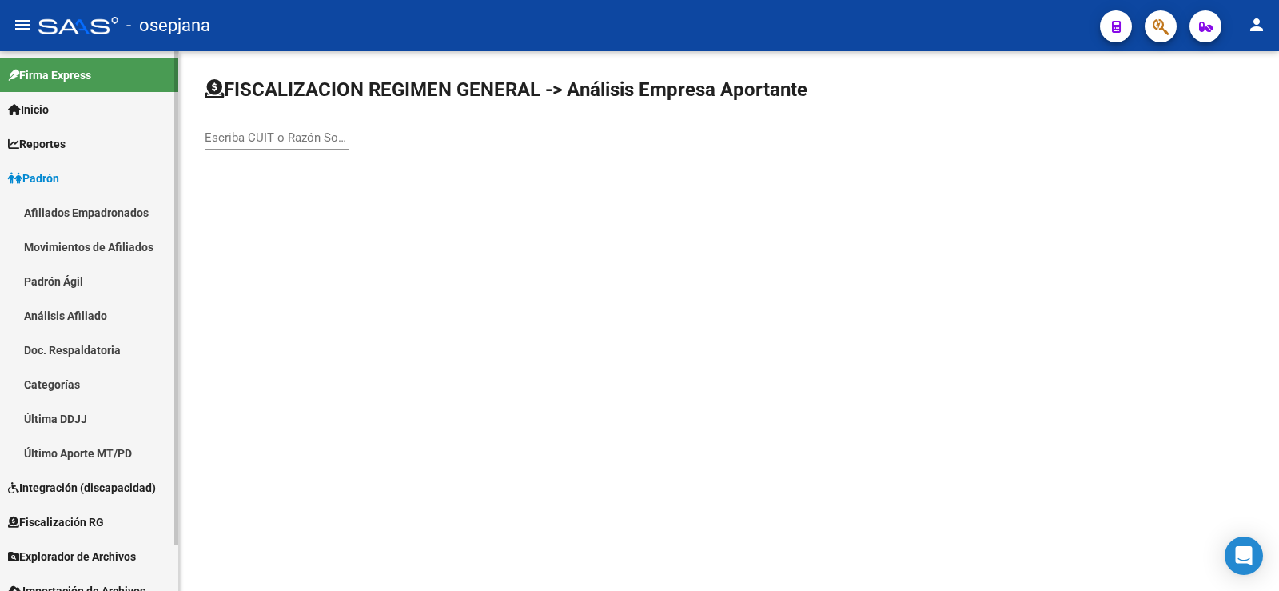
click at [59, 324] on link "Análisis Afiliado" at bounding box center [89, 315] width 178 height 34
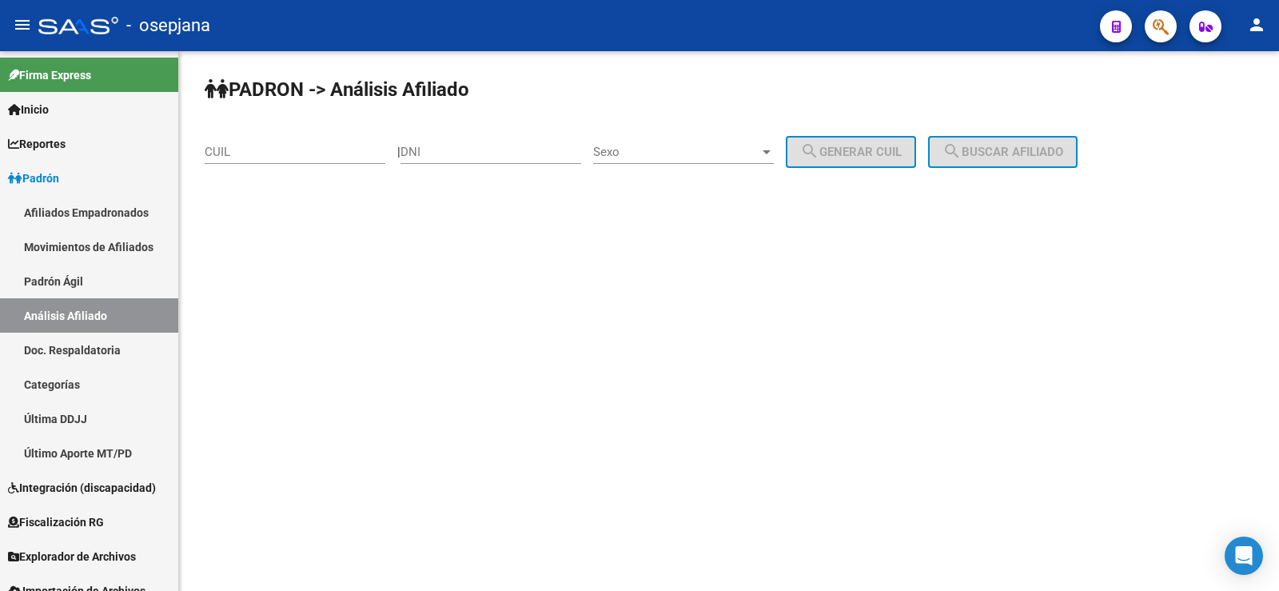
click at [242, 139] on div "CUIL" at bounding box center [295, 146] width 181 height 34
paste input "27-25446745-1"
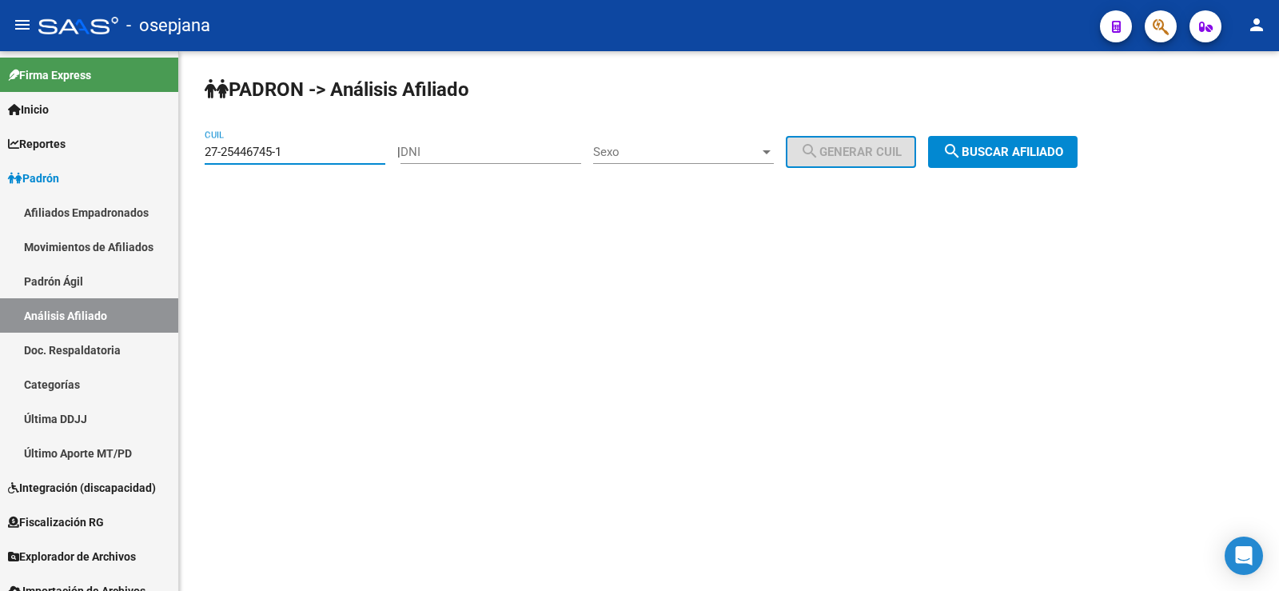
type input "27-25446745-1"
click at [983, 154] on span "search Buscar afiliado" at bounding box center [1002, 152] width 121 height 14
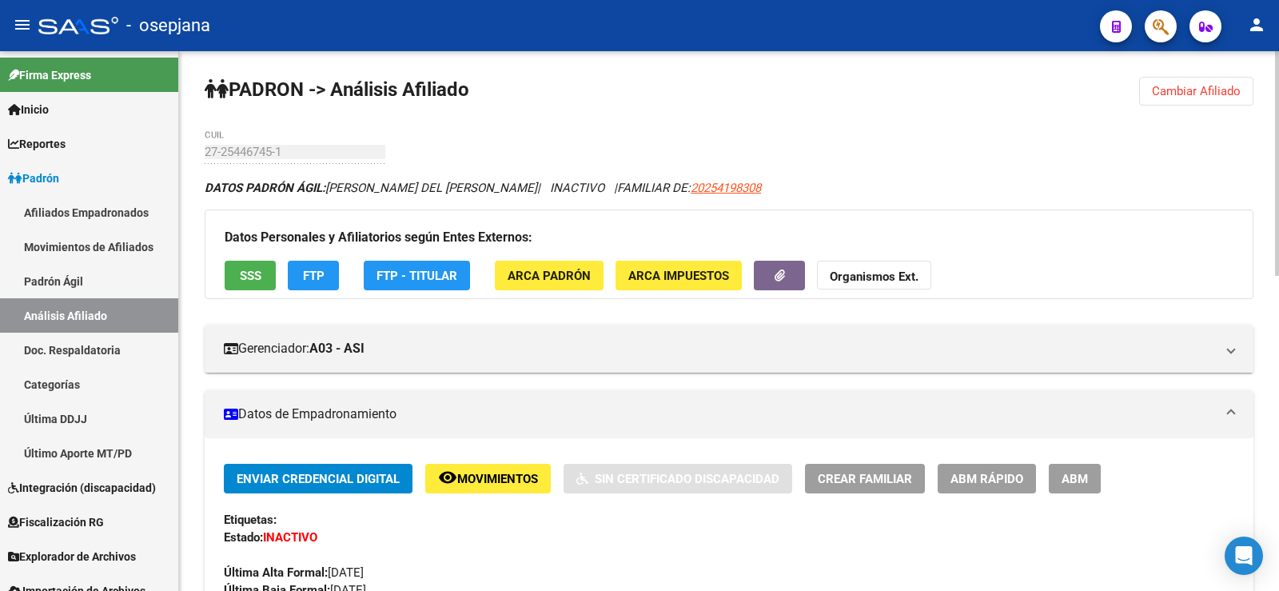
click at [332, 272] on button "FTP" at bounding box center [313, 275] width 51 height 30
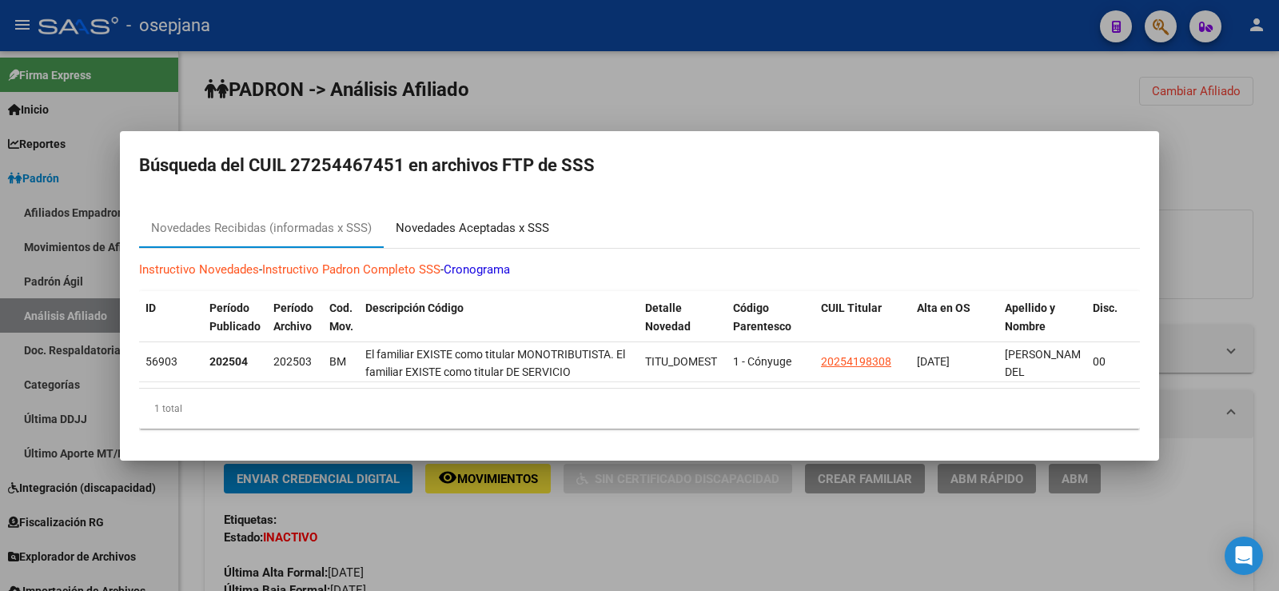
click at [481, 219] on div "Novedades Aceptadas x SSS" at bounding box center [472, 228] width 153 height 18
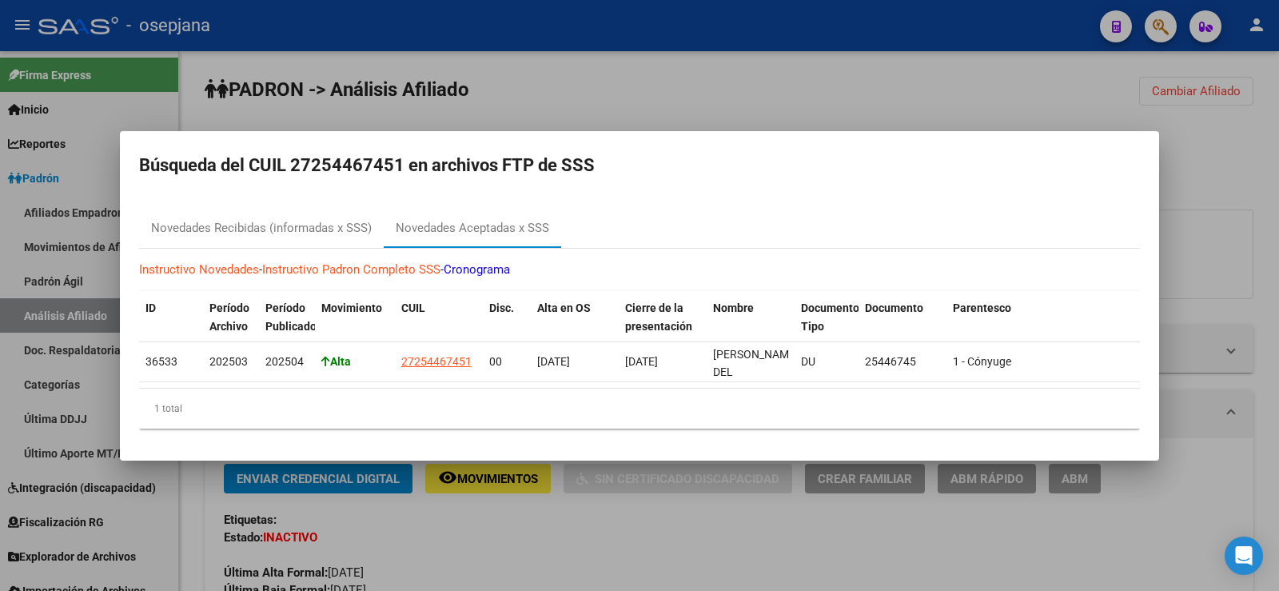
click at [607, 62] on div at bounding box center [639, 295] width 1279 height 591
